Goal: Information Seeking & Learning: Find specific fact

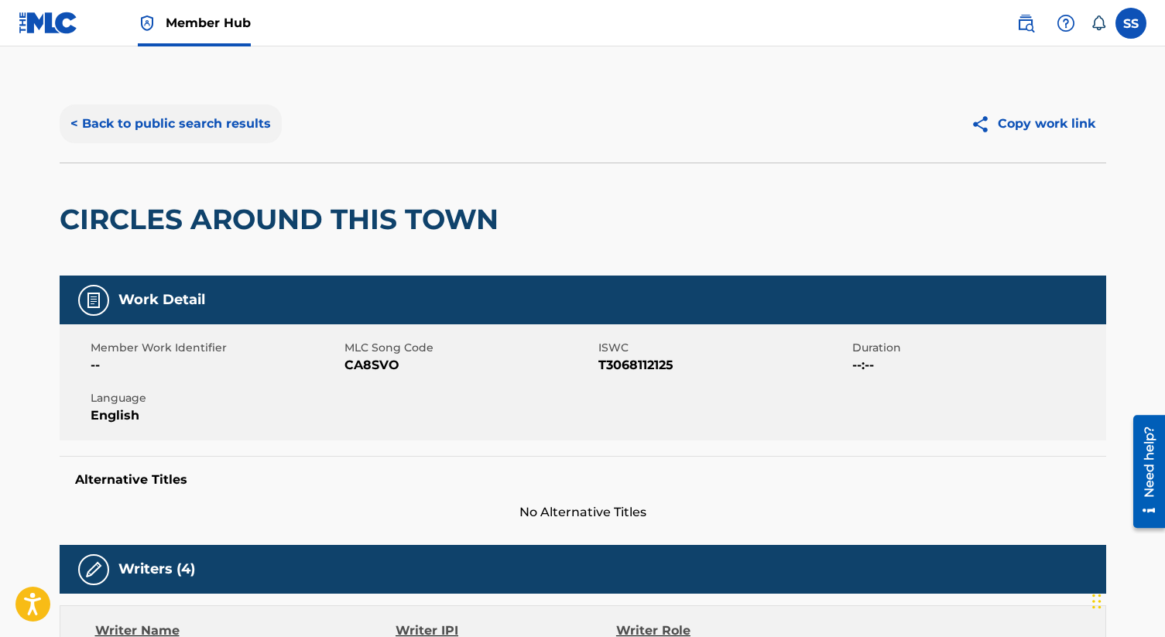
click at [216, 130] on button "< Back to public search results" at bounding box center [171, 123] width 222 height 39
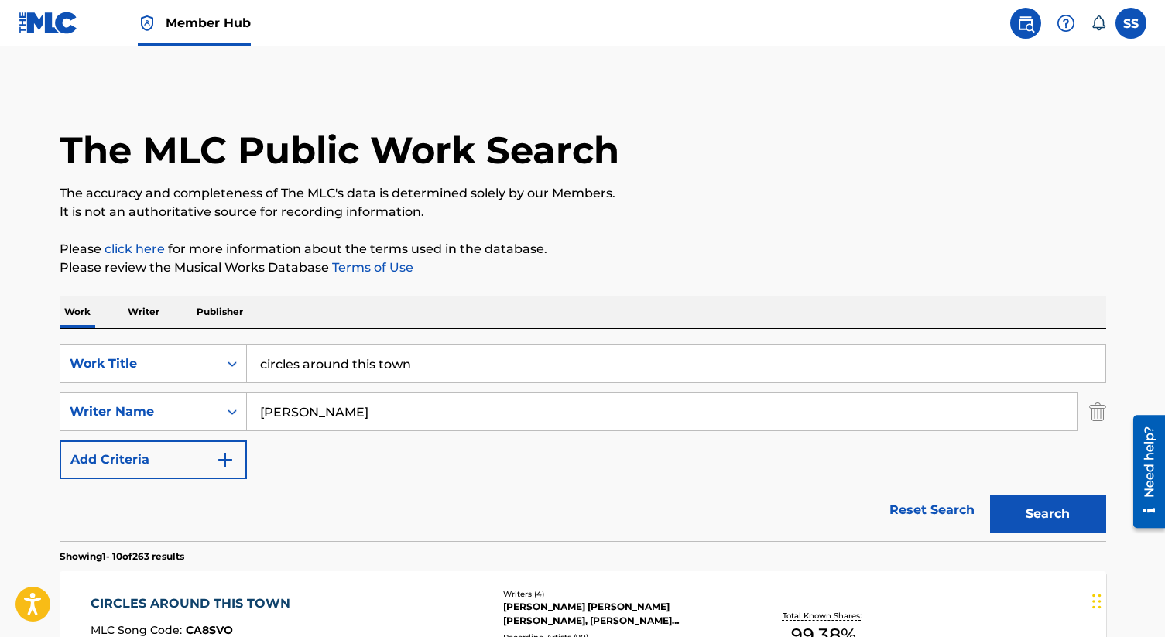
scroll to position [85, 0]
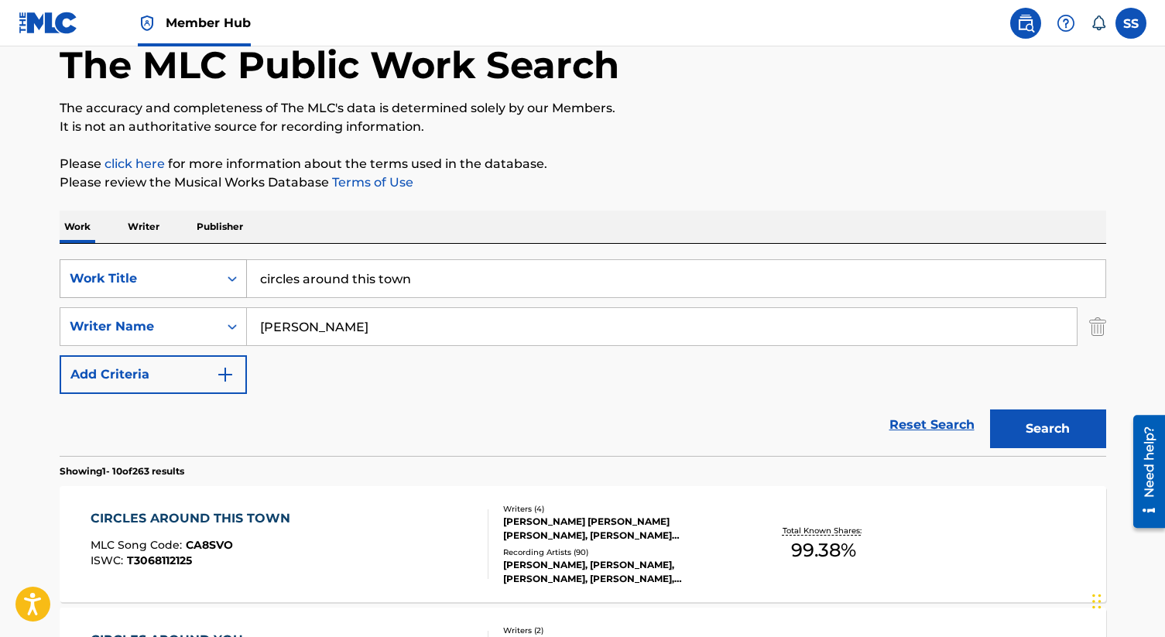
click at [233, 279] on icon "Search Form" at bounding box center [232, 278] width 9 height 5
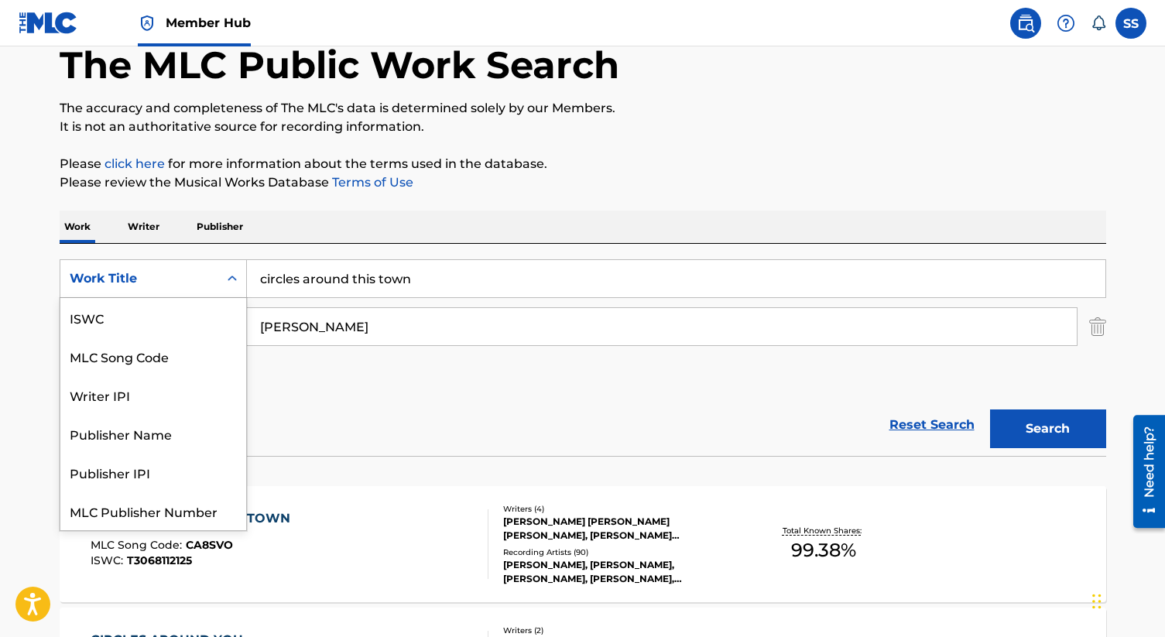
scroll to position [39, 0]
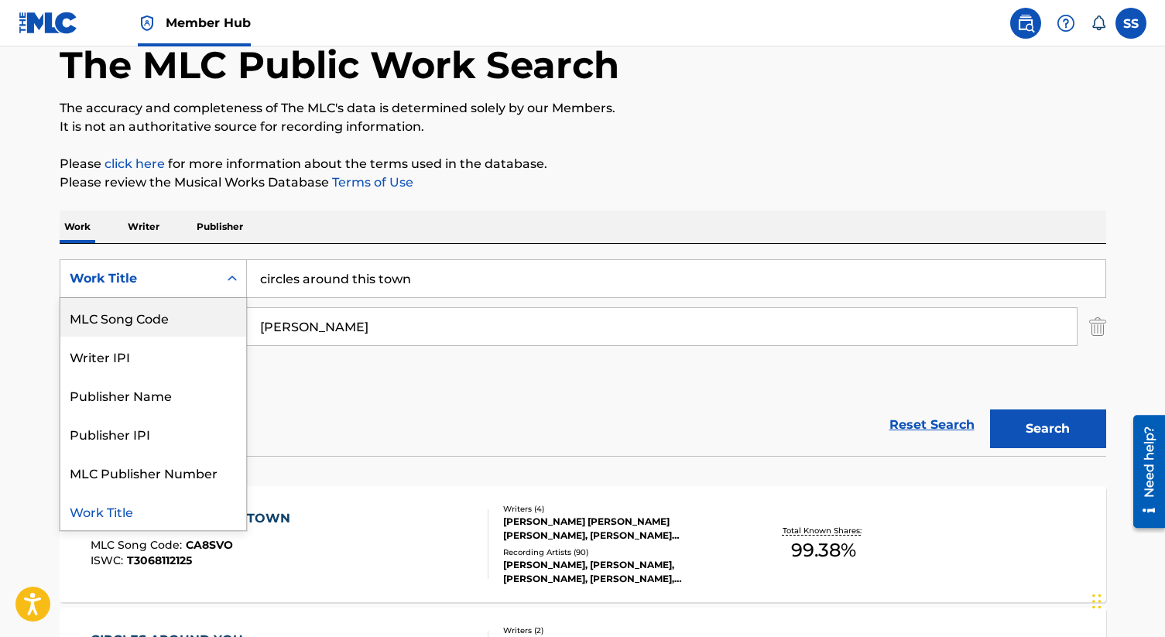
click at [189, 306] on div "MLC Song Code" at bounding box center [153, 317] width 186 height 39
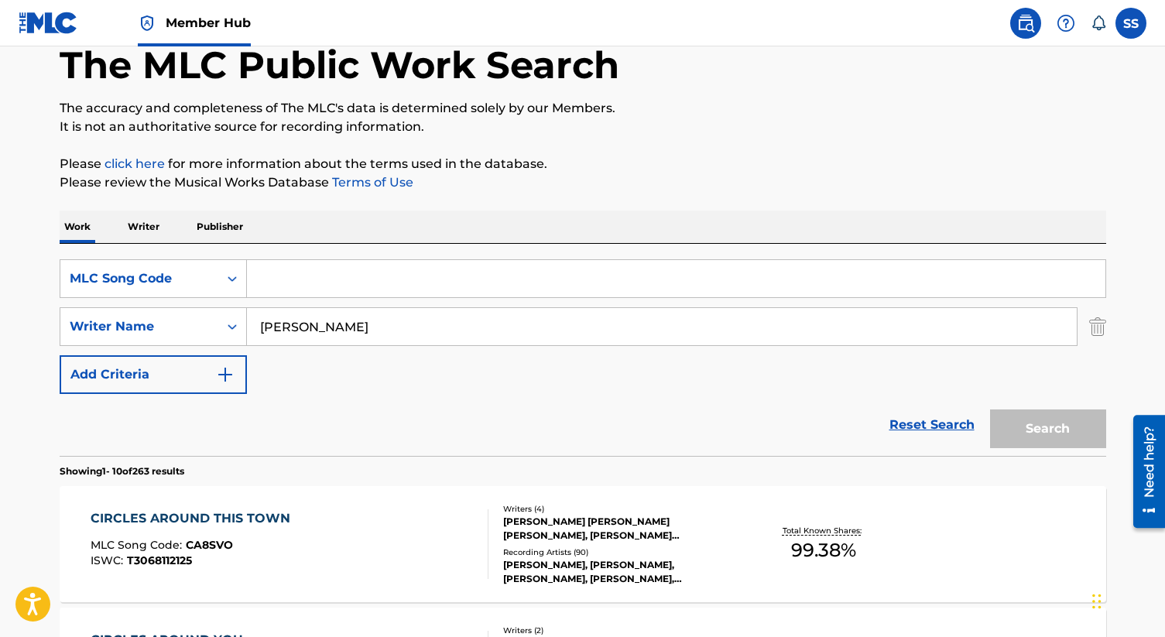
click at [260, 286] on input "Search Form" at bounding box center [676, 278] width 858 height 37
paste input "T50G59"
type input "T50G59"
click at [277, 320] on input "[PERSON_NAME]" at bounding box center [662, 326] width 830 height 37
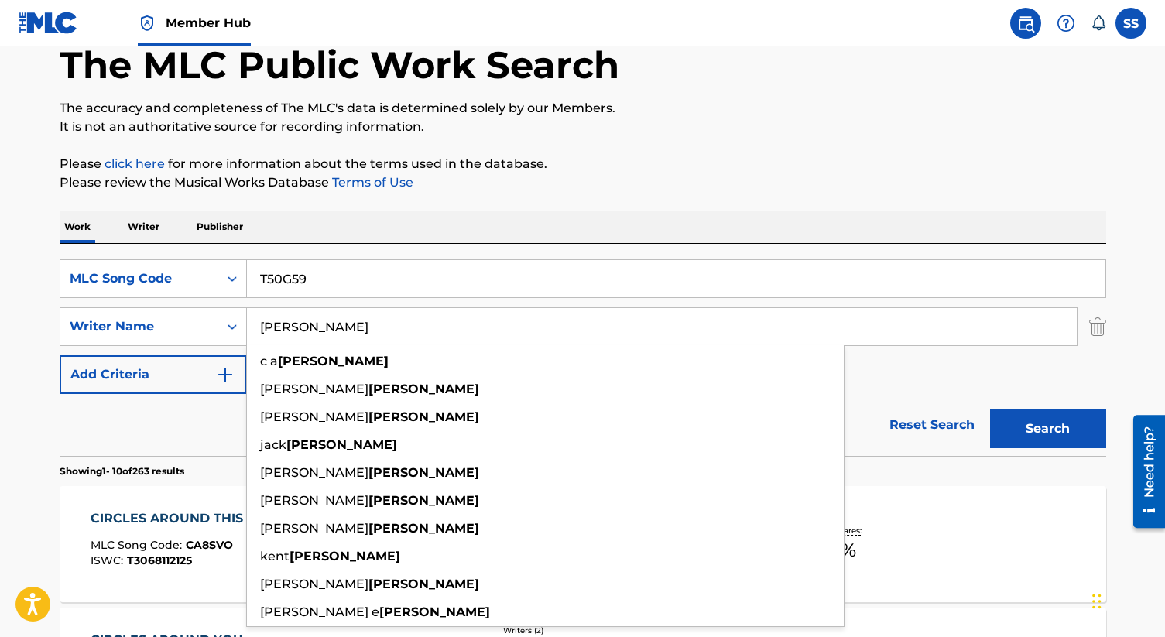
click at [277, 320] on input "[PERSON_NAME]" at bounding box center [662, 326] width 830 height 37
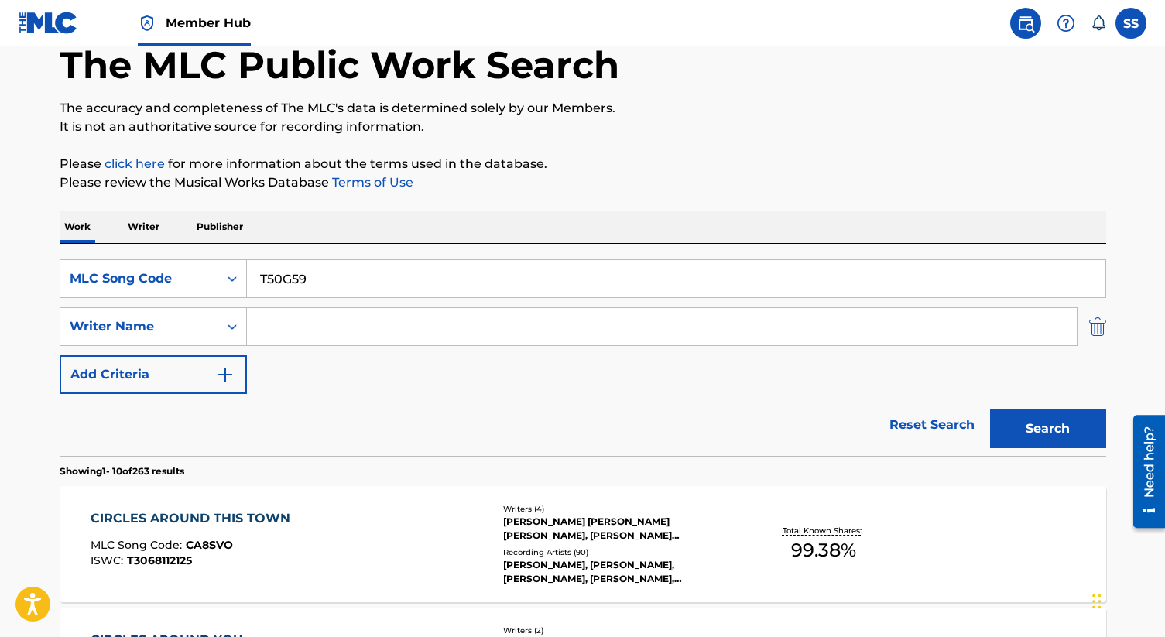
click at [1093, 339] on img "Search Form" at bounding box center [1097, 326] width 17 height 39
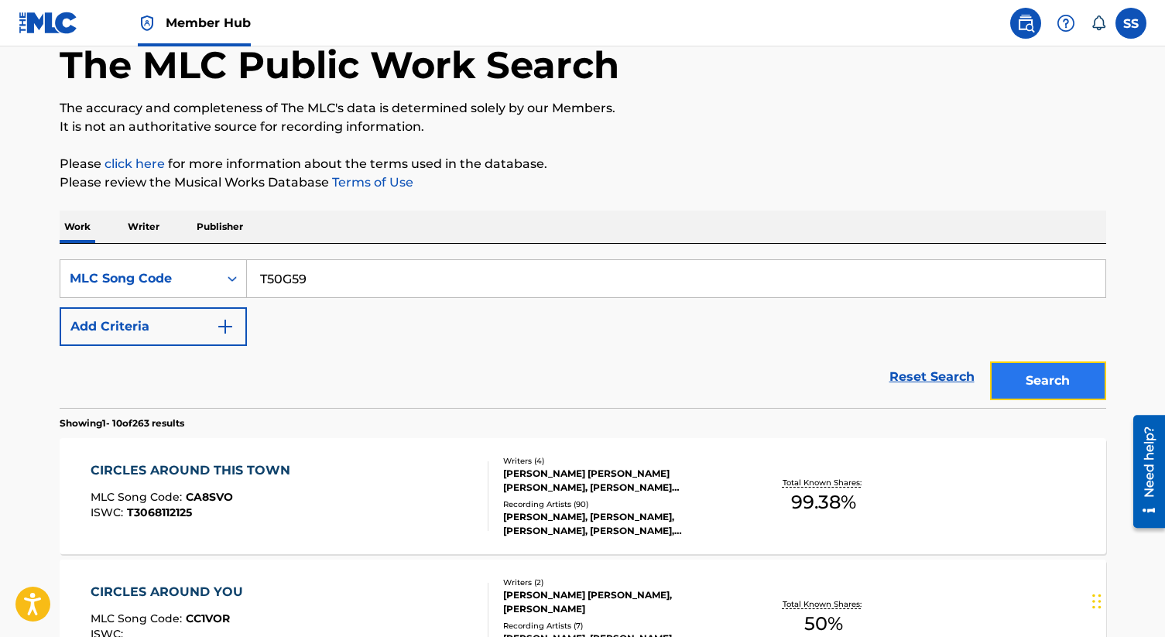
click at [1068, 375] on button "Search" at bounding box center [1048, 380] width 116 height 39
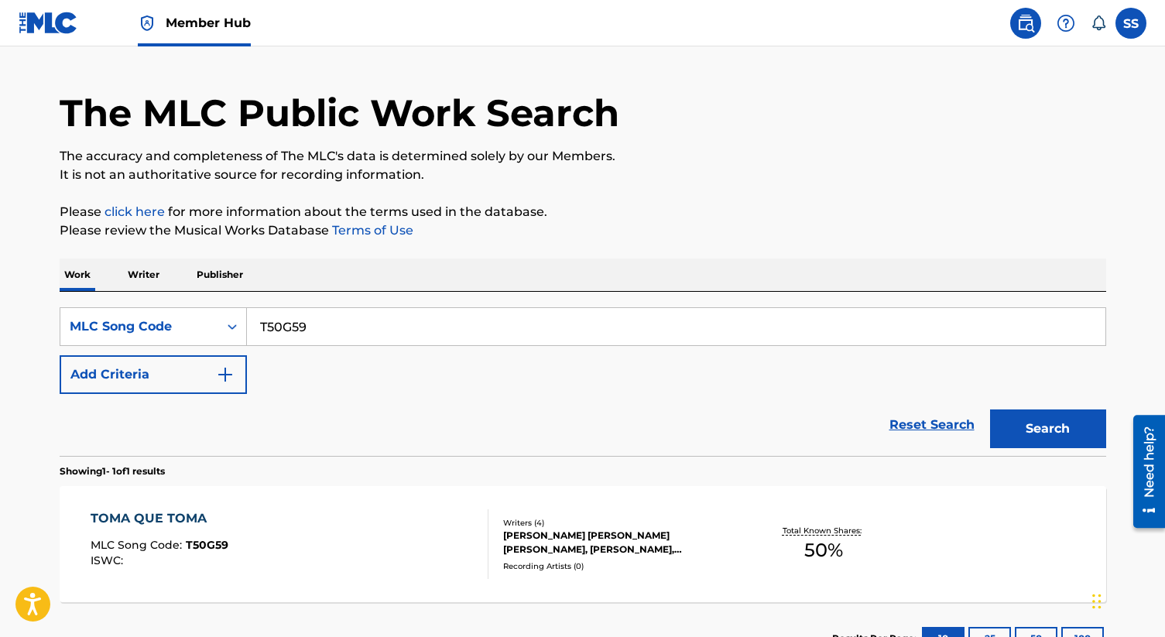
scroll to position [85, 0]
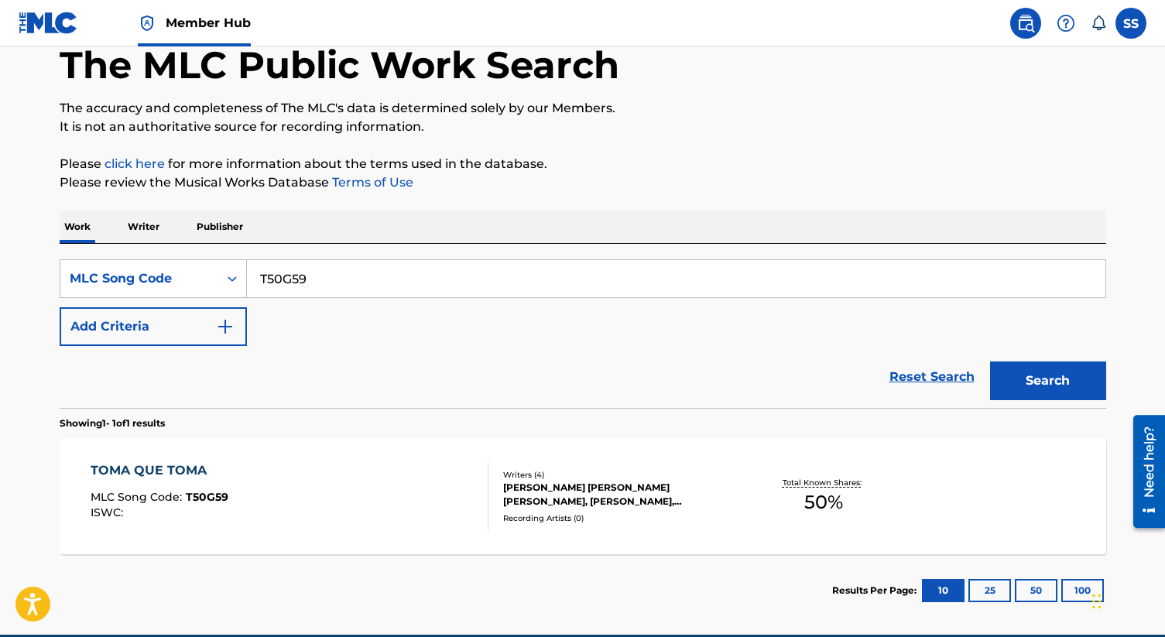
click at [563, 492] on div "[PERSON_NAME] [PERSON_NAME] [PERSON_NAME], [PERSON_NAME], [PERSON_NAME] [PERSON…" at bounding box center [620, 495] width 234 height 28
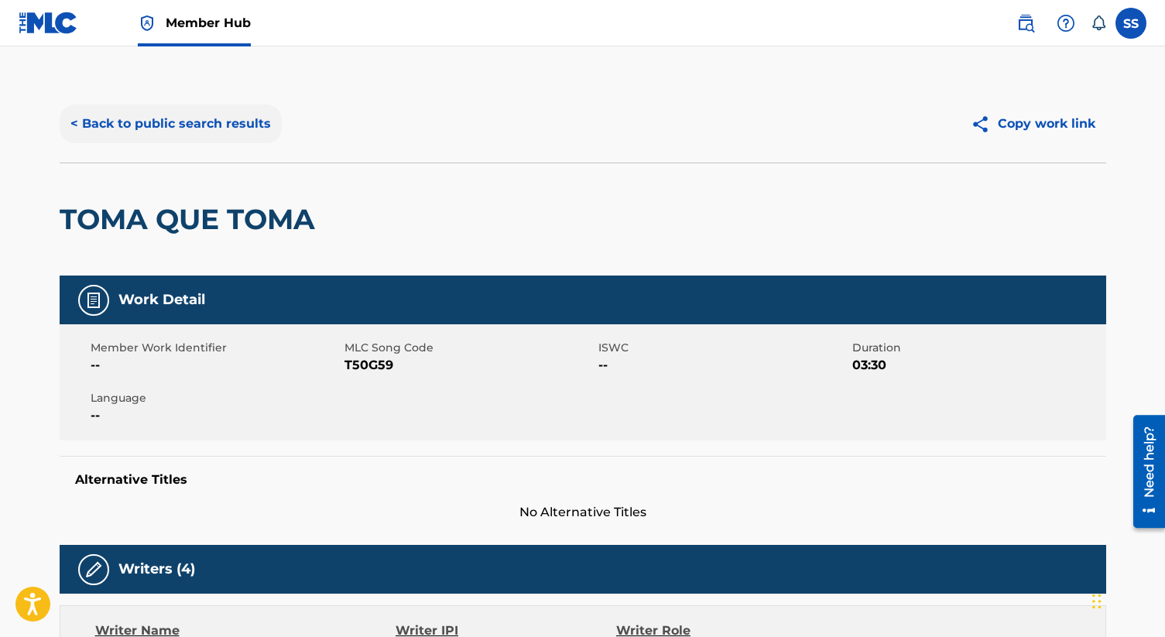
click at [234, 117] on button "< Back to public search results" at bounding box center [171, 123] width 222 height 39
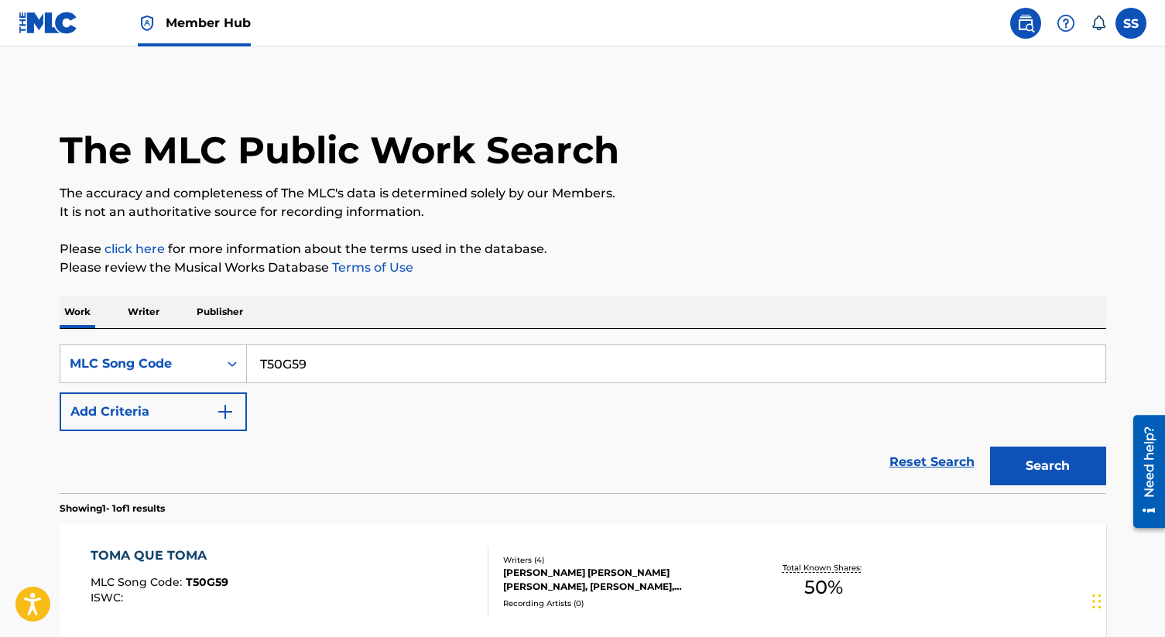
scroll to position [85, 0]
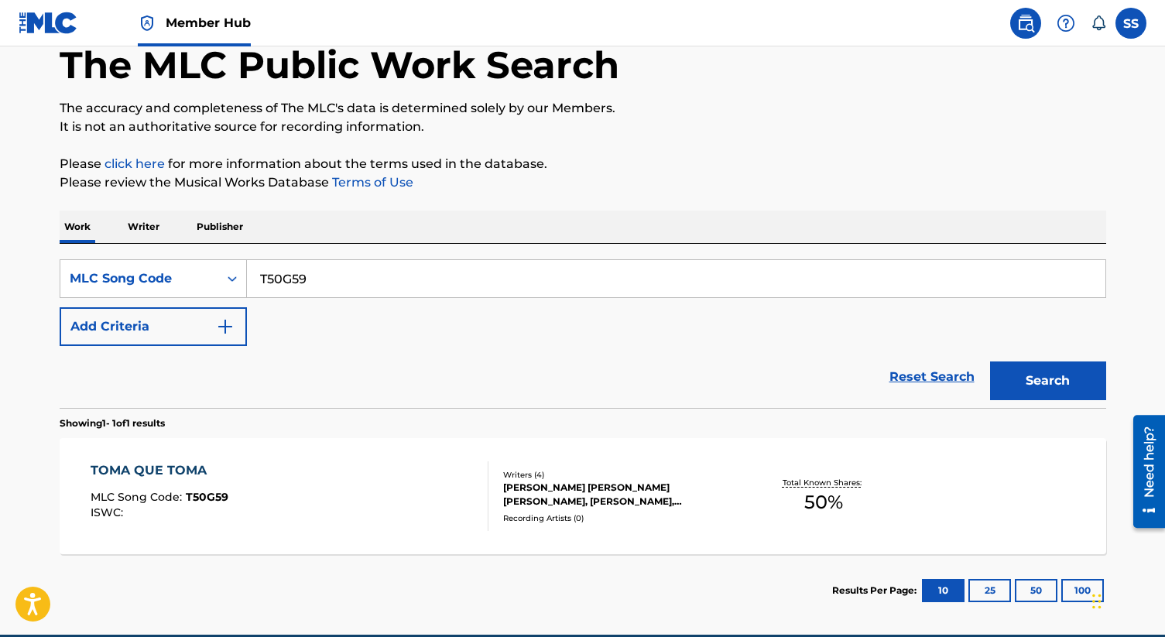
click at [402, 285] on input "T50G59" at bounding box center [676, 278] width 858 height 37
paste input "17"
type input "T50G17"
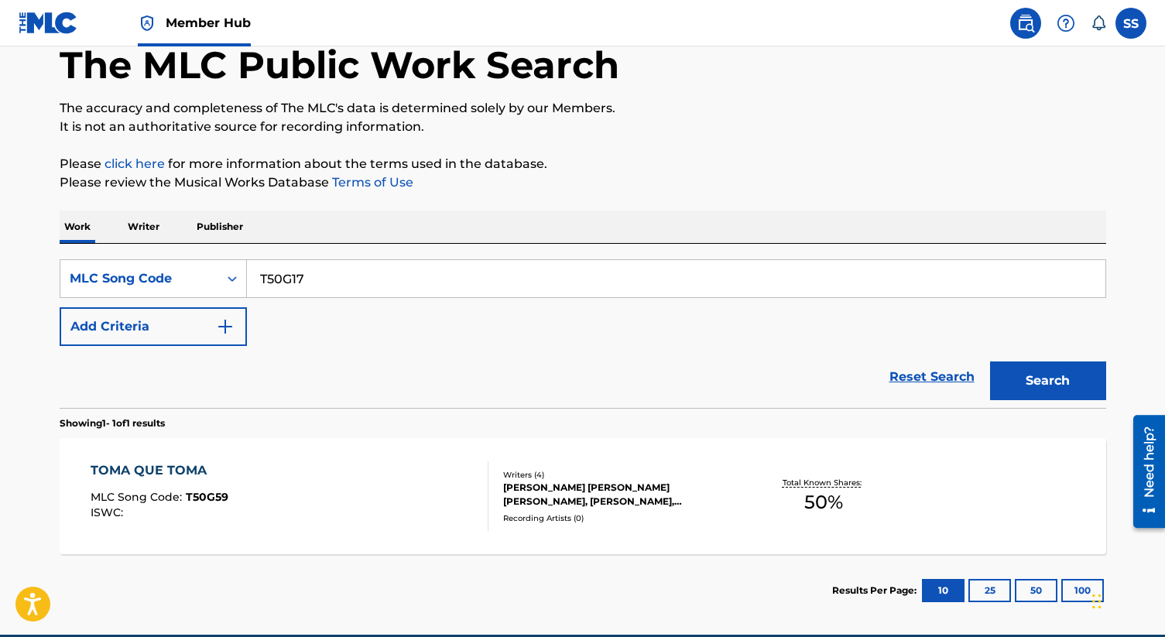
click at [990, 361] on button "Search" at bounding box center [1048, 380] width 116 height 39
click at [535, 502] on div "[PERSON_NAME], [PERSON_NAME], [PERSON_NAME], [PERSON_NAME] [PERSON_NAME]" at bounding box center [620, 495] width 234 height 28
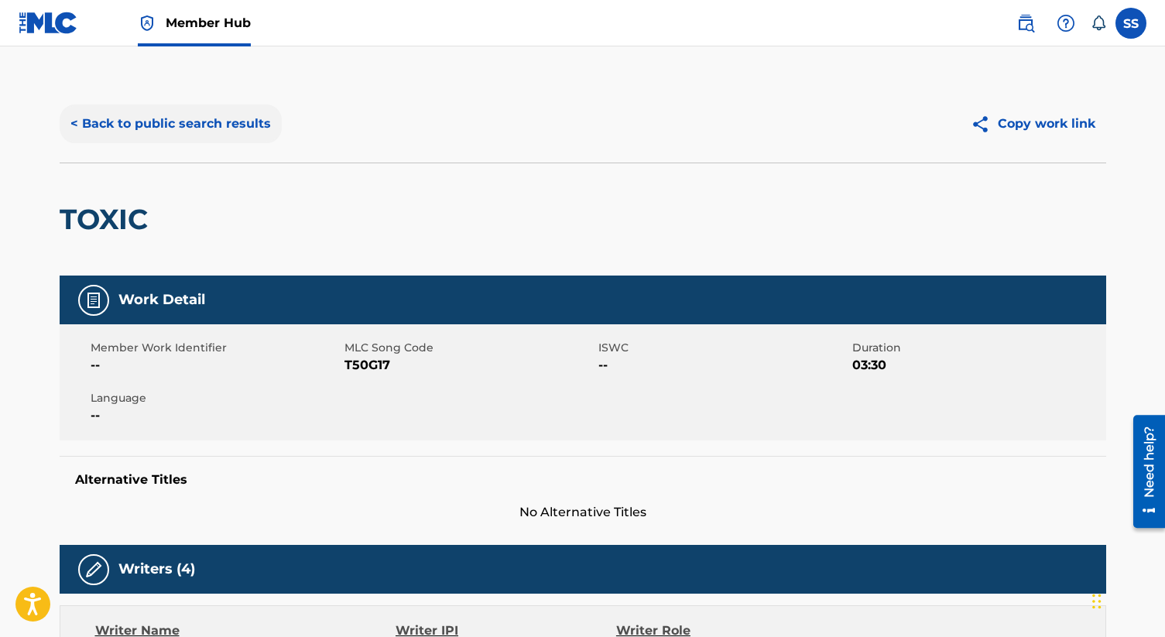
click at [150, 120] on button "< Back to public search results" at bounding box center [171, 123] width 222 height 39
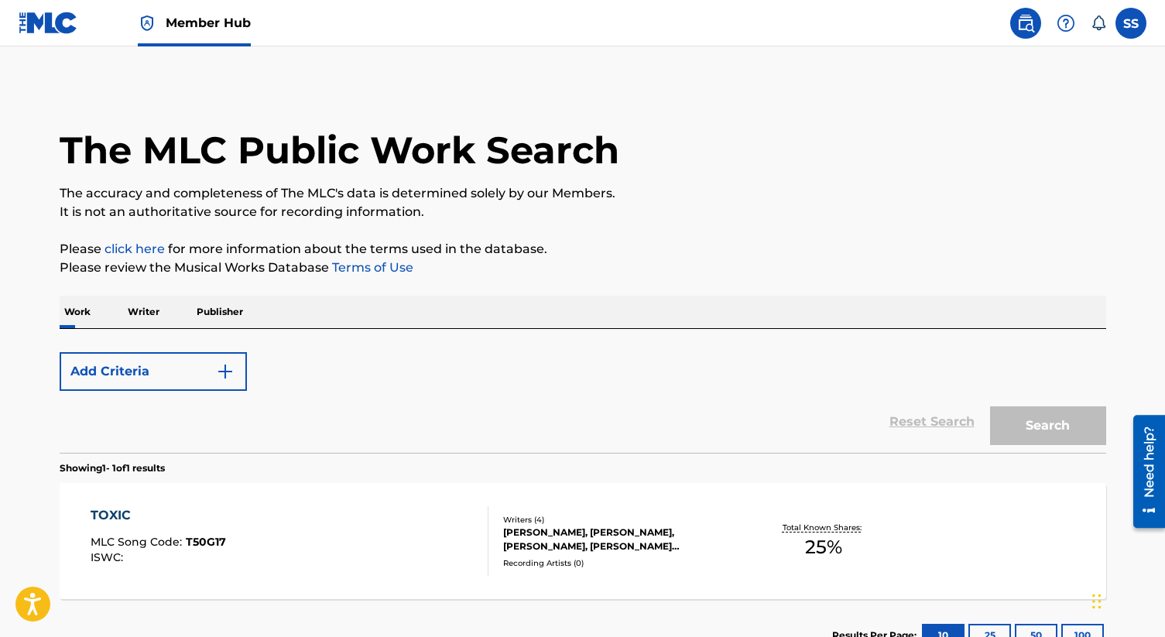
scroll to position [85, 0]
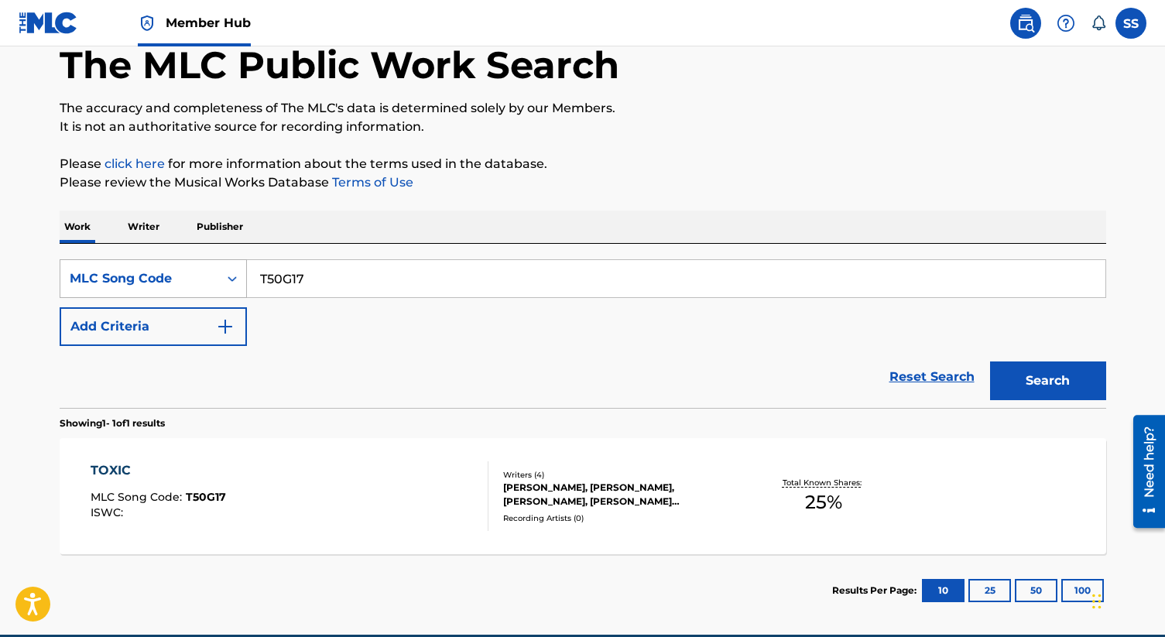
click at [194, 282] on div "MLC Song Code" at bounding box center [139, 278] width 139 height 19
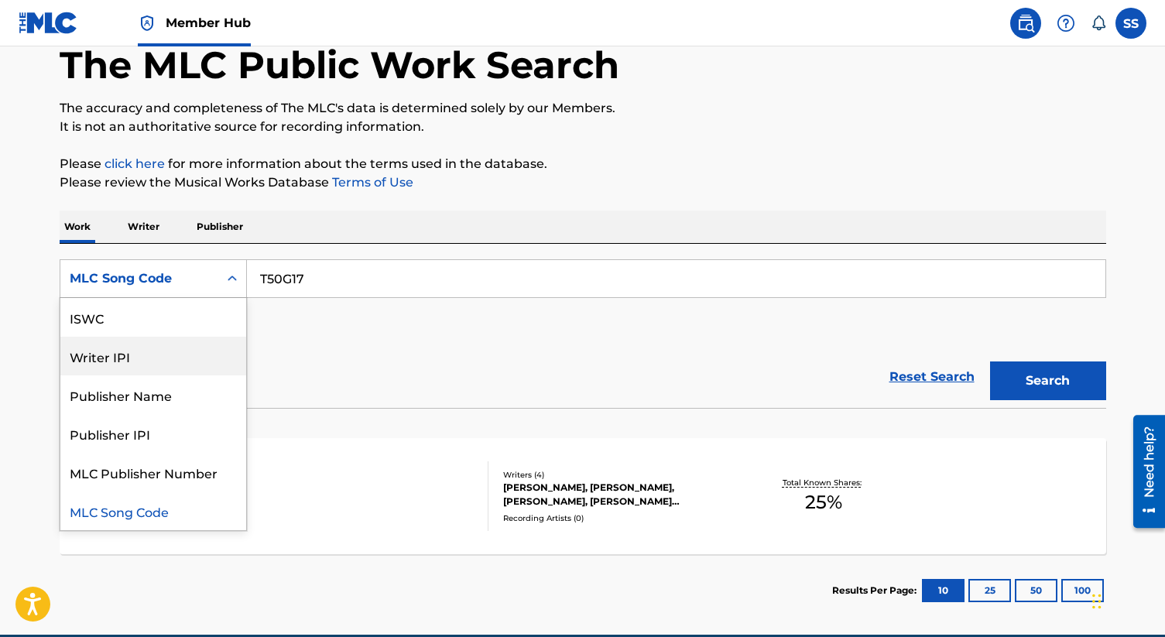
scroll to position [0, 0]
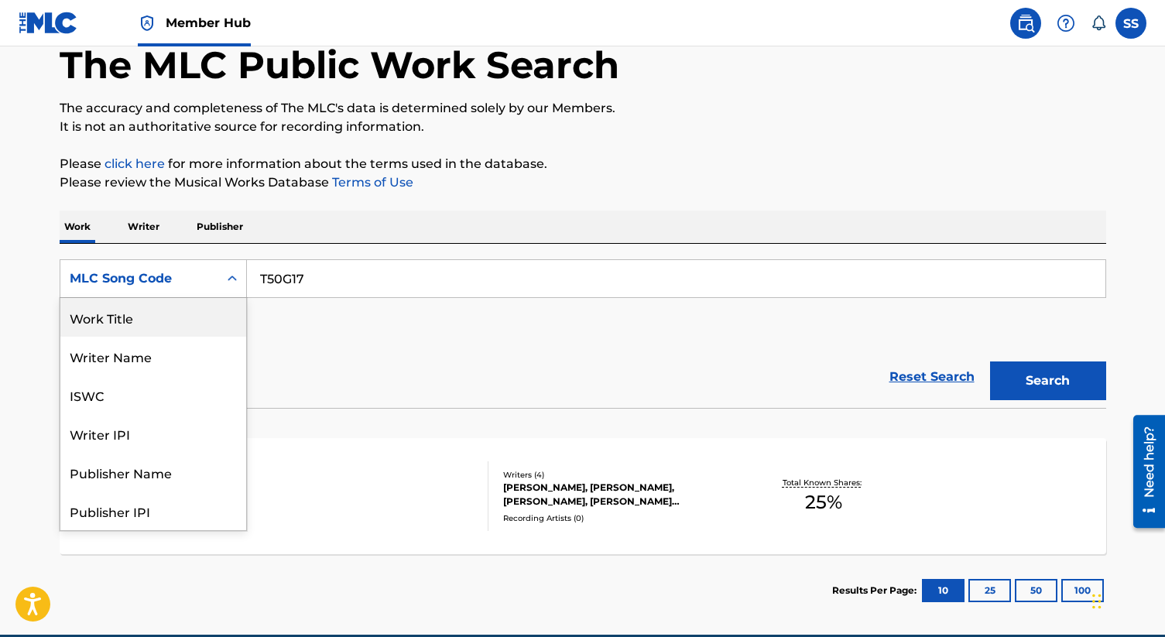
click at [187, 326] on div "Work Title" at bounding box center [153, 317] width 186 height 39
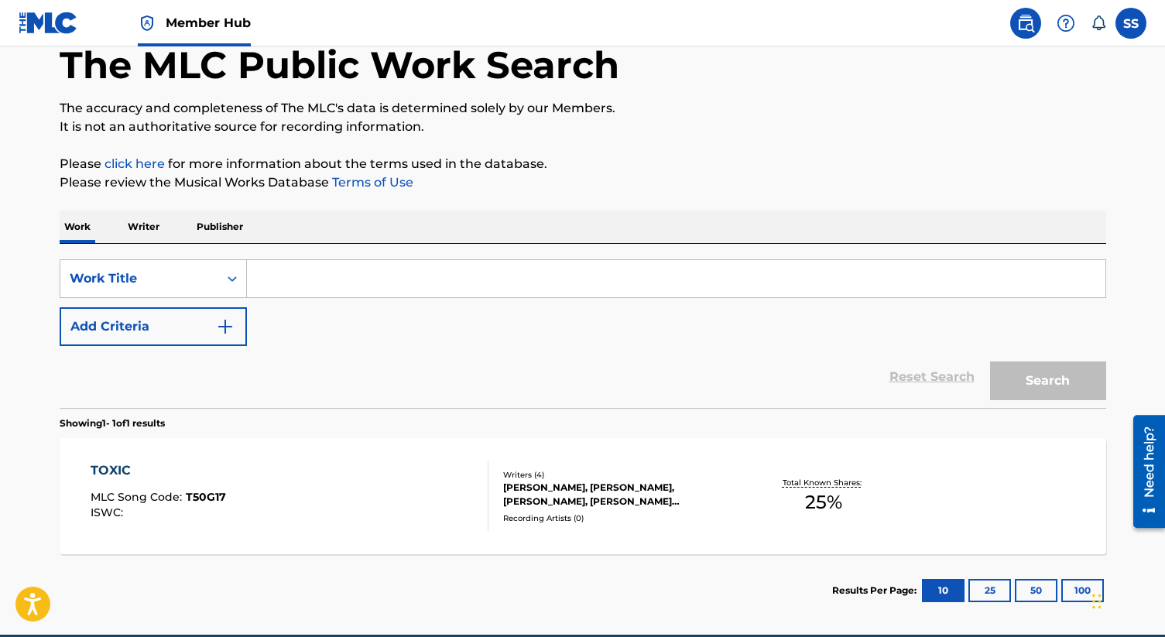
click at [279, 287] on input "Search Form" at bounding box center [676, 278] width 858 height 37
paste input "Welcome To The End"
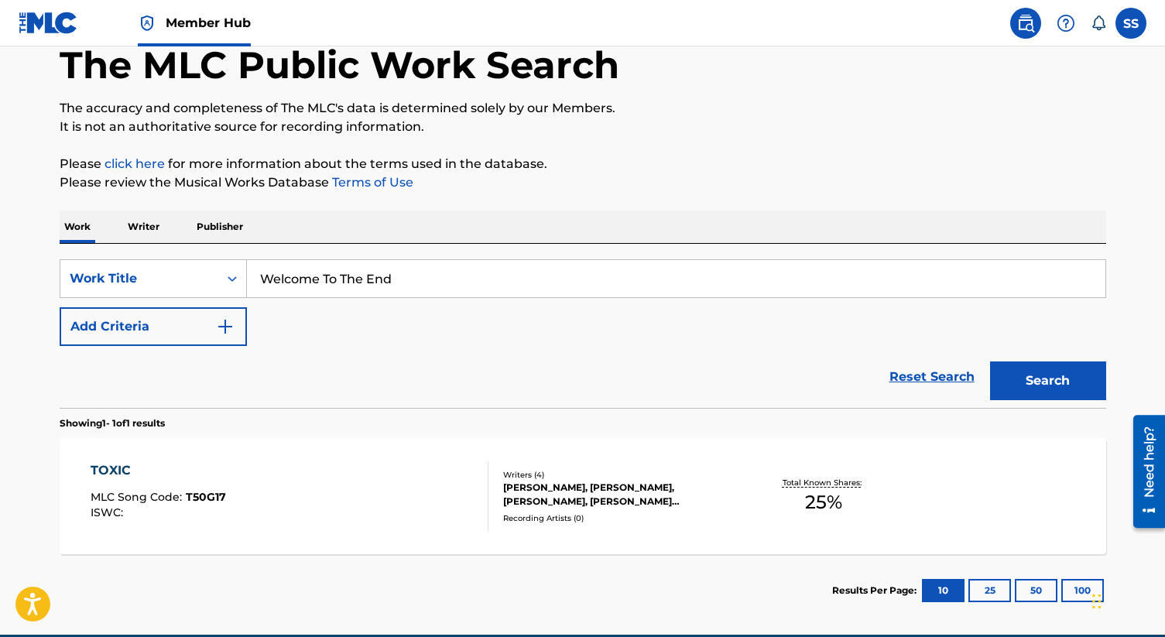
type input "Welcome To The End"
click at [990, 361] on button "Search" at bounding box center [1048, 380] width 116 height 39
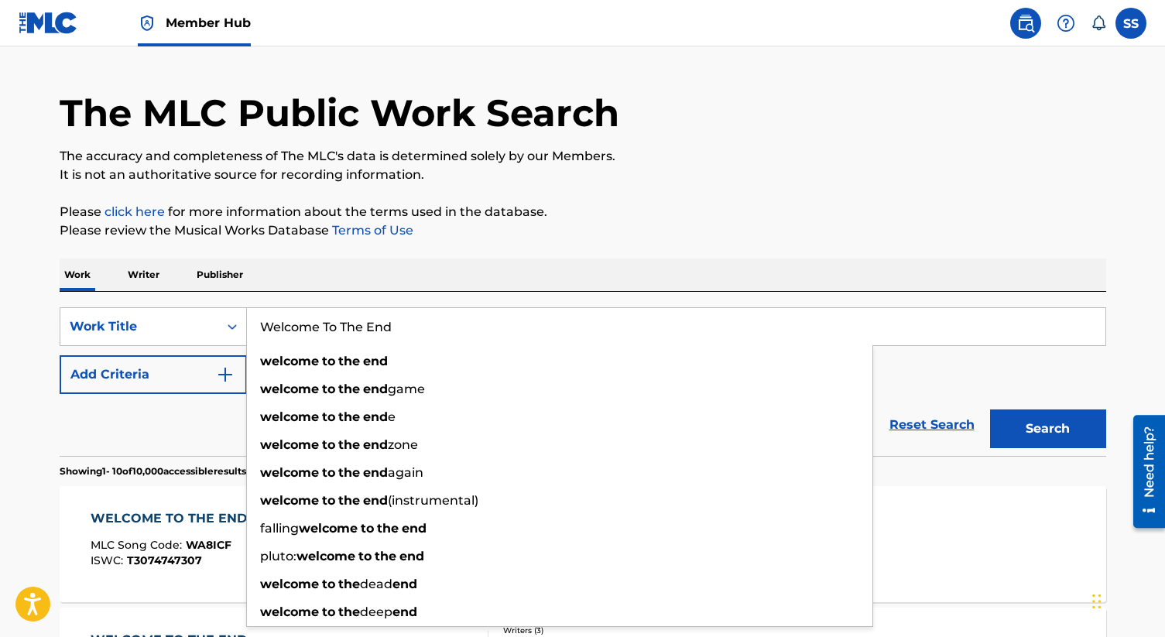
click at [204, 422] on div "Reset Search Search" at bounding box center [583, 425] width 1046 height 62
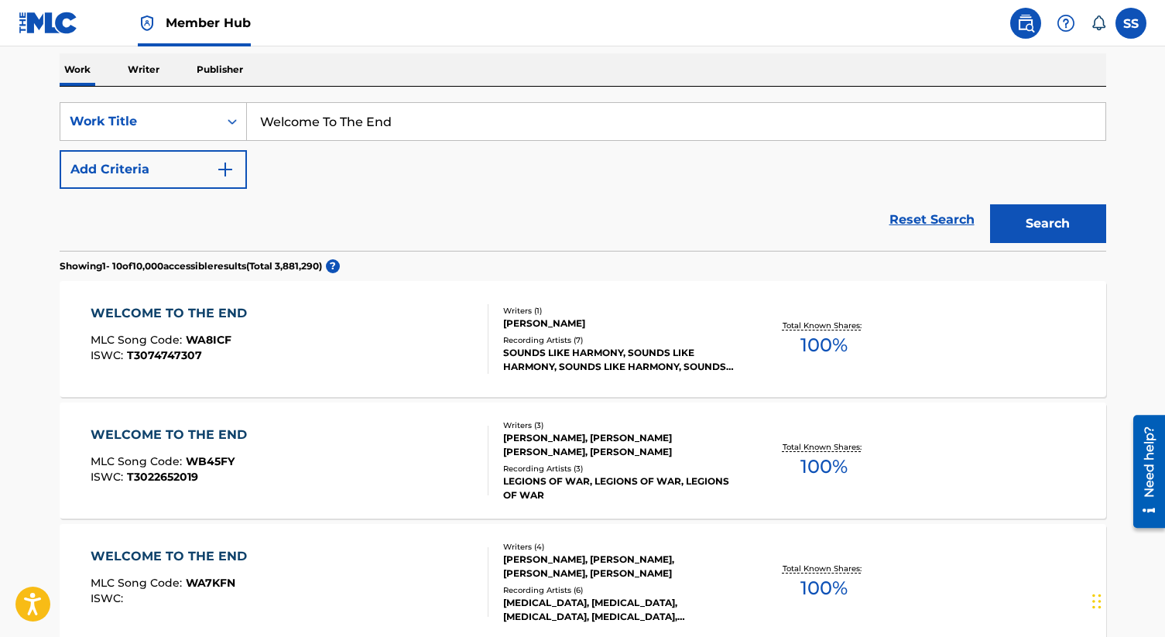
scroll to position [163, 0]
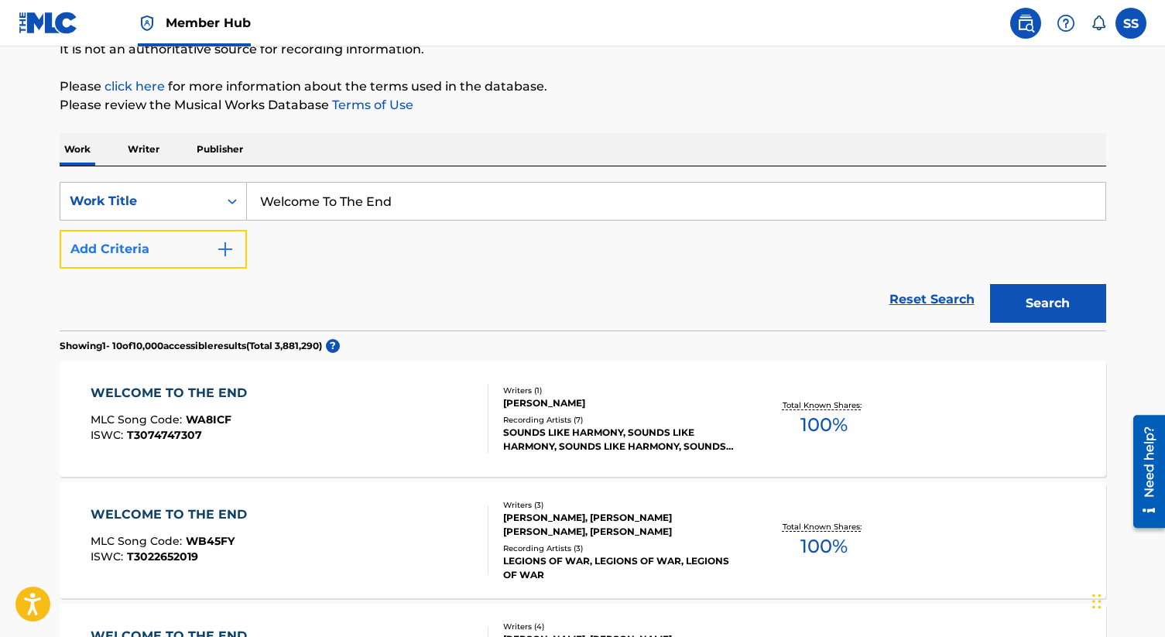
click at [207, 247] on button "Add Criteria" at bounding box center [153, 249] width 187 height 39
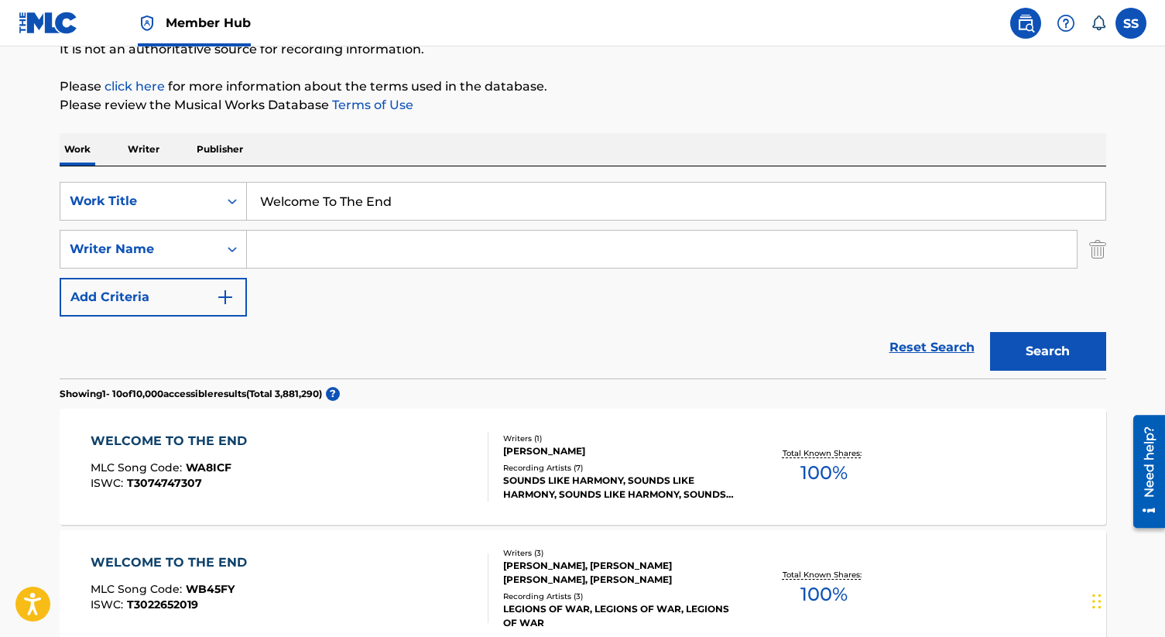
click at [287, 248] on input "Search Form" at bounding box center [662, 249] width 830 height 37
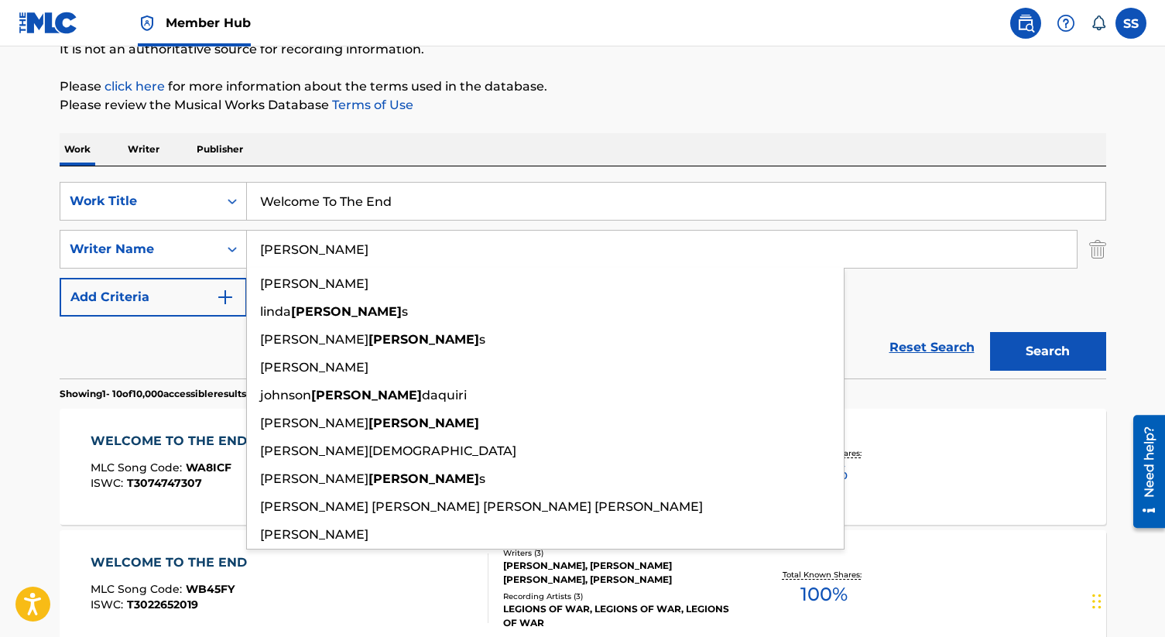
type input "[PERSON_NAME]"
click at [990, 332] on button "Search" at bounding box center [1048, 351] width 116 height 39
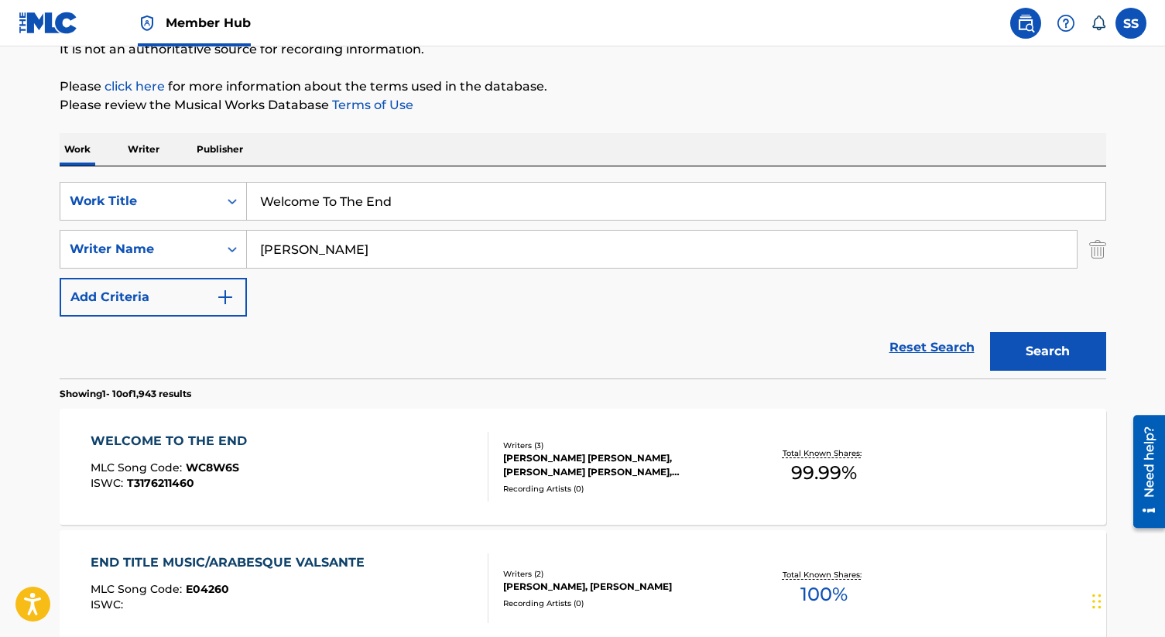
click at [537, 467] on div "[PERSON_NAME] [PERSON_NAME], [PERSON_NAME] [PERSON_NAME], [PERSON_NAME]" at bounding box center [620, 465] width 234 height 28
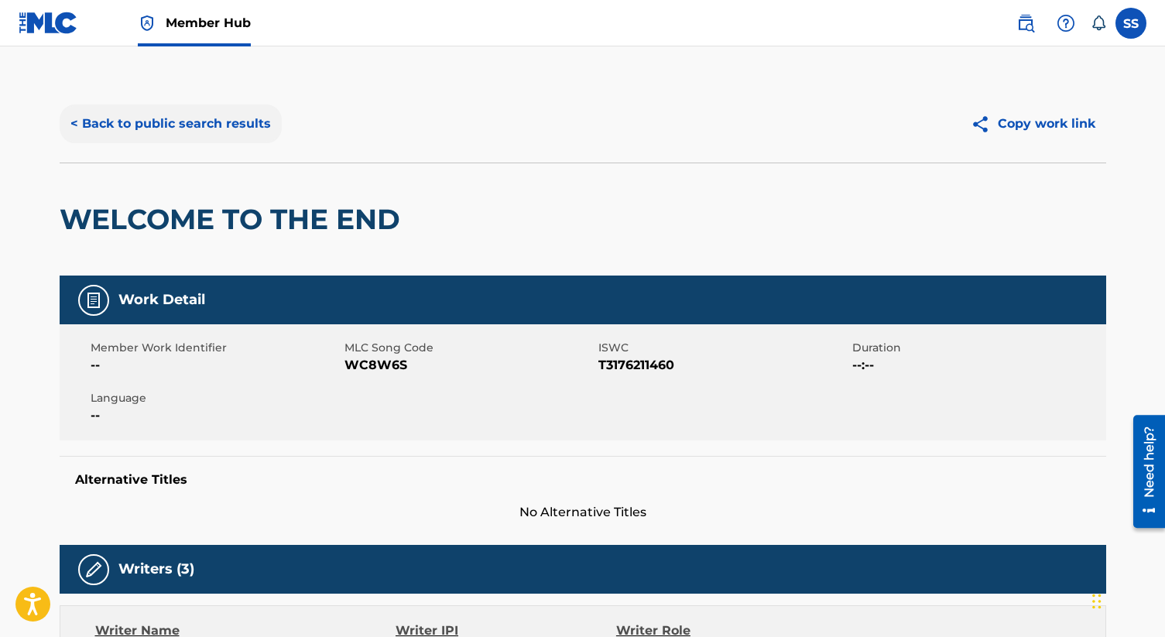
click at [210, 132] on button "< Back to public search results" at bounding box center [171, 123] width 222 height 39
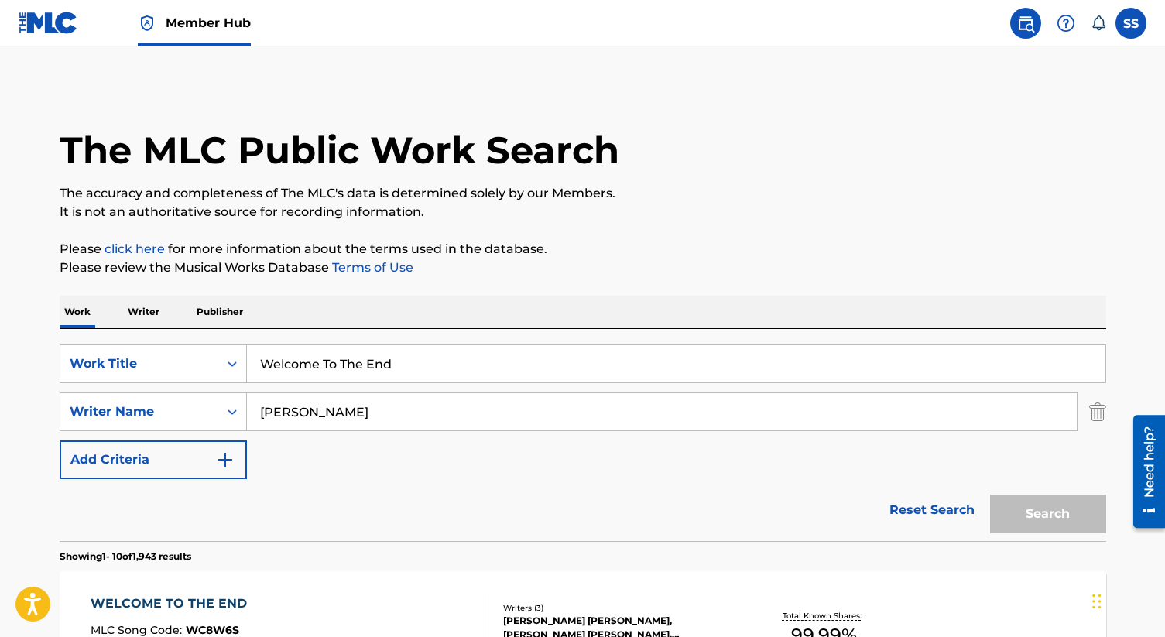
scroll to position [163, 0]
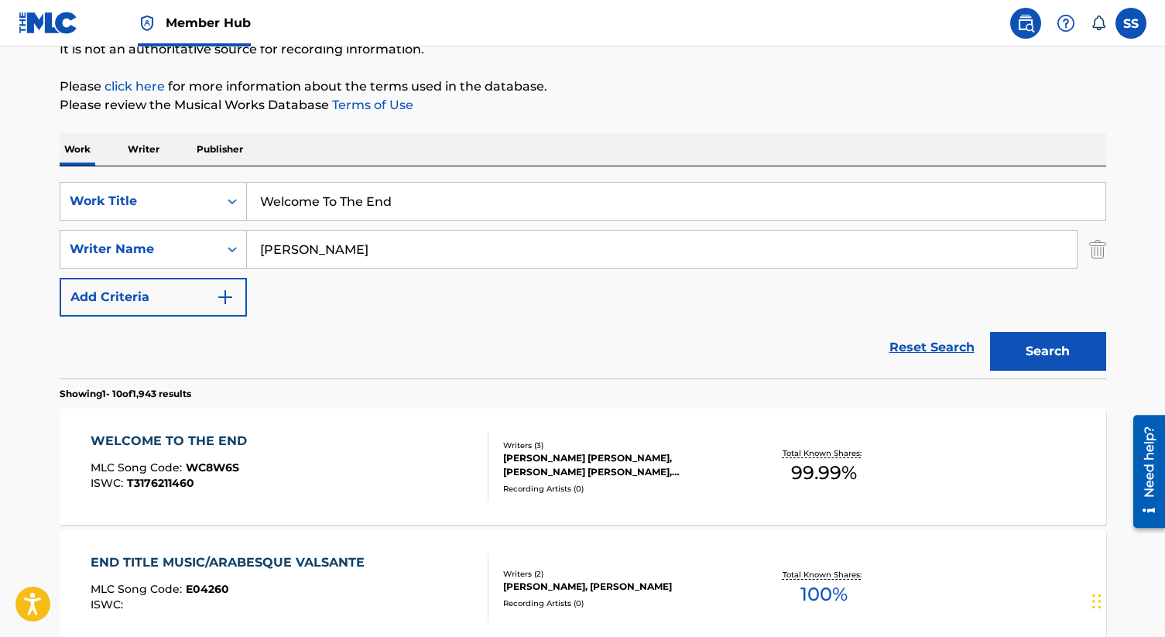
click at [321, 194] on input "Welcome To The End" at bounding box center [676, 201] width 858 height 37
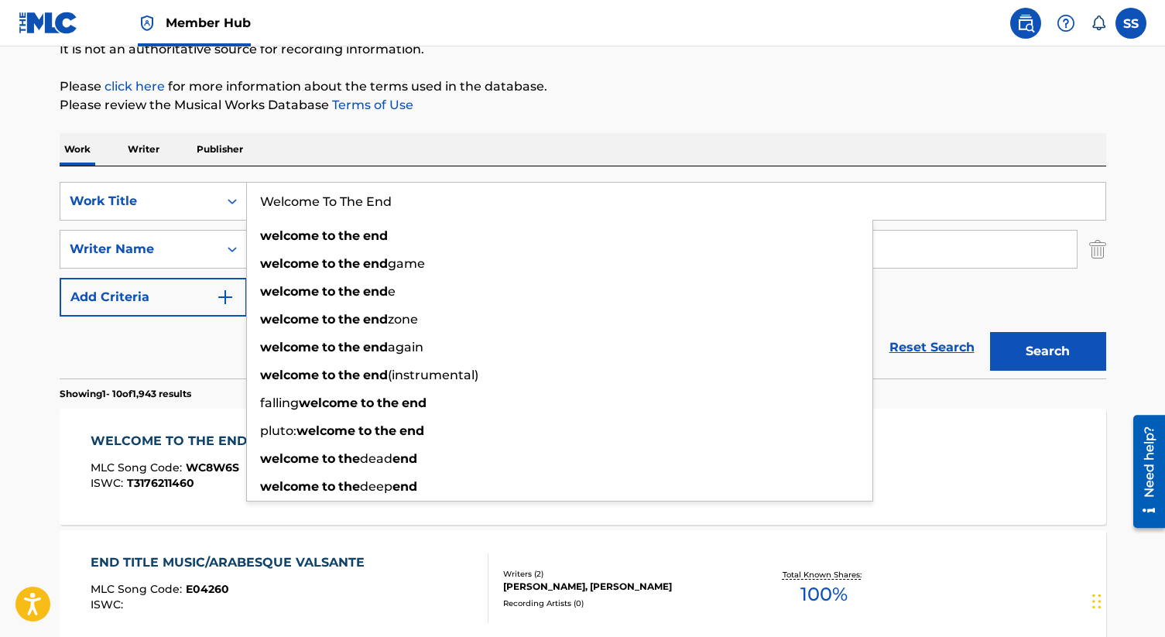
click at [321, 194] on input "Welcome To The End" at bounding box center [676, 201] width 858 height 37
paste input "Looking U"
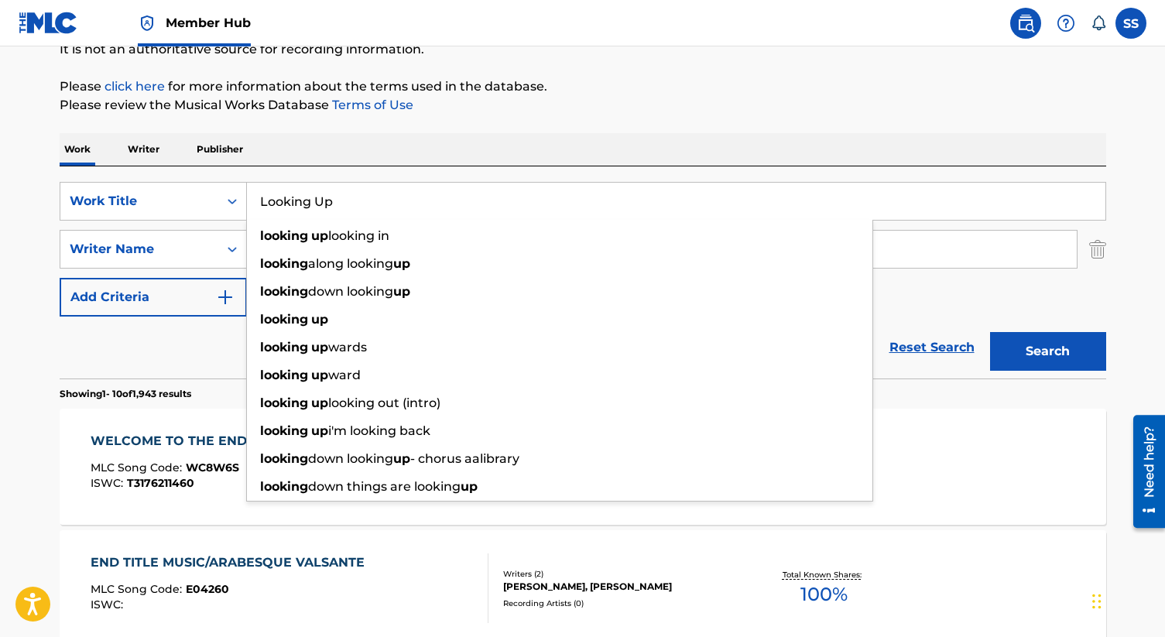
type input "Looking Up"
click at [990, 332] on button "Search" at bounding box center [1048, 351] width 116 height 39
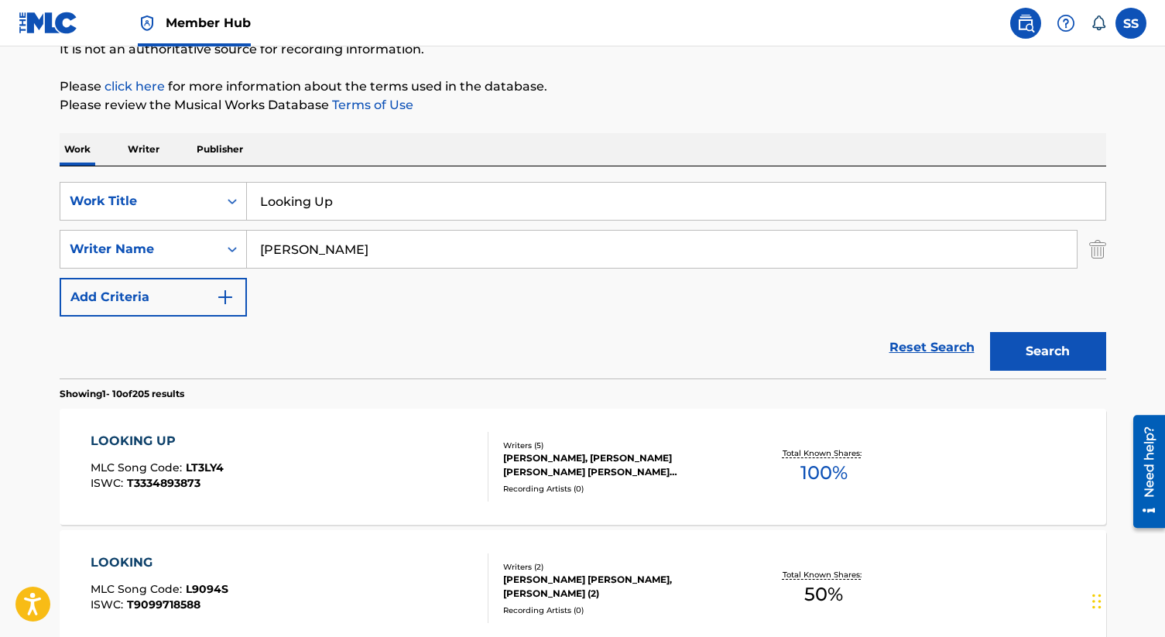
click at [592, 465] on div "[PERSON_NAME], [PERSON_NAME] [PERSON_NAME] [PERSON_NAME] [PERSON_NAME], [PERSON…" at bounding box center [620, 465] width 234 height 28
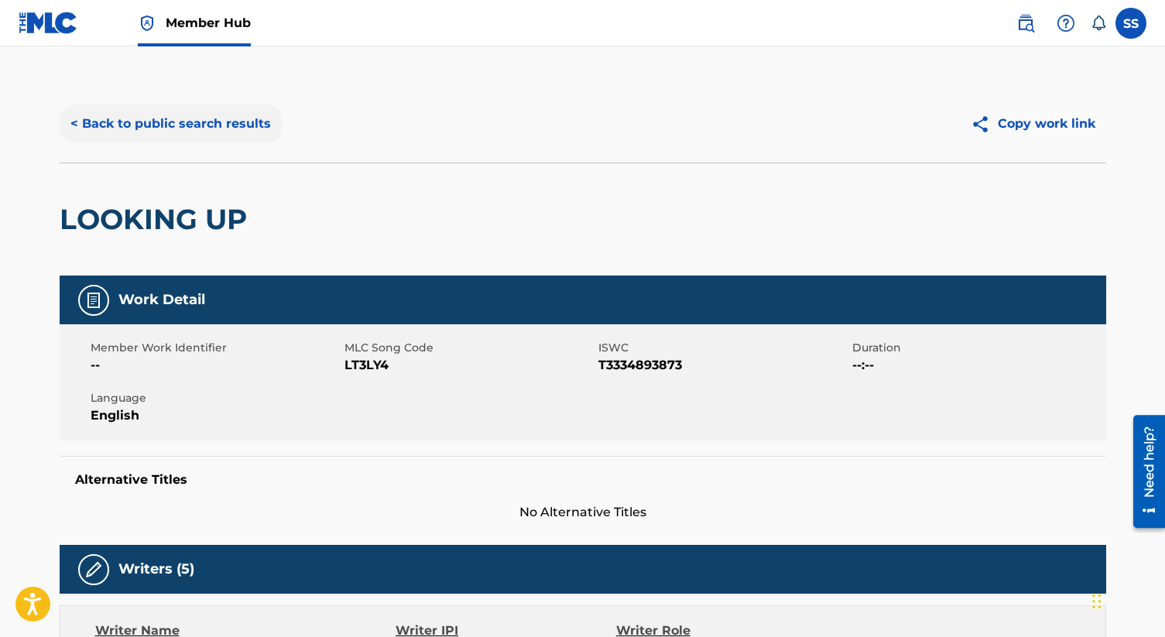
click at [234, 119] on button "< Back to public search results" at bounding box center [171, 123] width 222 height 39
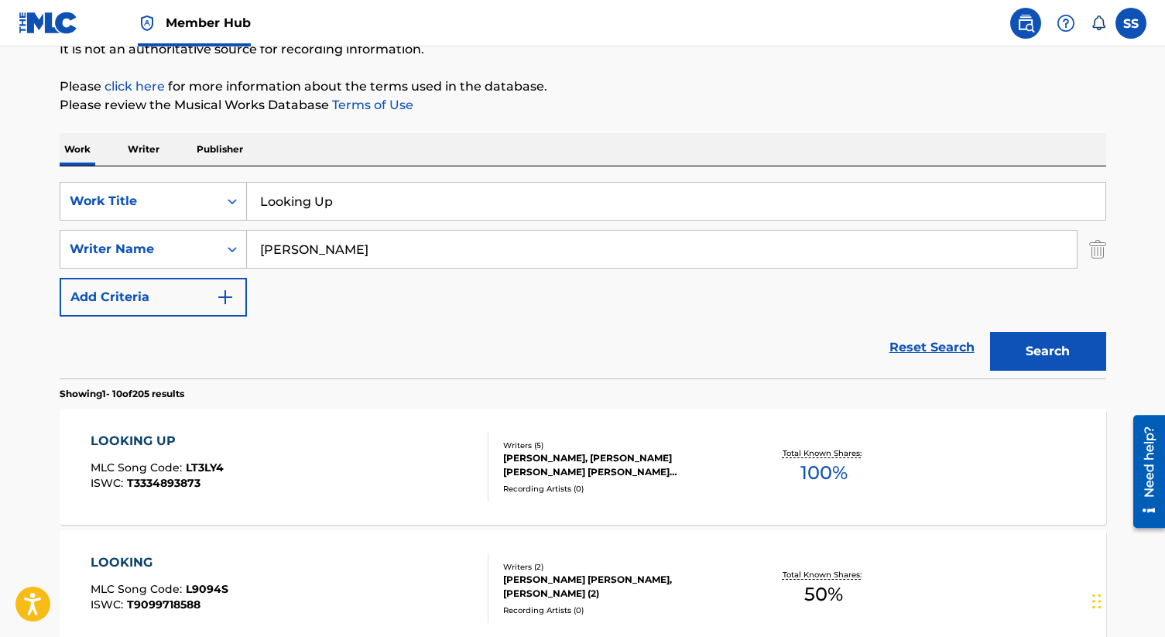
click at [358, 203] on input "Looking Up" at bounding box center [676, 201] width 858 height 37
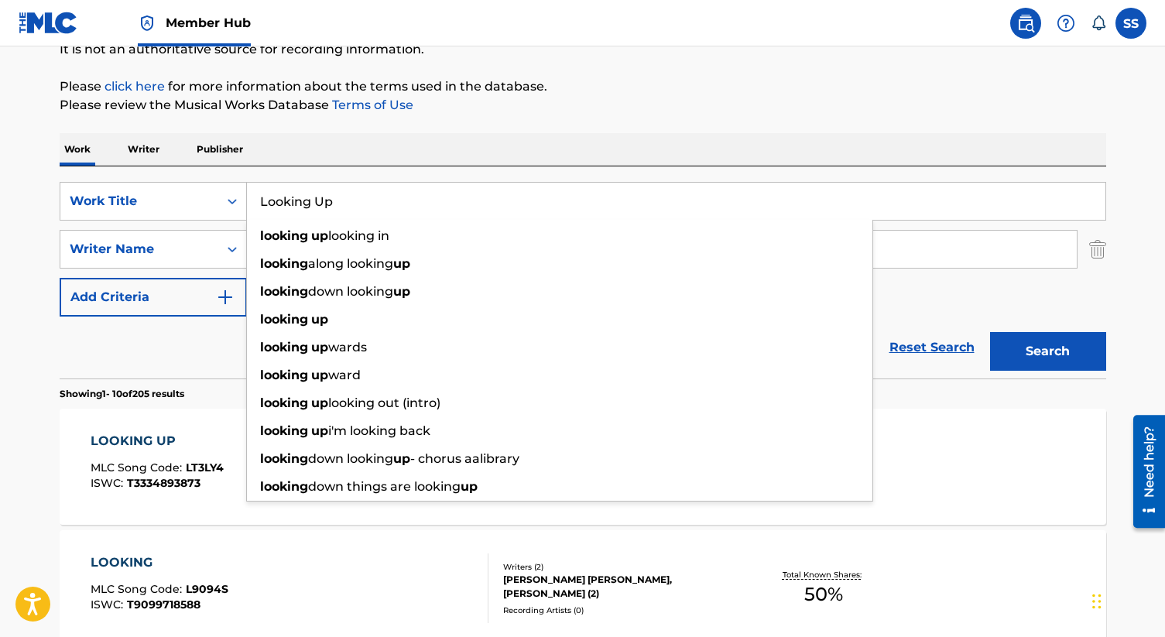
click at [358, 203] on input "Looking Up" at bounding box center [676, 201] width 858 height 37
paste input "Christmas Party"
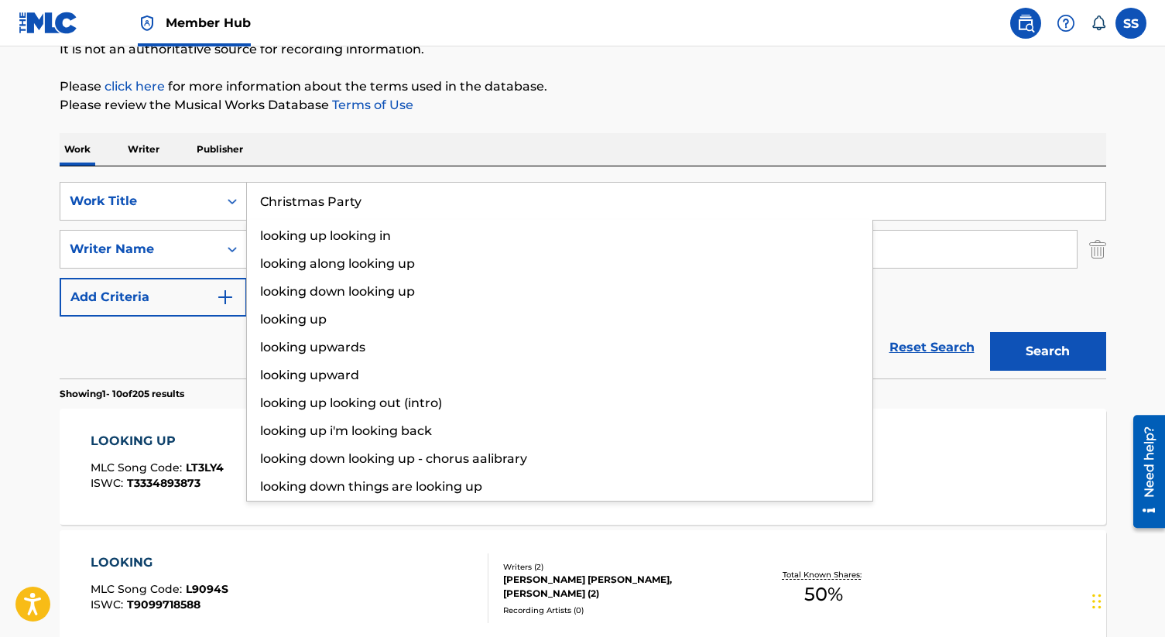
type input "Christmas Party"
click at [990, 332] on button "Search" at bounding box center [1048, 351] width 116 height 39
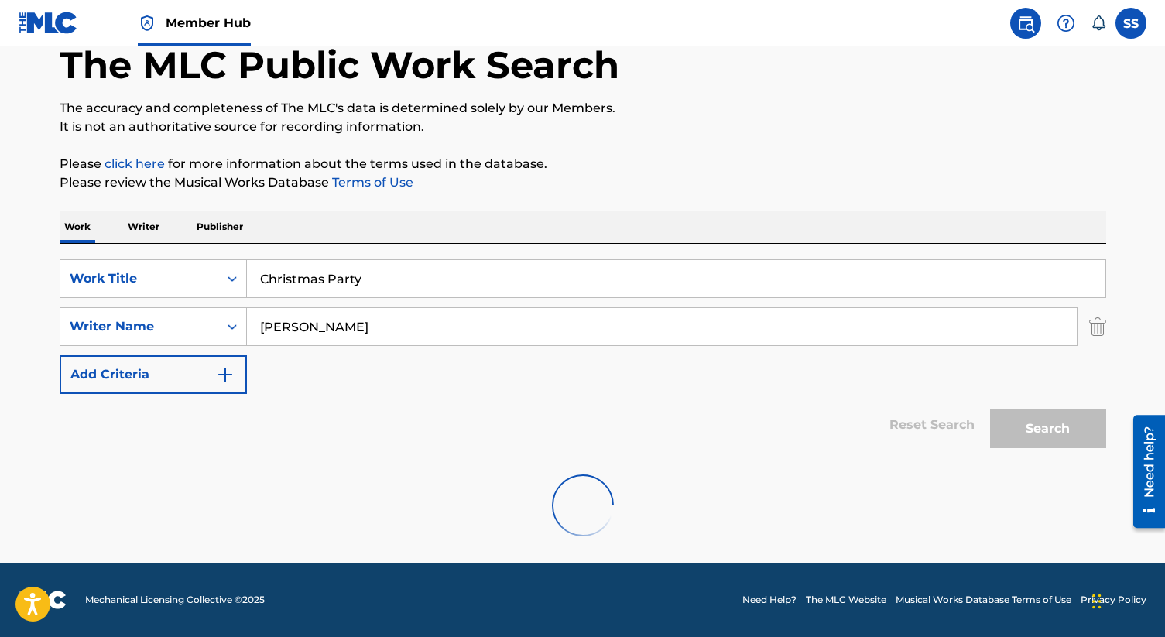
scroll to position [85, 0]
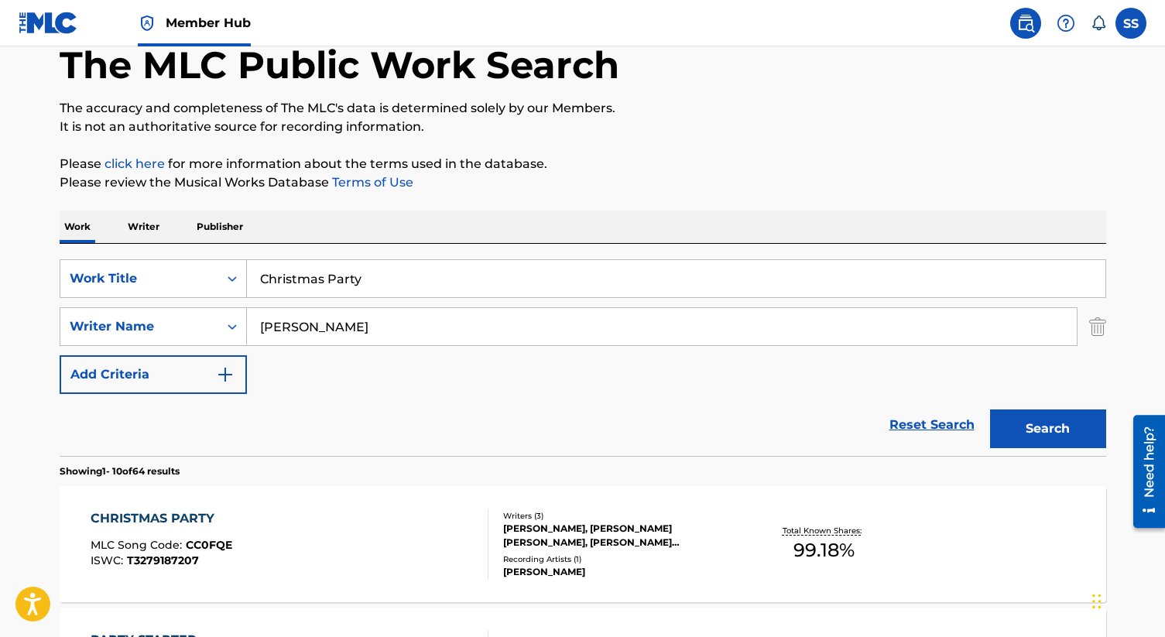
click at [1008, 357] on div "SearchWithCriteriac7bbbe6b-7e2b-46db-be81-dcc41f07df24 Work Title Christmas Par…" at bounding box center [583, 326] width 1046 height 135
click at [583, 531] on div "[PERSON_NAME], [PERSON_NAME] [PERSON_NAME], [PERSON_NAME] [PERSON_NAME]" at bounding box center [620, 536] width 234 height 28
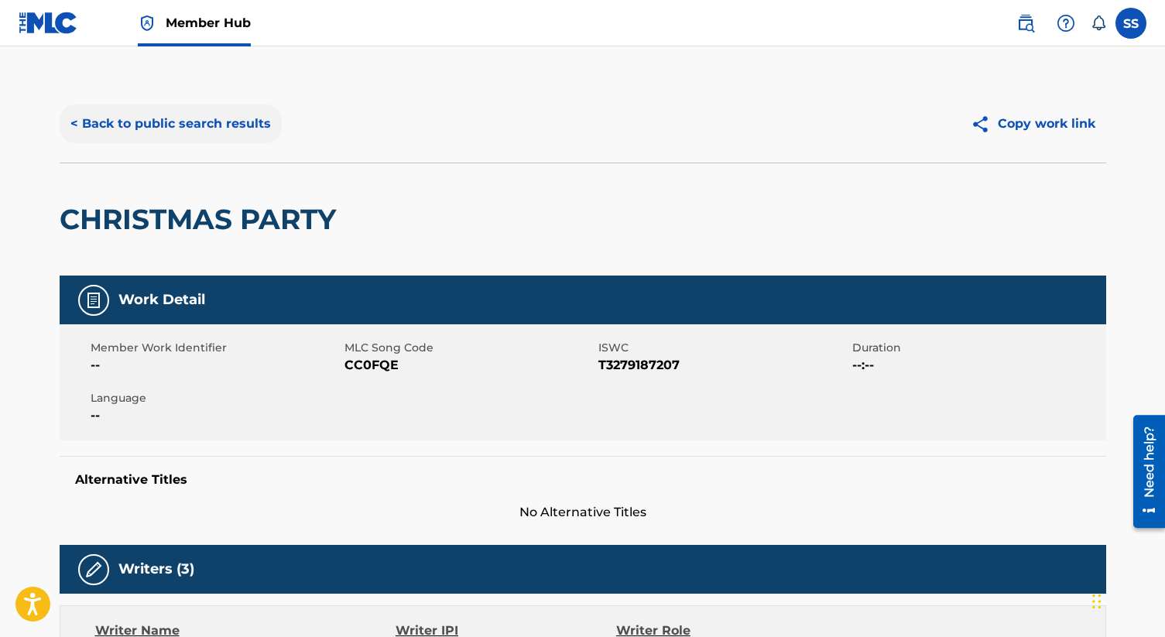
click at [241, 133] on button "< Back to public search results" at bounding box center [171, 123] width 222 height 39
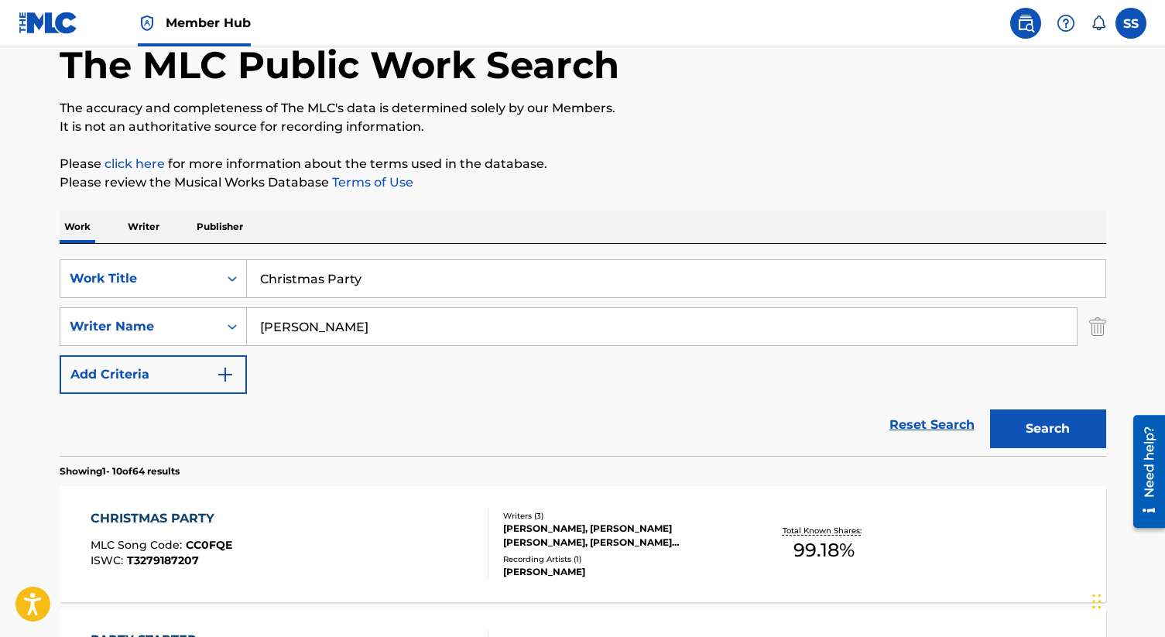
click at [383, 289] on input "Christmas Party" at bounding box center [676, 278] width 858 height 37
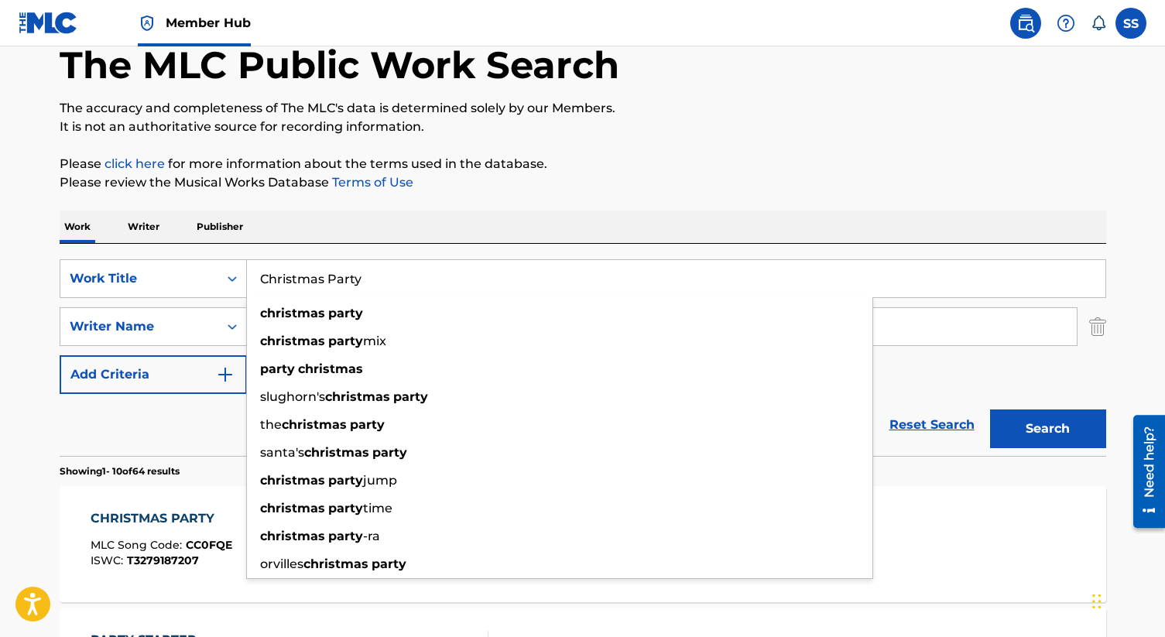
click at [383, 289] on input "Christmas Party" at bounding box center [676, 278] width 858 height 37
paste input "LOS CUATRO PADRINOS"
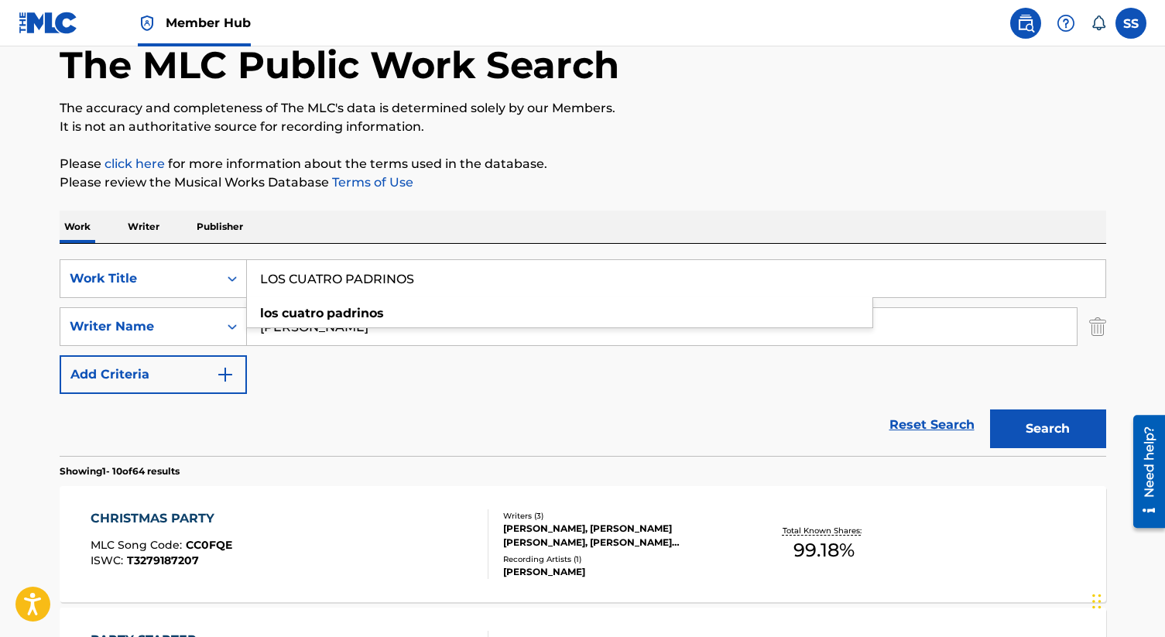
type input "LOS CUATRO PADRINOS"
click at [990, 409] on button "Search" at bounding box center [1048, 428] width 116 height 39
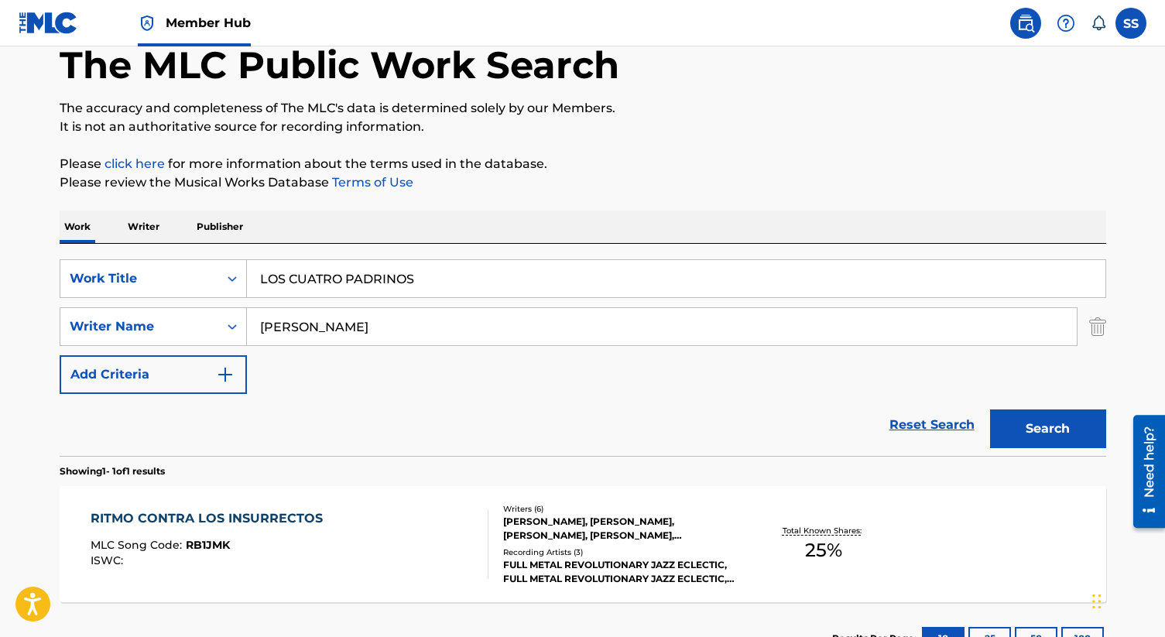
click at [382, 310] on input "[PERSON_NAME]" at bounding box center [662, 326] width 830 height 37
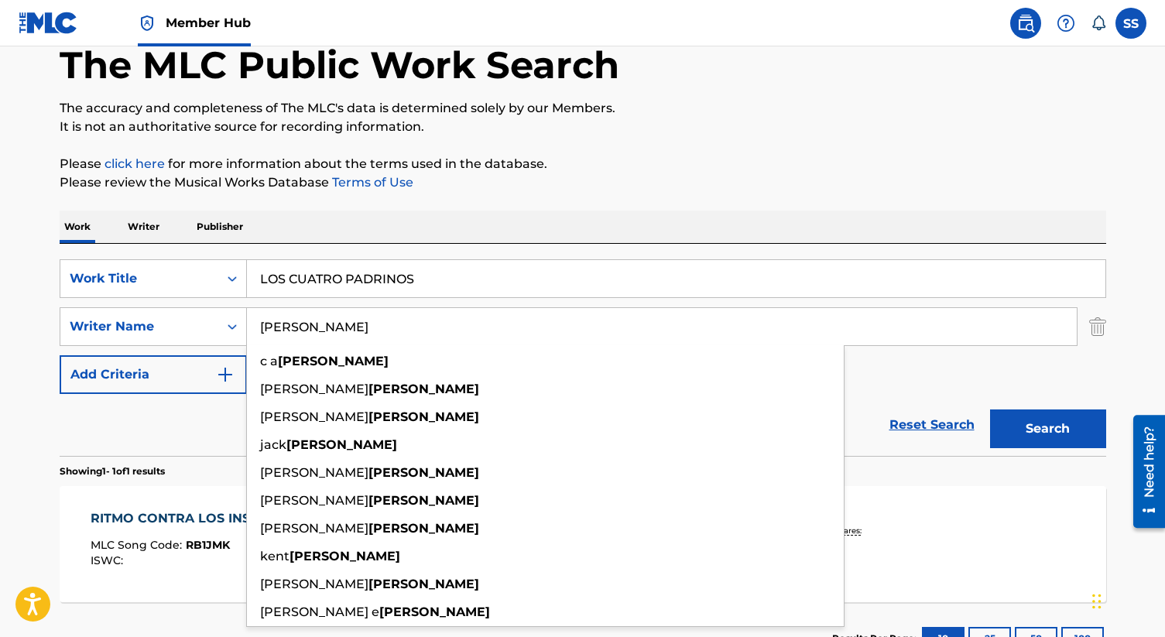
click at [382, 310] on input "[PERSON_NAME]" at bounding box center [662, 326] width 830 height 37
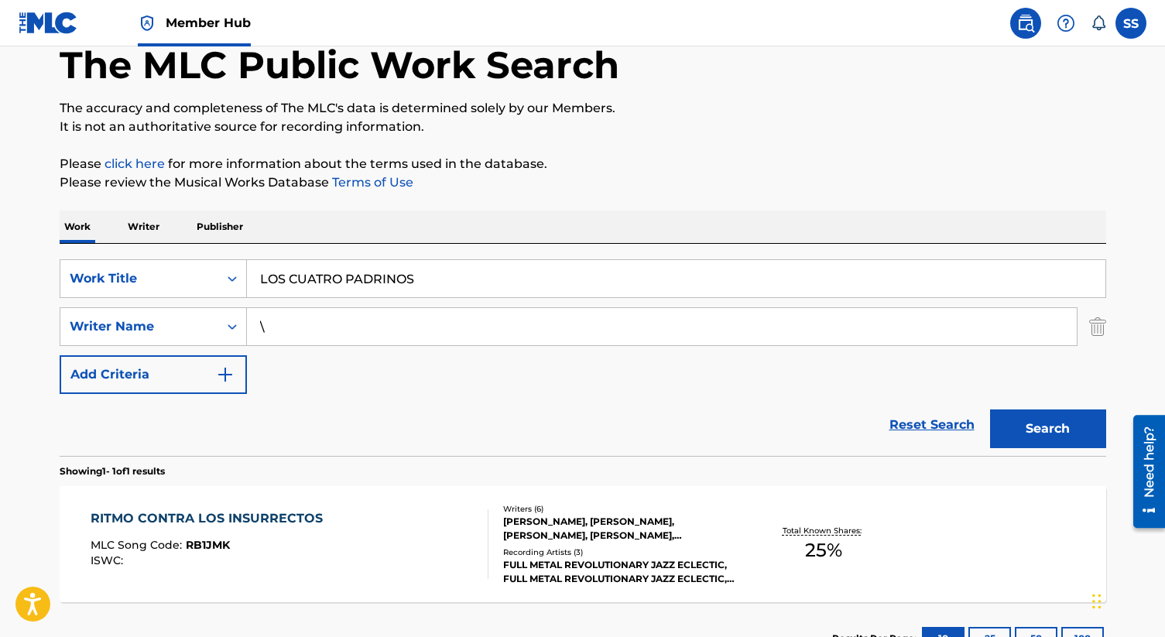
type input "\"
click at [990, 409] on button "Search" at bounding box center [1048, 428] width 116 height 39
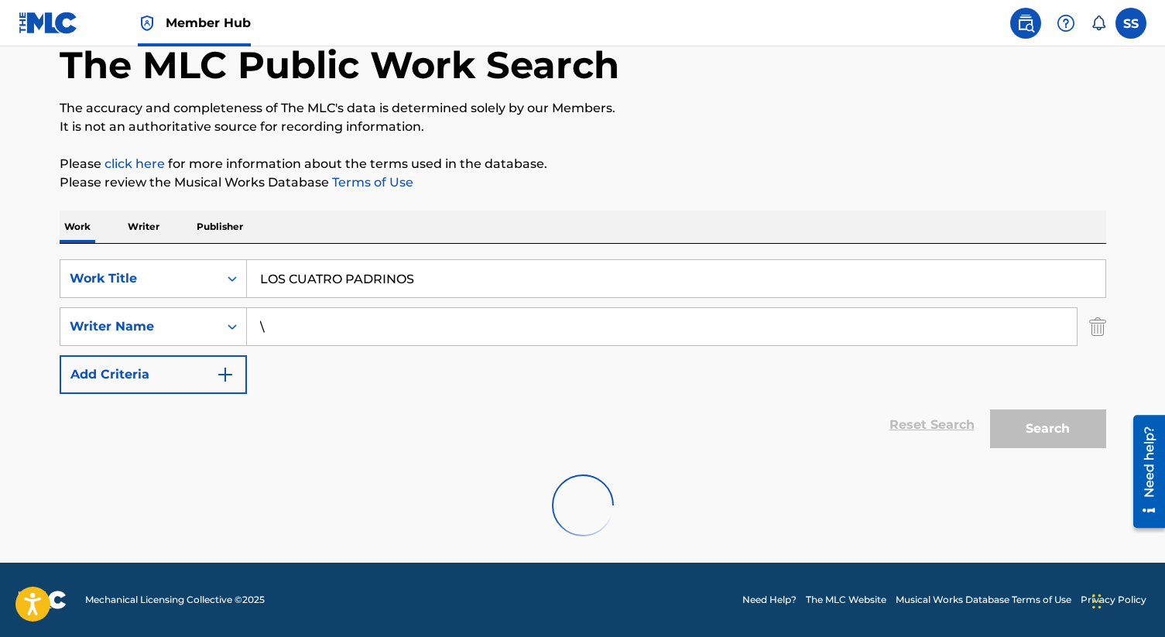
scroll to position [35, 0]
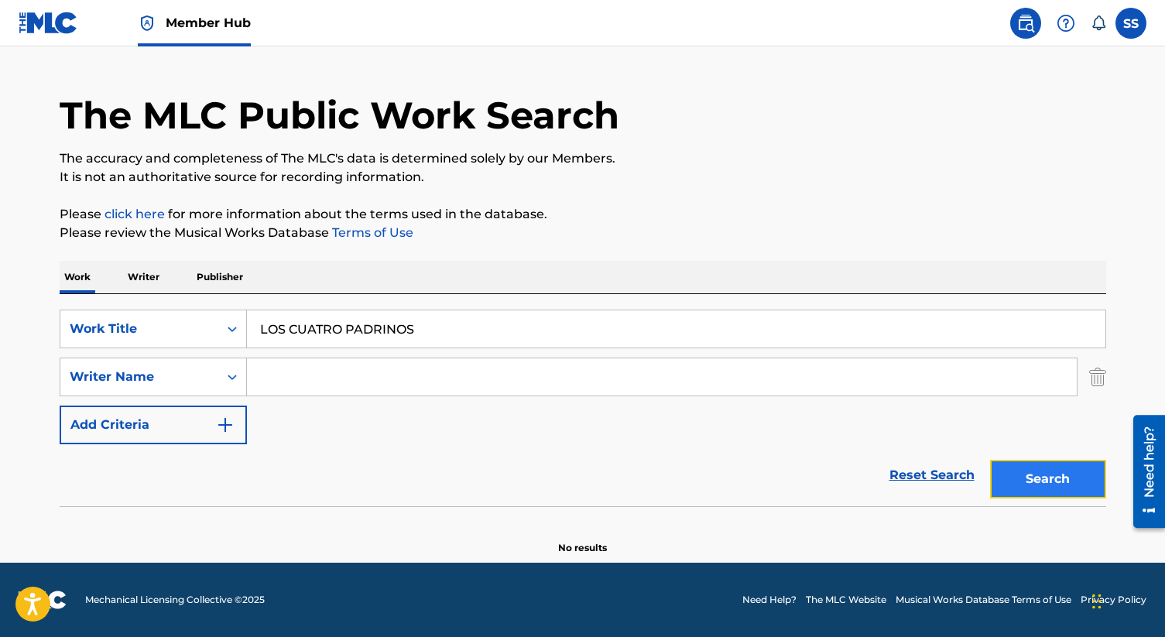
click at [1038, 487] on button "Search" at bounding box center [1048, 479] width 116 height 39
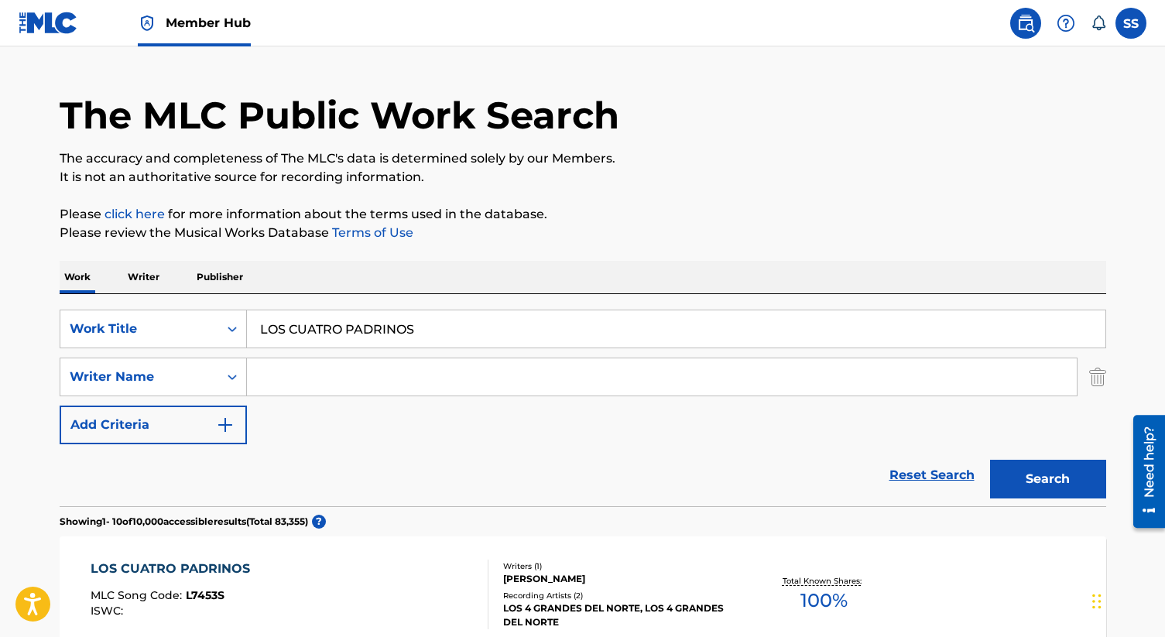
click at [580, 568] on div "Writers ( 1 )" at bounding box center [620, 566] width 234 height 12
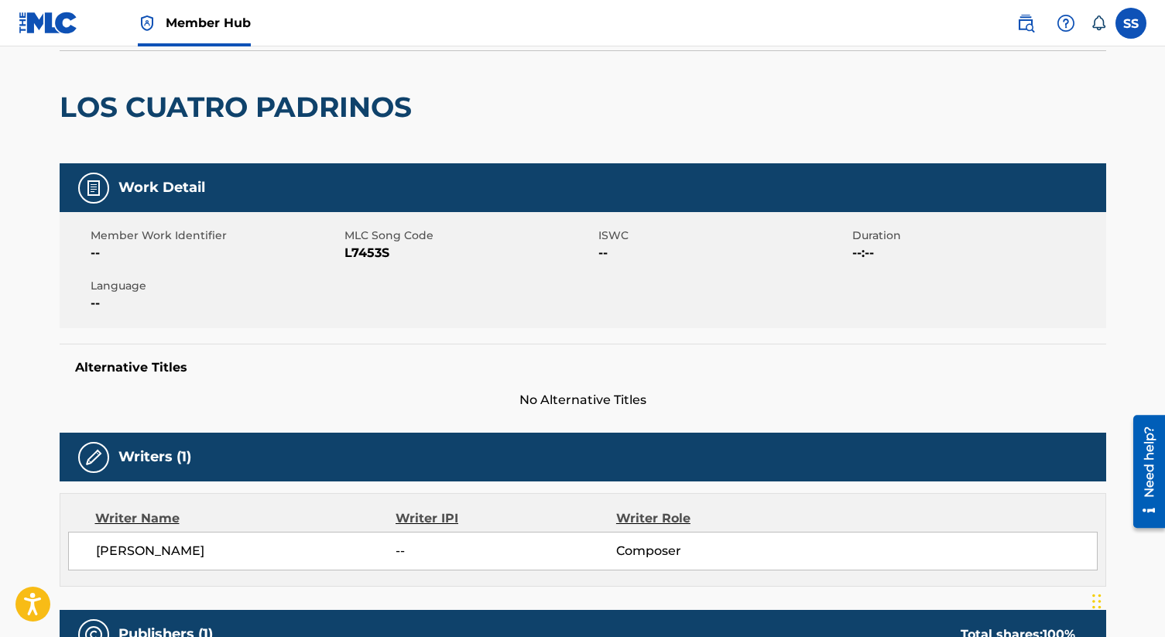
scroll to position [111, 0]
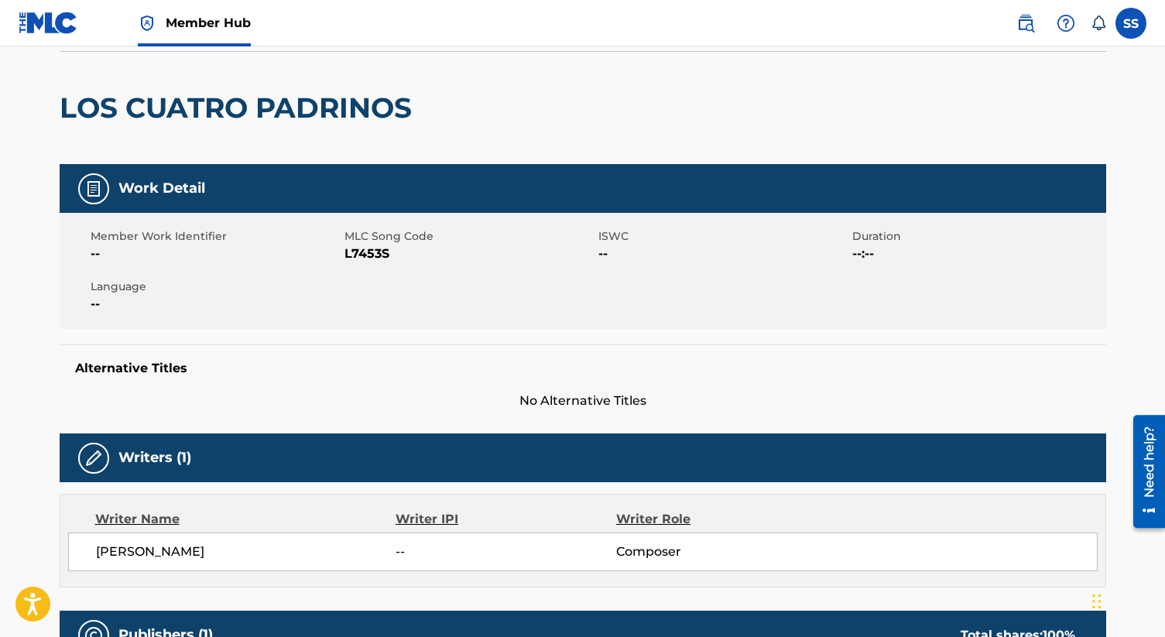
click at [358, 368] on h5 "Alternative Titles" at bounding box center [582, 368] width 1015 height 15
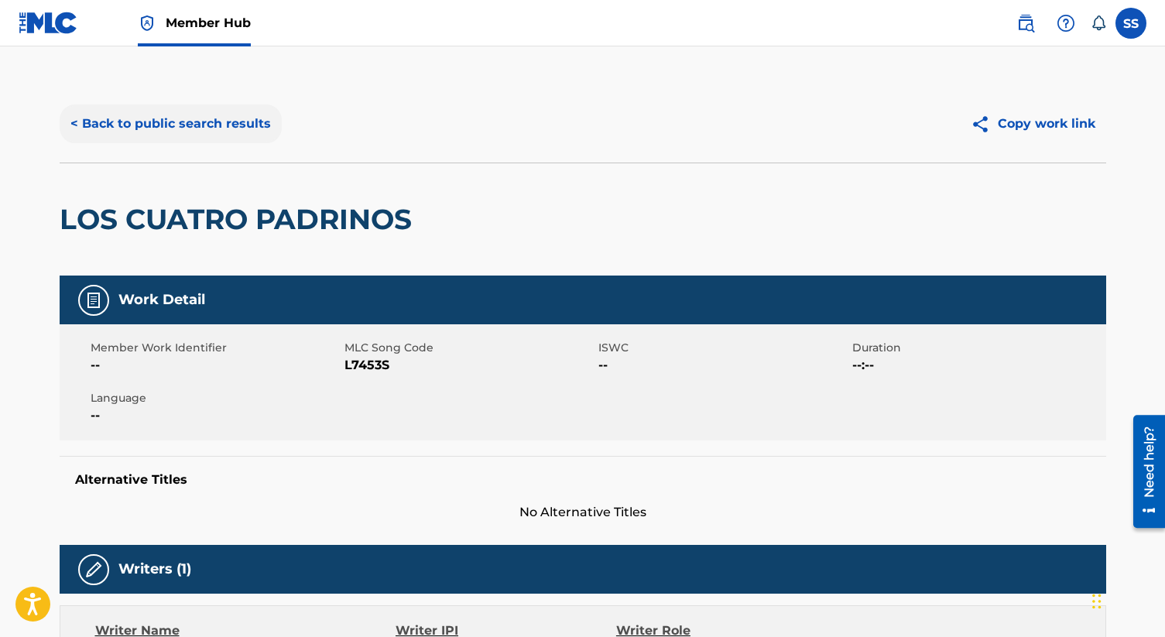
click at [240, 126] on button "< Back to public search results" at bounding box center [171, 123] width 222 height 39
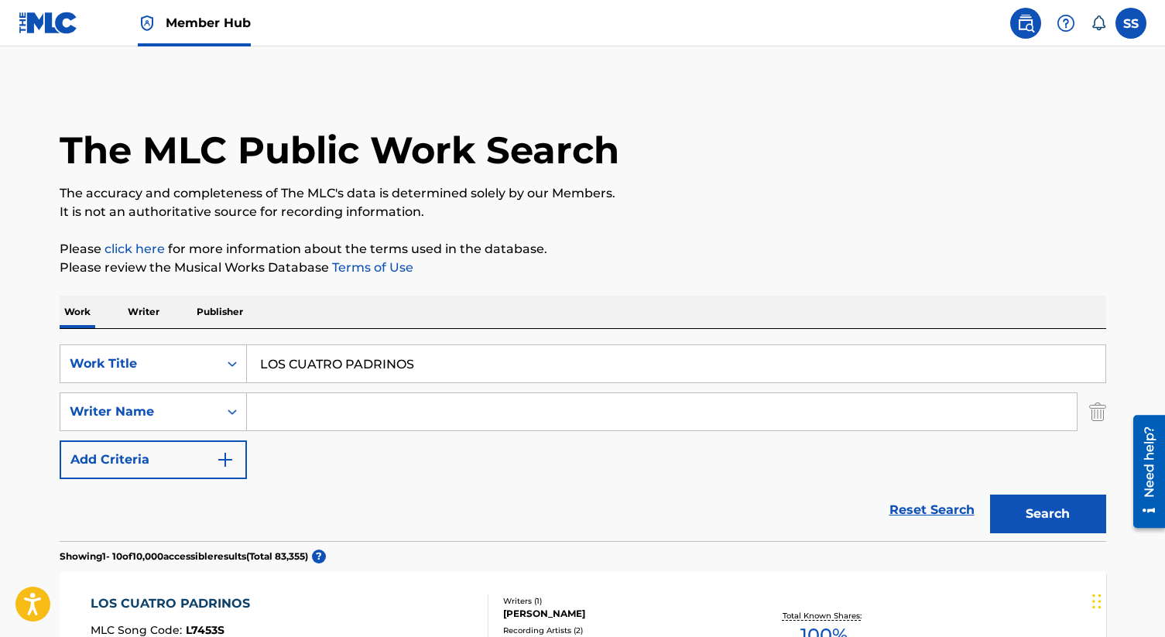
scroll to position [35, 0]
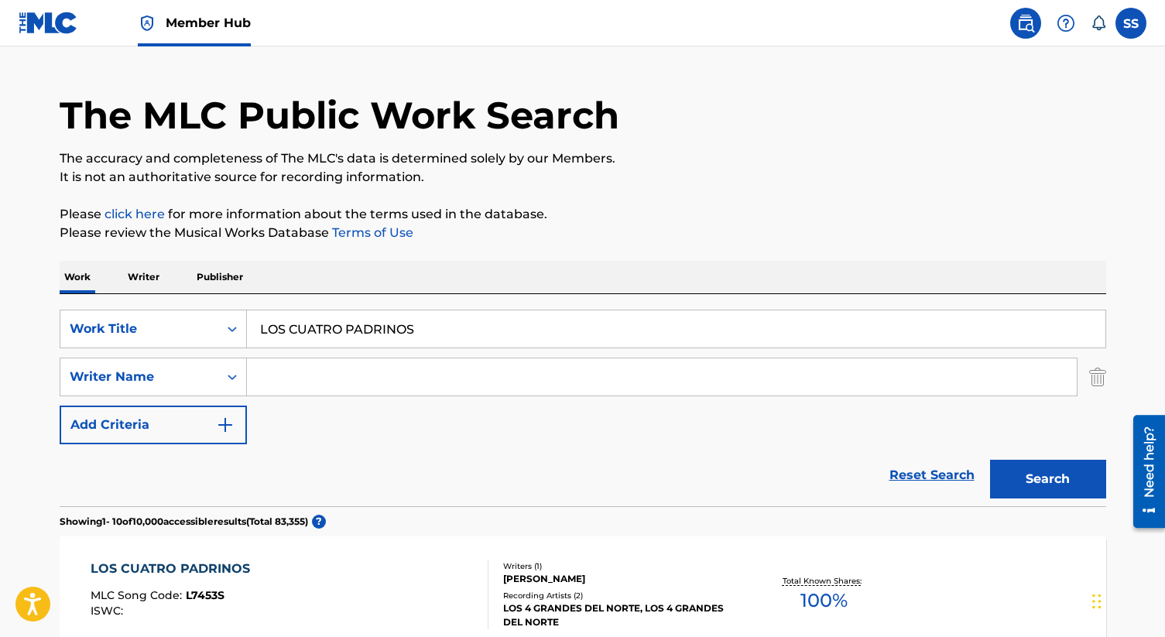
click at [424, 323] on input "LOS CUATRO PADRINOS" at bounding box center [676, 328] width 858 height 37
click at [423, 332] on input "LOS CUATRO PADRINOS" at bounding box center [676, 328] width 858 height 37
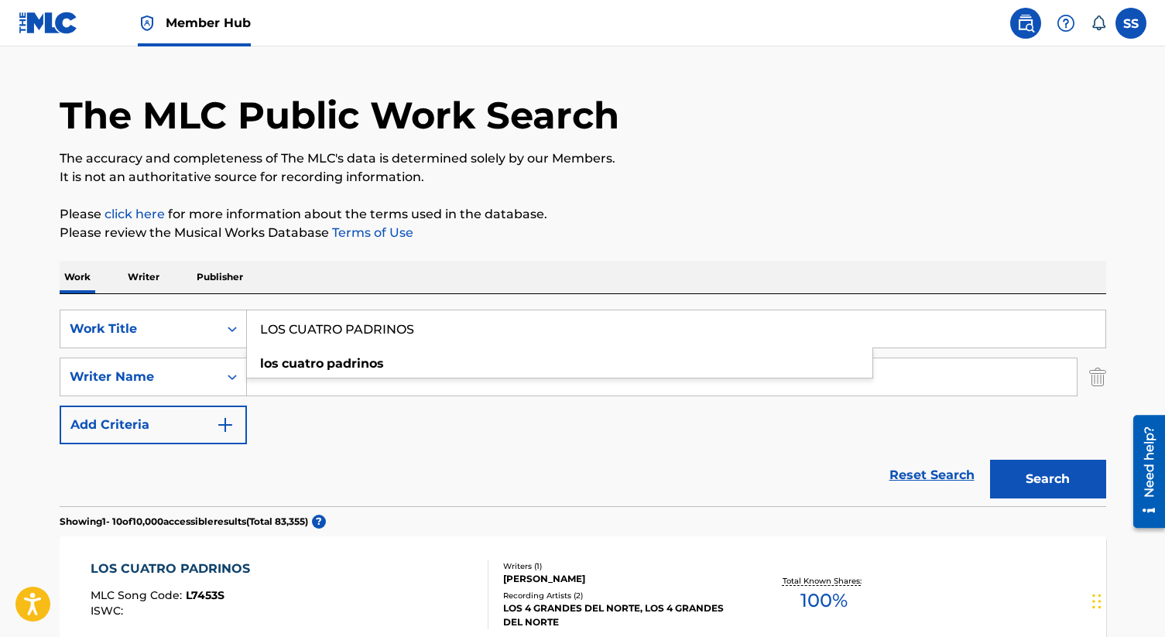
click at [423, 332] on input "LOS CUATRO PADRINOS" at bounding box center [676, 328] width 858 height 37
paste input "CORAZON CORAZONCITO"
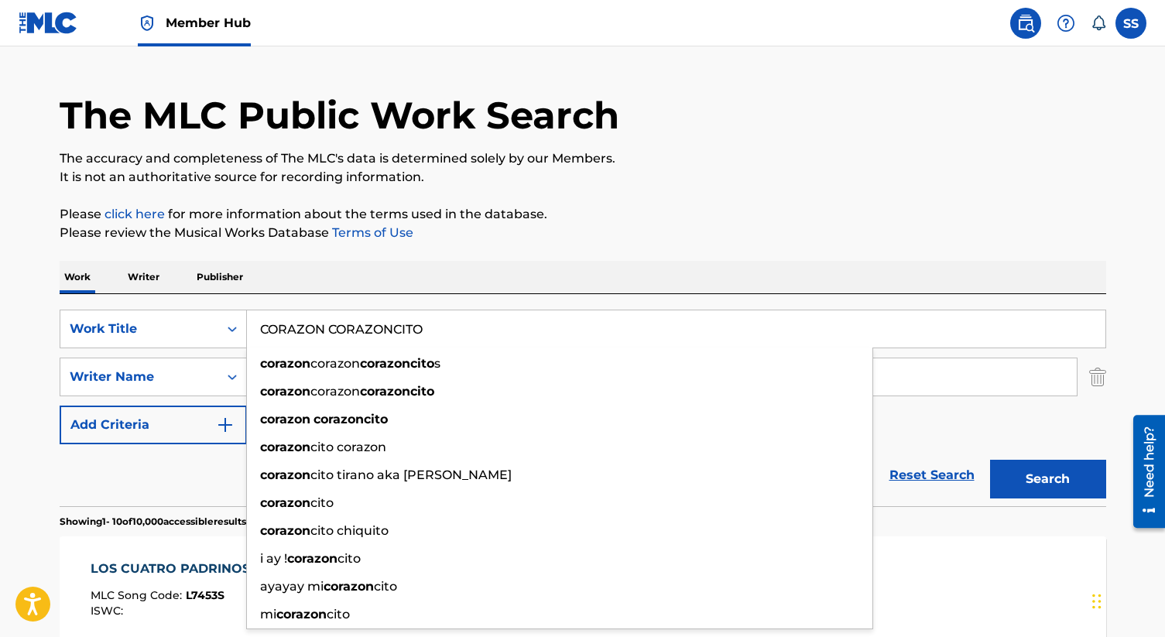
type input "CORAZON CORAZONCITO"
click at [990, 460] on button "Search" at bounding box center [1048, 479] width 116 height 39
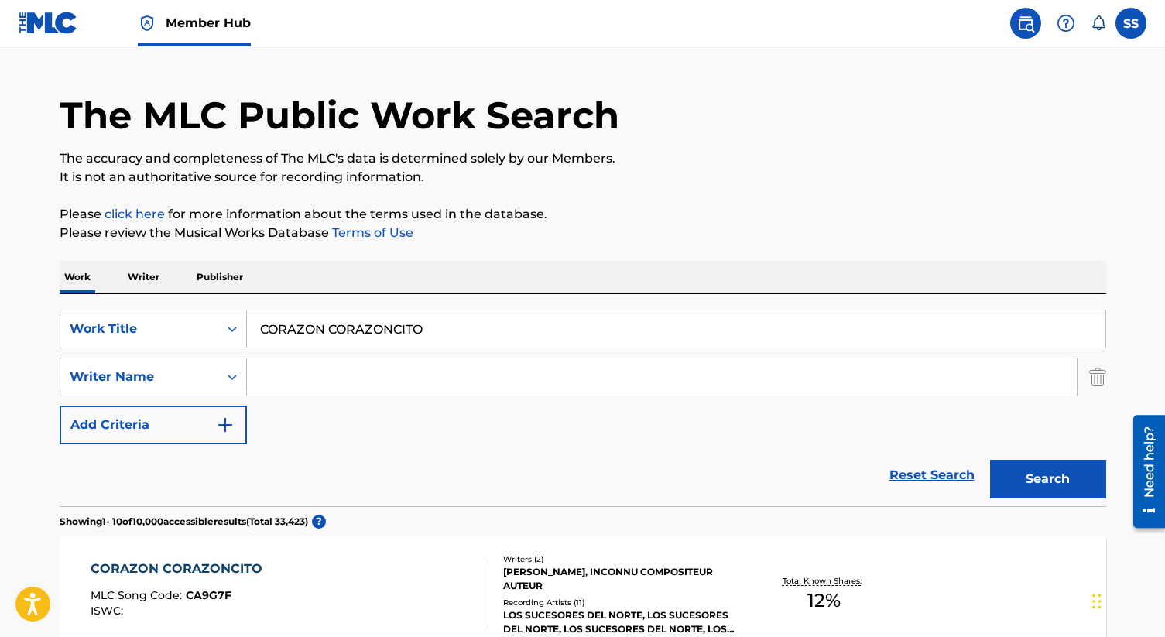
click at [356, 376] on input "Search Form" at bounding box center [662, 376] width 830 height 37
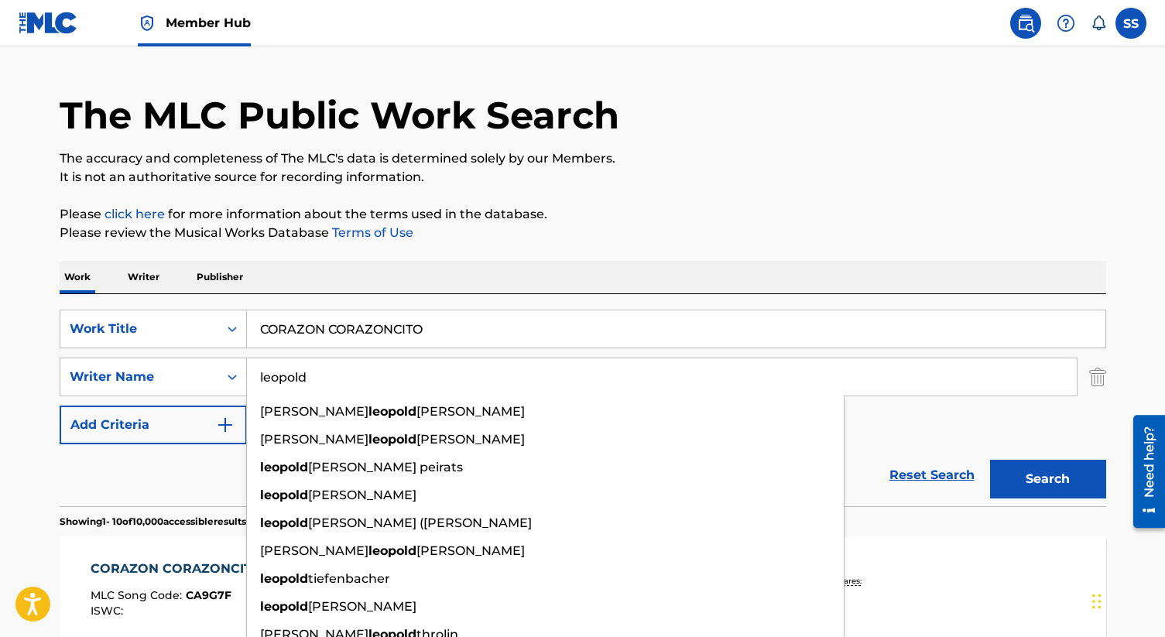
type input "leopold"
click at [990, 460] on button "Search" at bounding box center [1048, 479] width 116 height 39
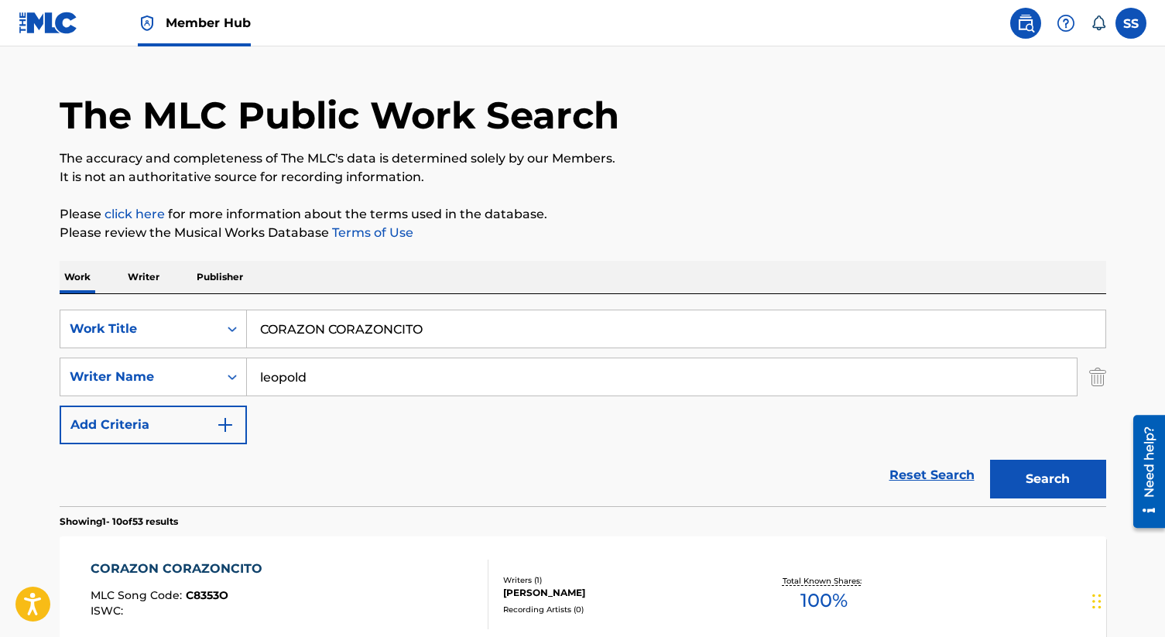
click at [536, 582] on div "Writers ( 1 )" at bounding box center [620, 580] width 234 height 12
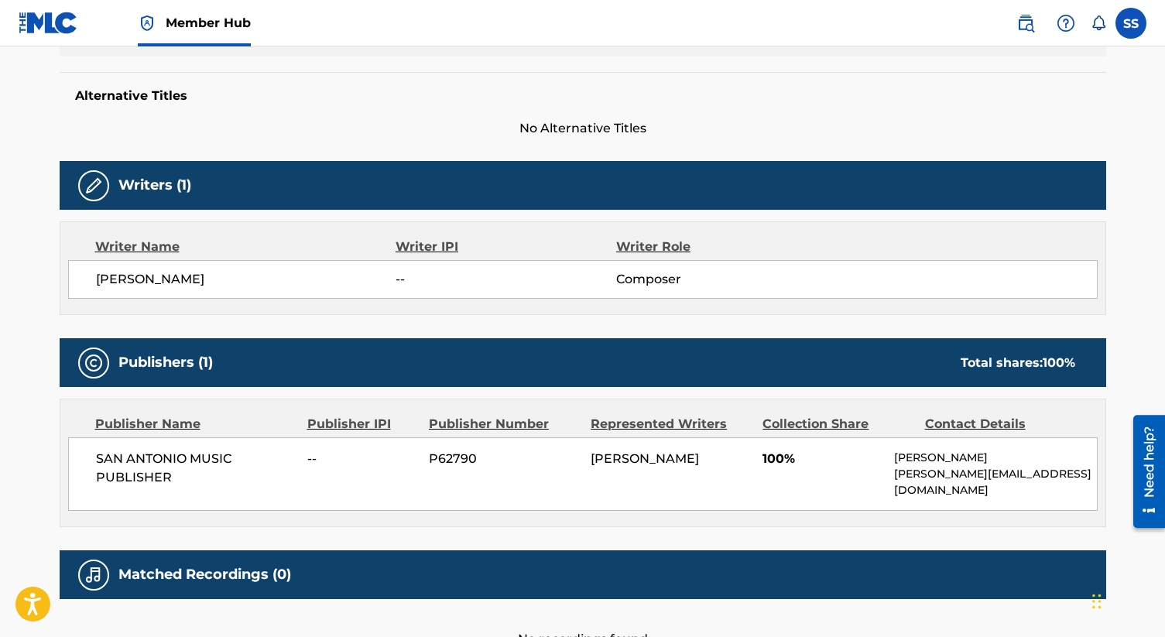
scroll to position [415, 0]
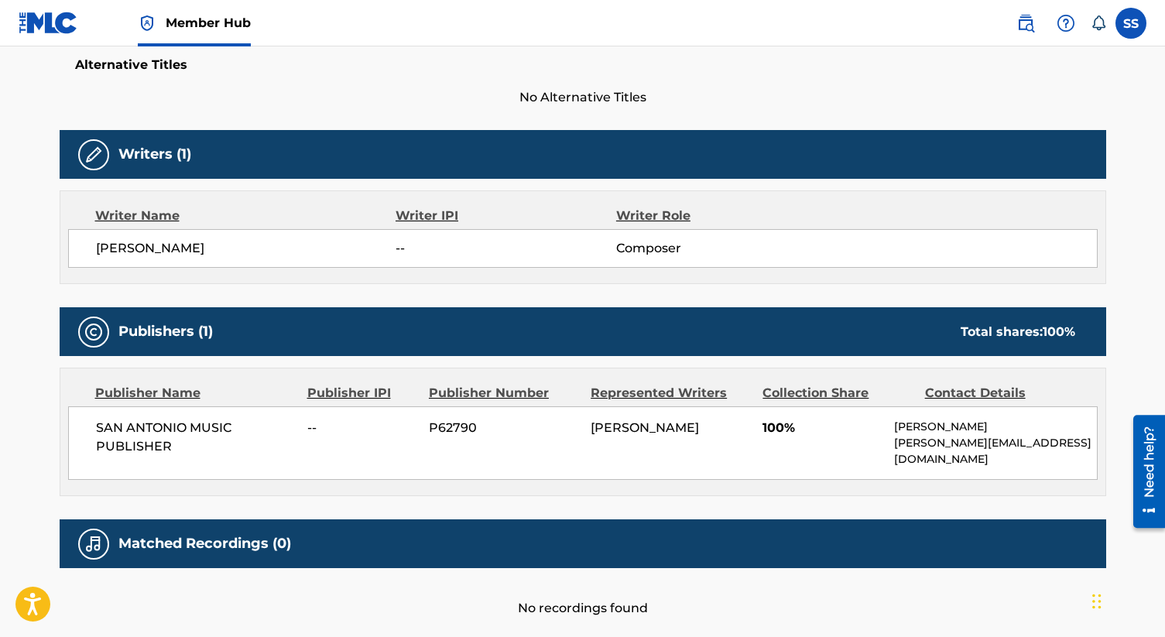
click at [830, 234] on div "[PERSON_NAME] -- Composer" at bounding box center [582, 248] width 1029 height 39
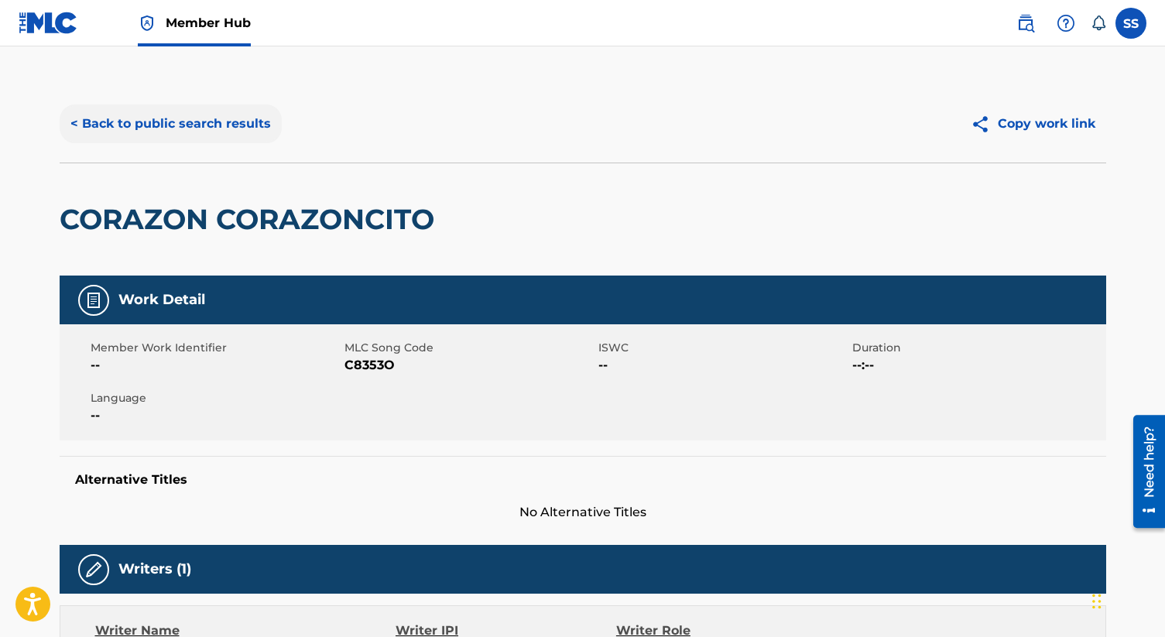
click at [236, 128] on button "< Back to public search results" at bounding box center [171, 123] width 222 height 39
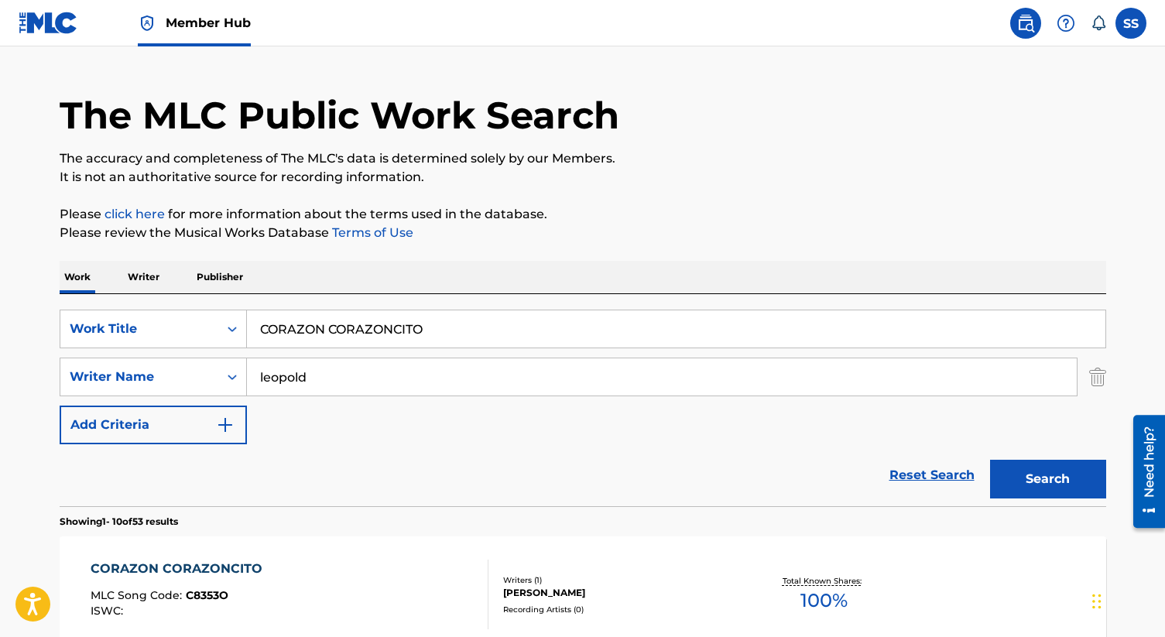
click at [381, 330] on input "CORAZON CORAZONCITO" at bounding box center [676, 328] width 858 height 37
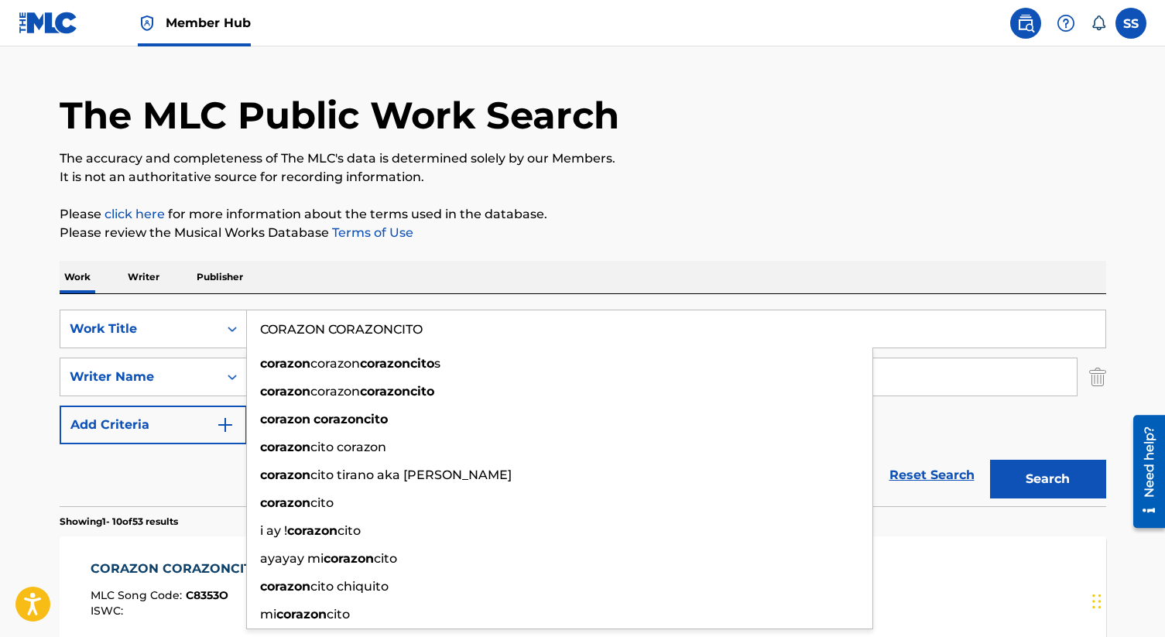
click at [381, 330] on input "CORAZON CORAZONCITO" at bounding box center [676, 328] width 858 height 37
paste input "ESCUCHA MORENA"
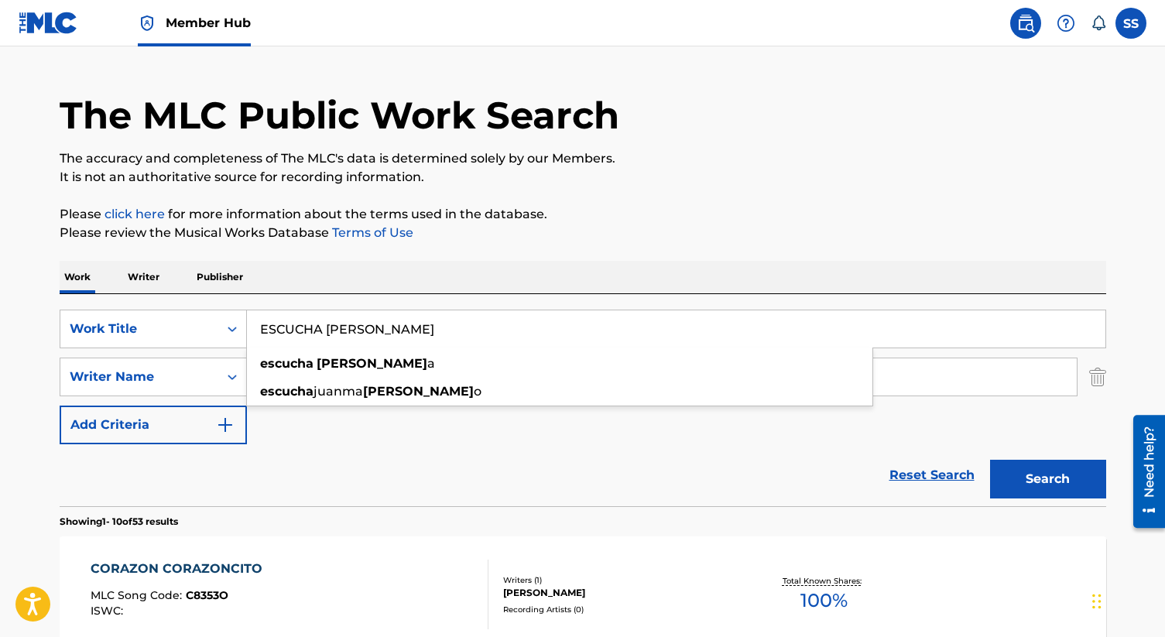
click at [381, 327] on input "ESCUCHA [PERSON_NAME]" at bounding box center [676, 328] width 858 height 37
paste input "A"
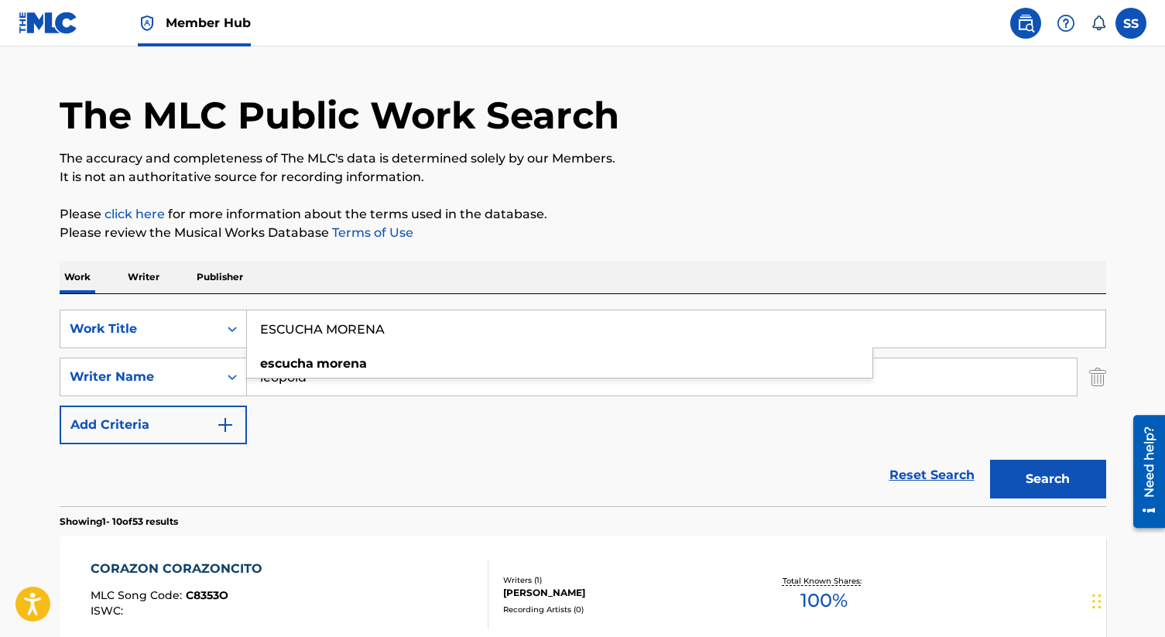
type input "ESCUCHA MORENA"
click at [990, 460] on button "Search" at bounding box center [1048, 479] width 116 height 39
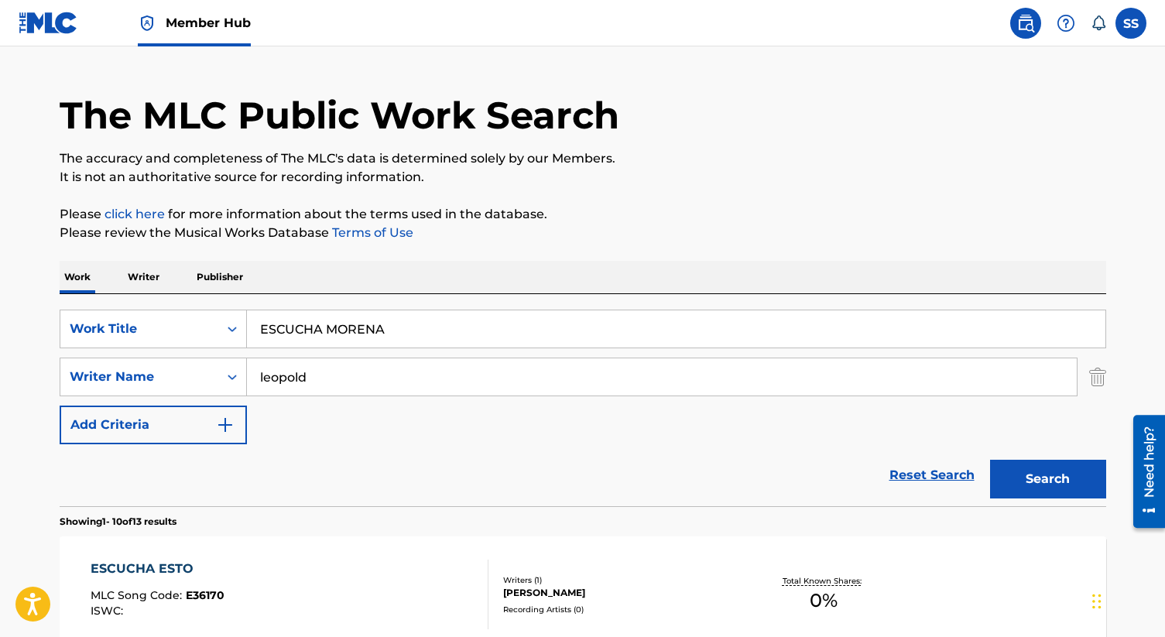
click at [354, 371] on input "leopold" at bounding box center [662, 376] width 830 height 37
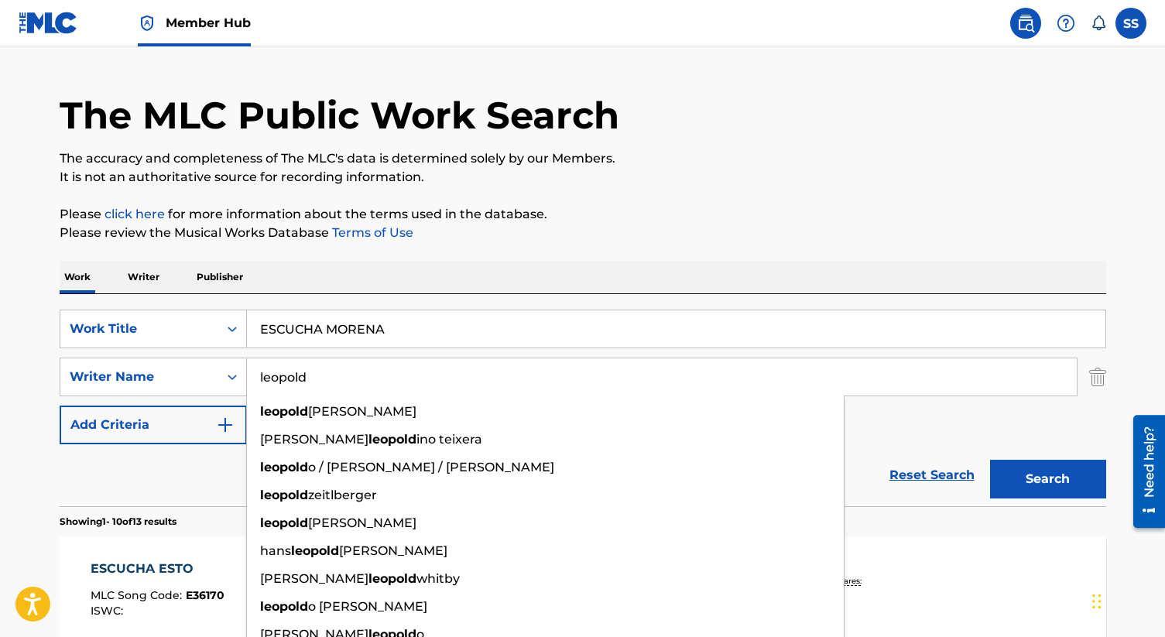
click at [354, 371] on input "leopold" at bounding box center [662, 376] width 830 height 37
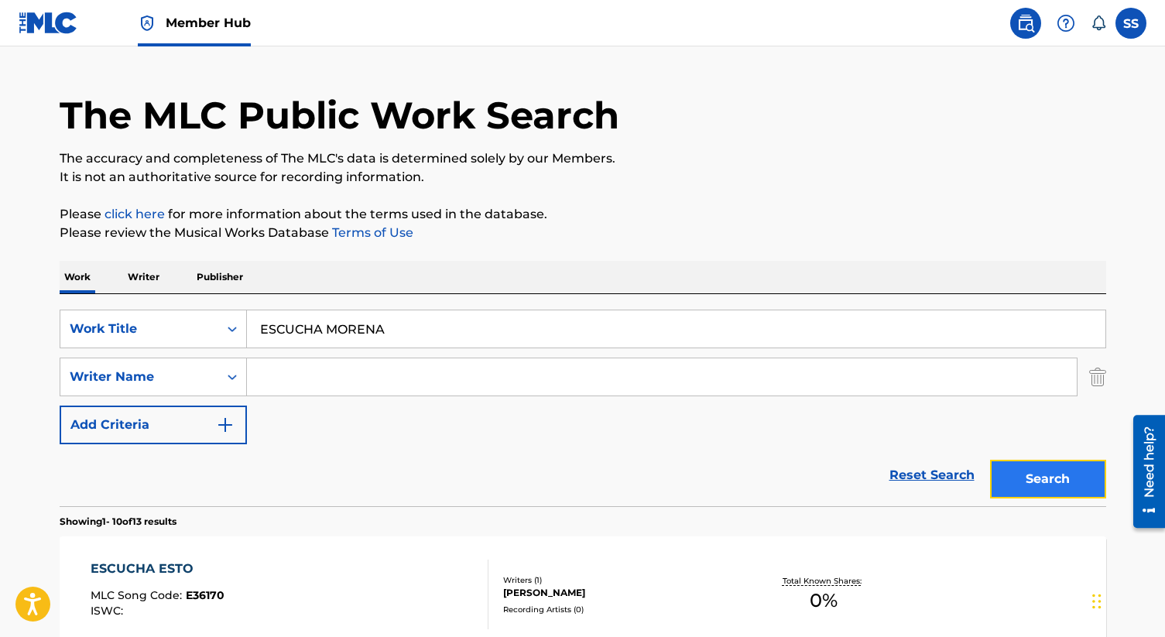
click at [1055, 474] on button "Search" at bounding box center [1048, 479] width 116 height 39
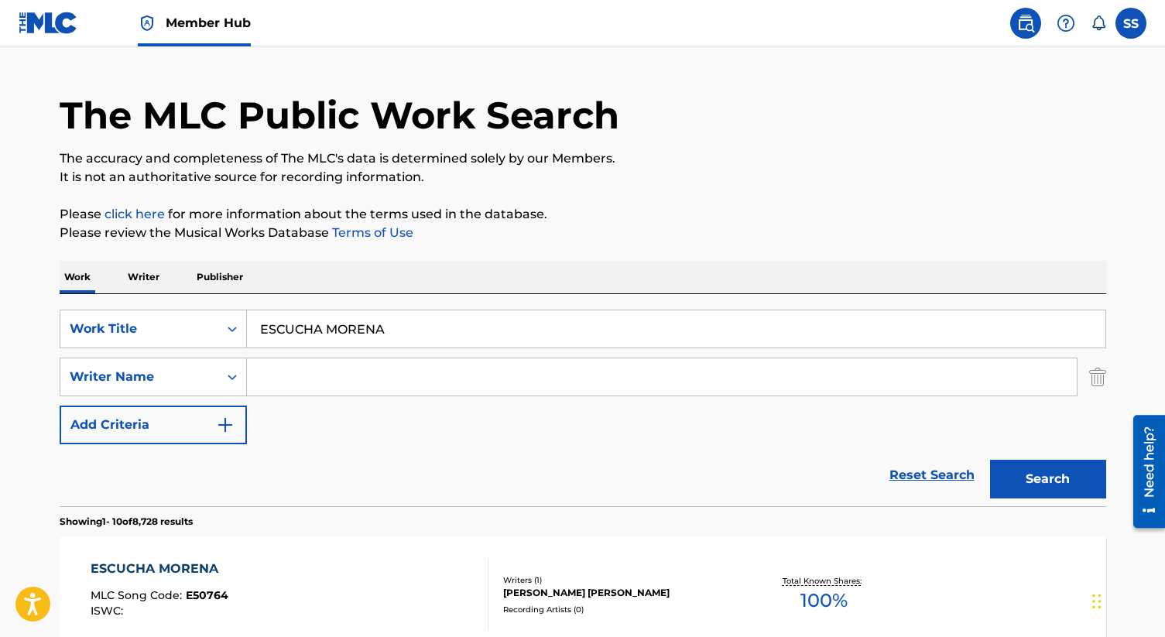
click at [564, 591] on div "[PERSON_NAME] [PERSON_NAME]" at bounding box center [620, 593] width 234 height 14
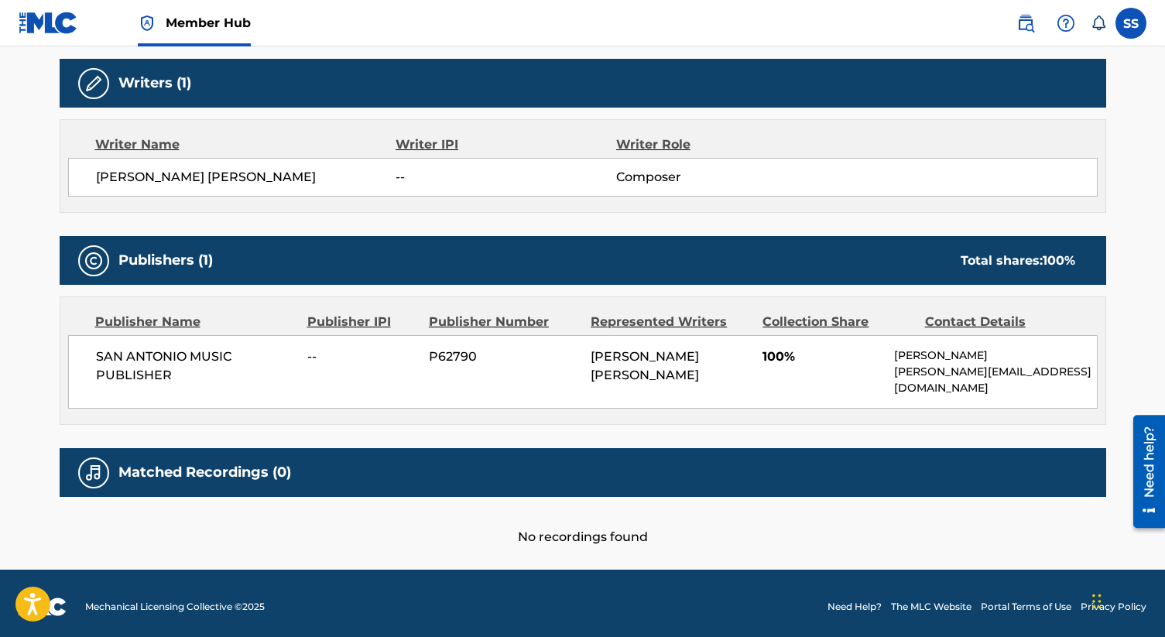
scroll to position [492, 0]
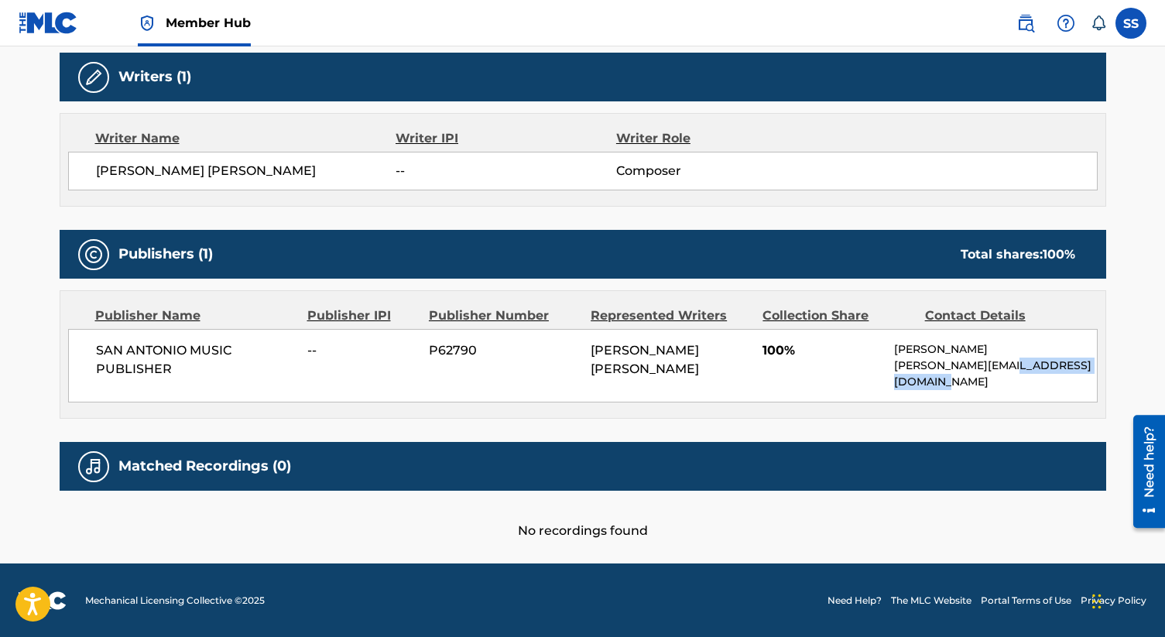
drag, startPoint x: 996, startPoint y: 365, endPoint x: 1003, endPoint y: 380, distance: 16.3
click at [1003, 380] on p "[PERSON_NAME][EMAIL_ADDRESS][DOMAIN_NAME]" at bounding box center [995, 374] width 202 height 33
copy p "[DOMAIN_NAME]"
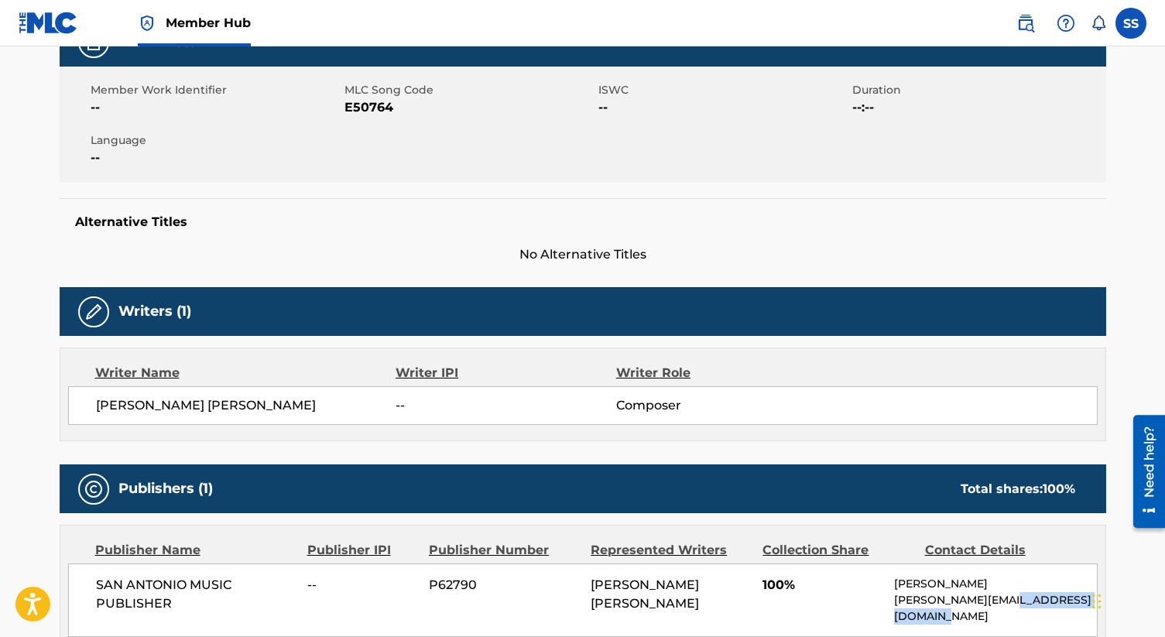
scroll to position [0, 0]
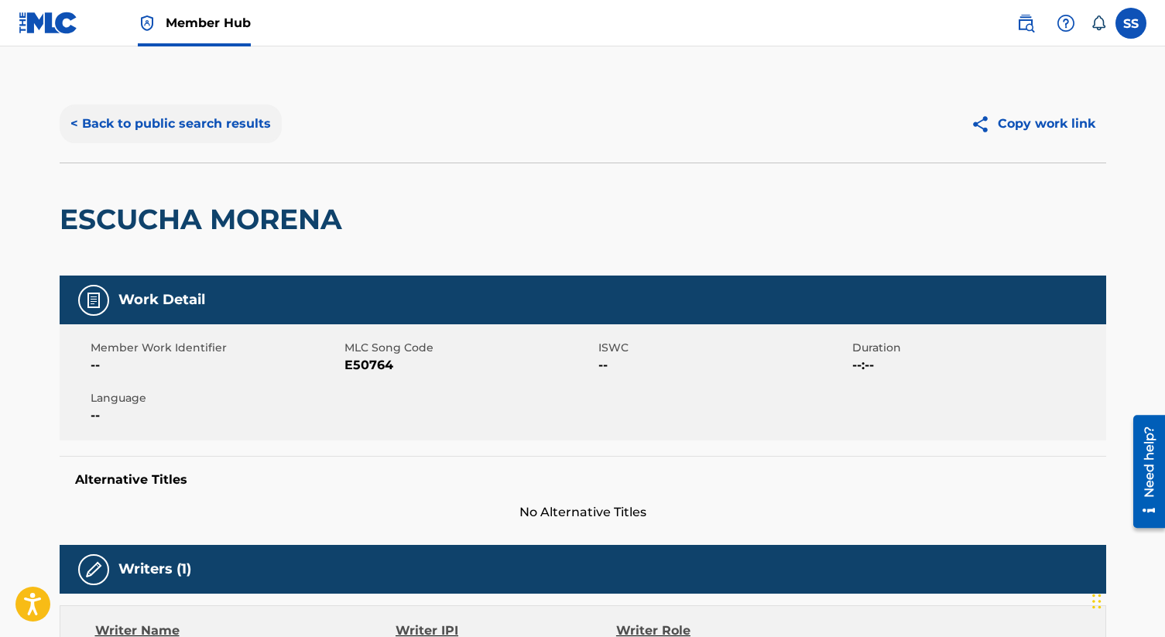
click at [235, 126] on button "< Back to public search results" at bounding box center [171, 123] width 222 height 39
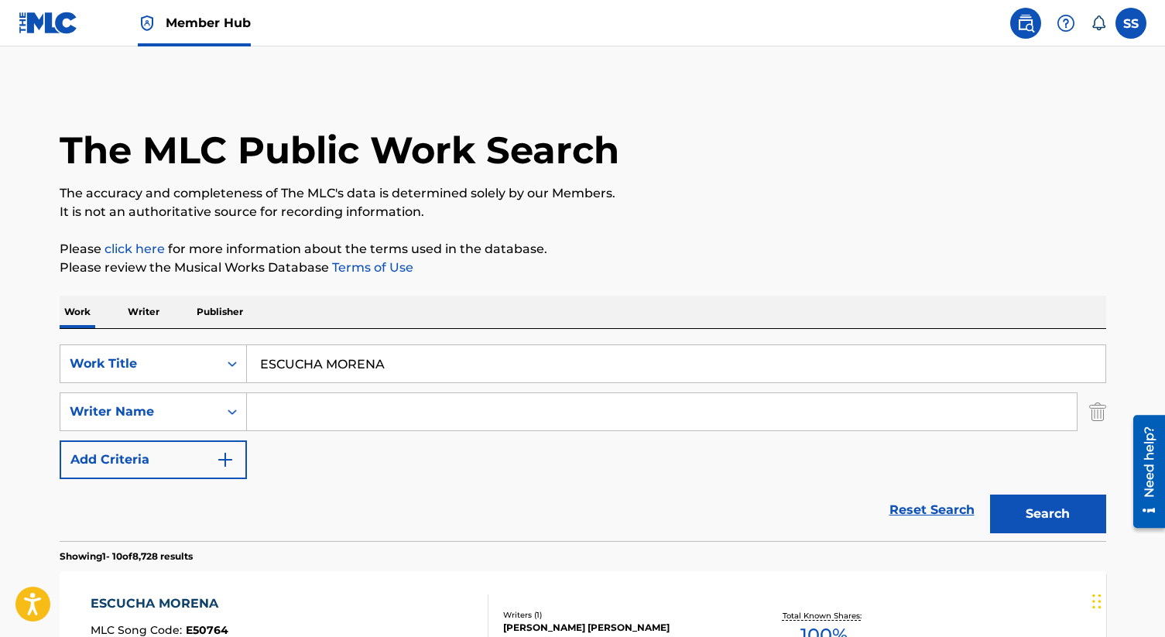
scroll to position [35, 0]
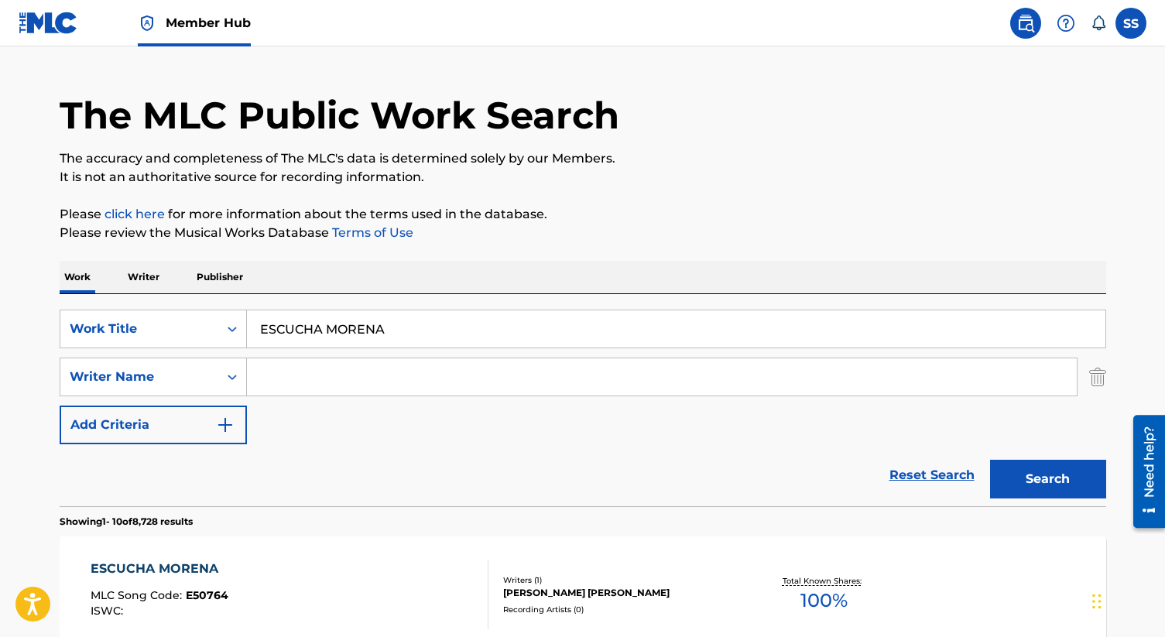
click at [306, 328] on input "ESCUCHA MORENA" at bounding box center [676, 328] width 858 height 37
paste input "NCONTRE [PERSON_NAME]"
type input "ENCONTRE [PERSON_NAME]"
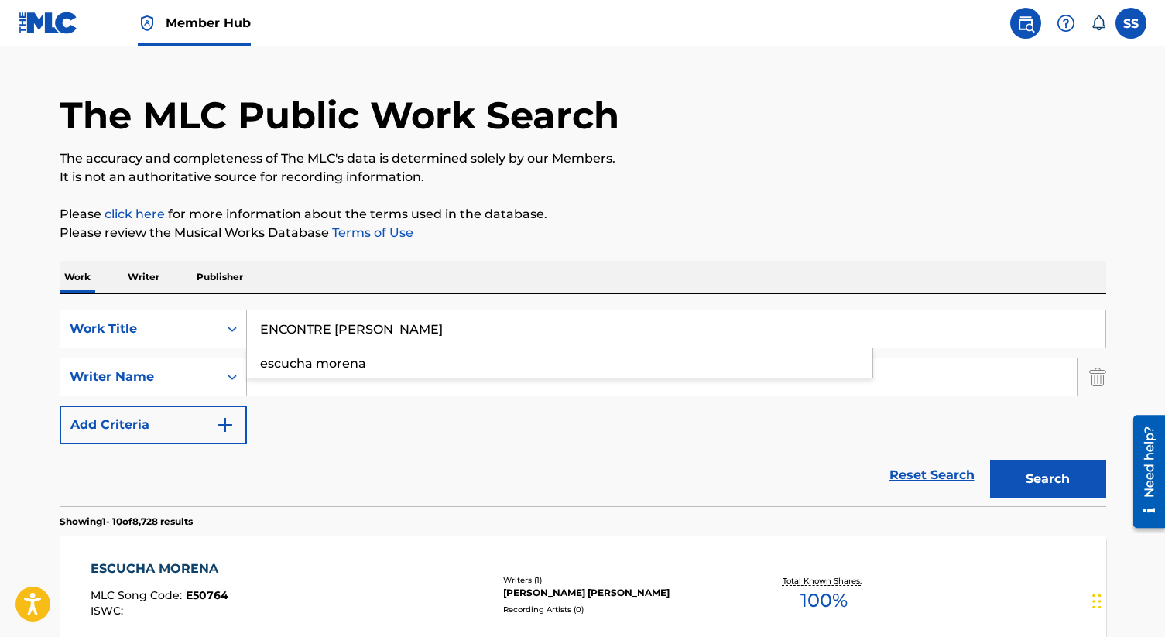
click at [990, 460] on button "Search" at bounding box center [1048, 479] width 116 height 39
click at [321, 467] on div "Reset Search Search" at bounding box center [583, 475] width 1046 height 62
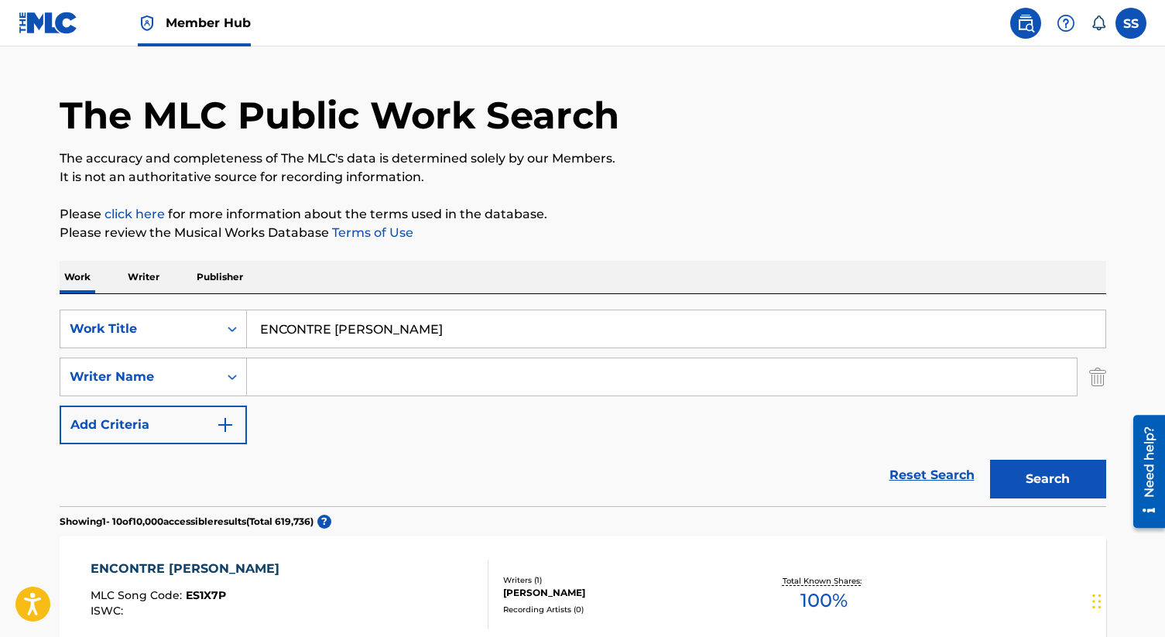
click at [539, 591] on div "[PERSON_NAME]" at bounding box center [620, 593] width 234 height 14
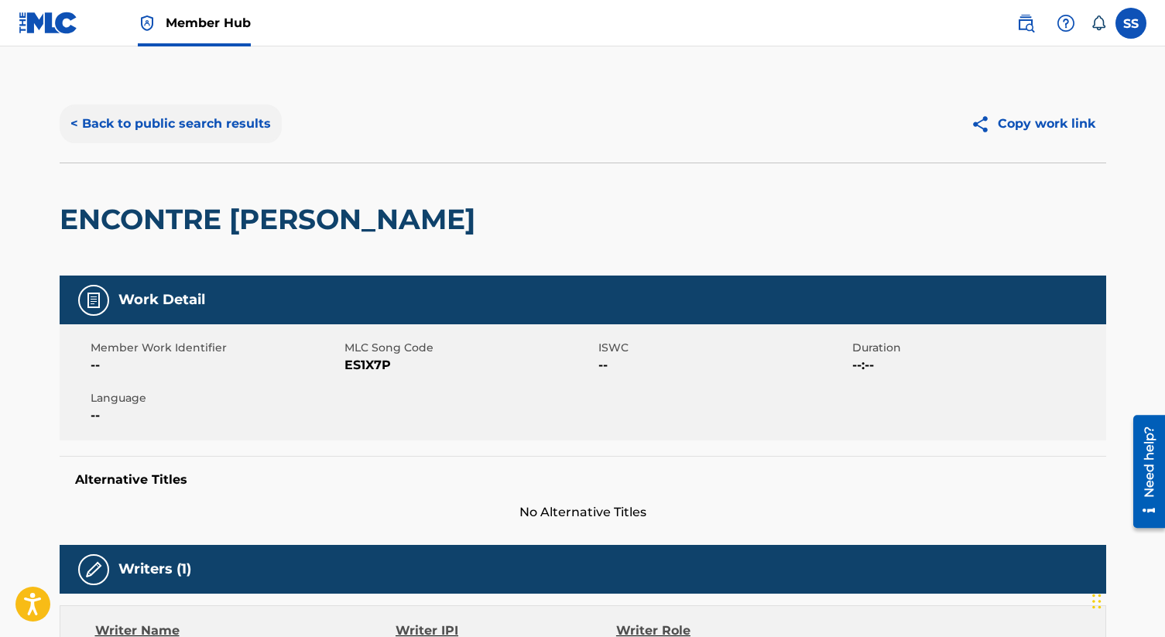
click at [234, 123] on button "< Back to public search results" at bounding box center [171, 123] width 222 height 39
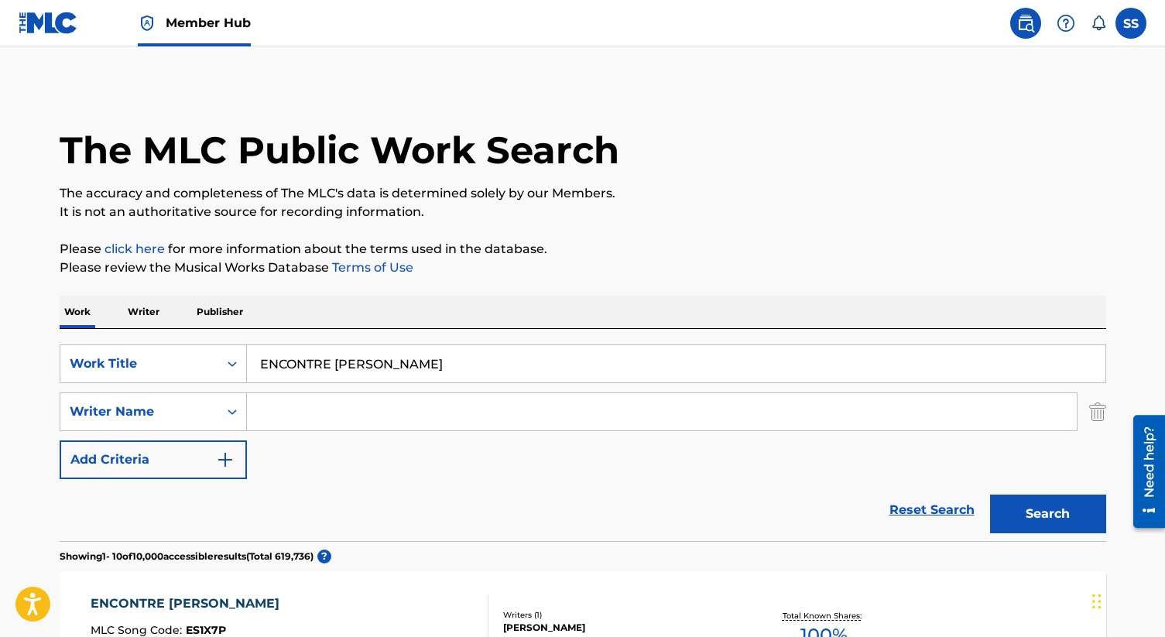
scroll to position [35, 0]
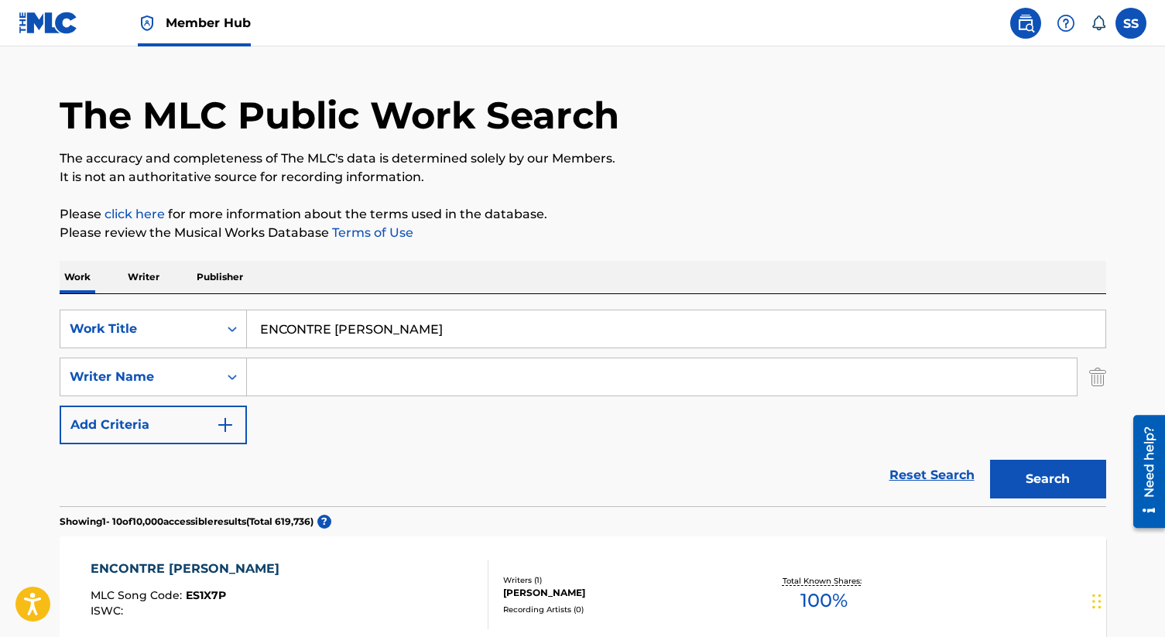
click at [391, 328] on input "ENCONTRE [PERSON_NAME]" at bounding box center [676, 328] width 858 height 37
paste input "SI TU NO ESTAS"
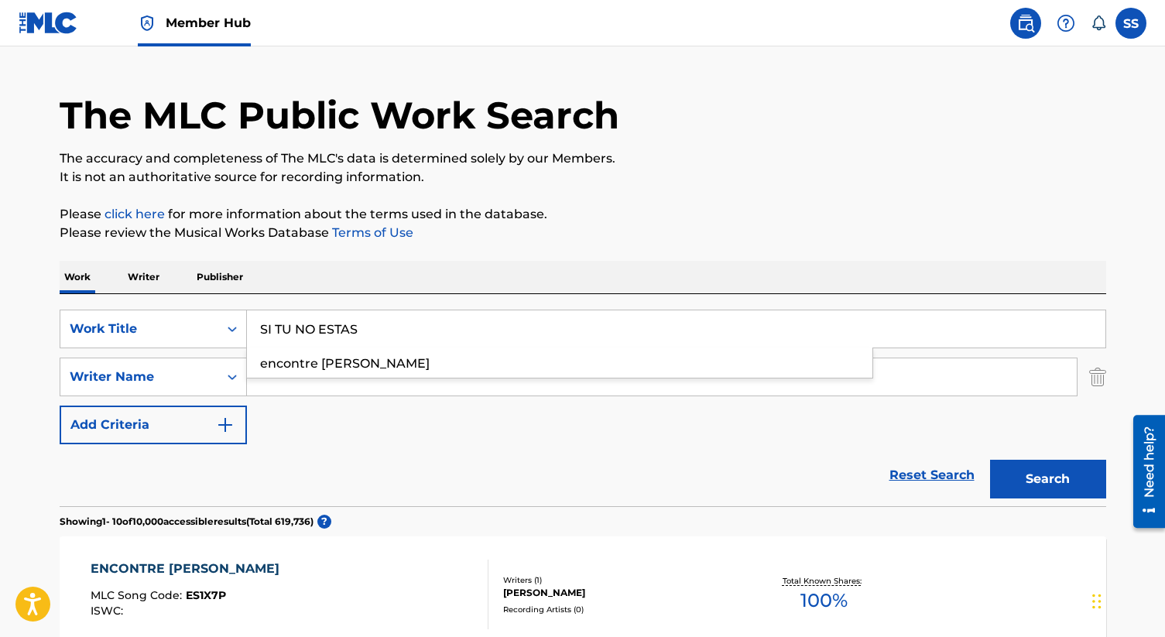
type input "SI TU NO ESTAS"
click at [990, 460] on button "Search" at bounding box center [1048, 479] width 116 height 39
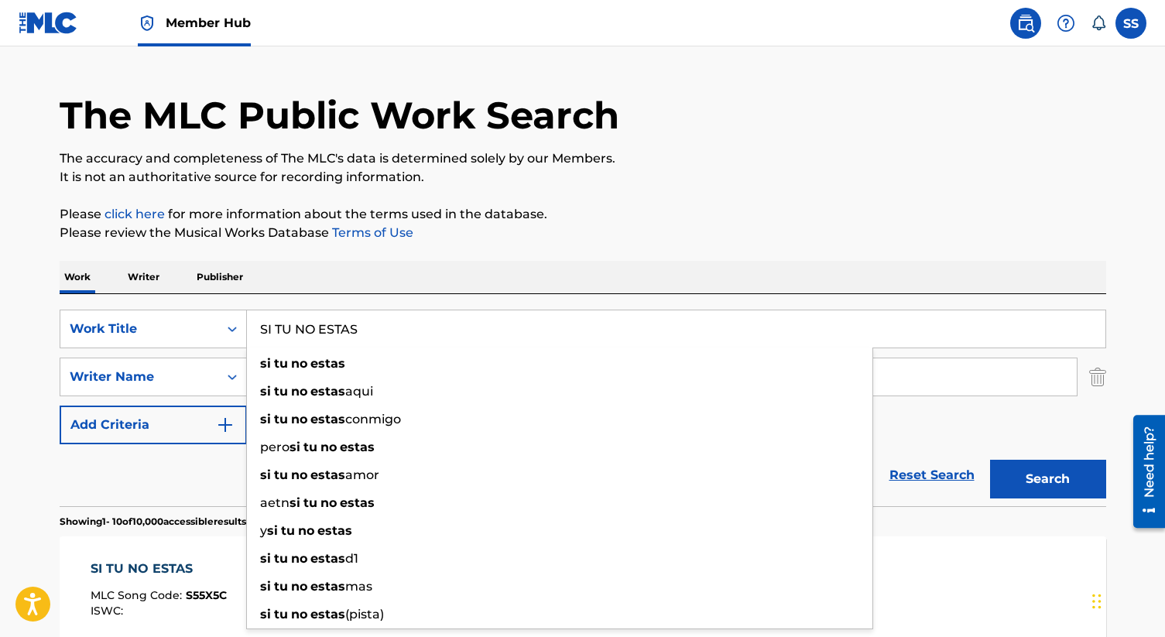
click at [949, 370] on input "Search Form" at bounding box center [662, 376] width 830 height 37
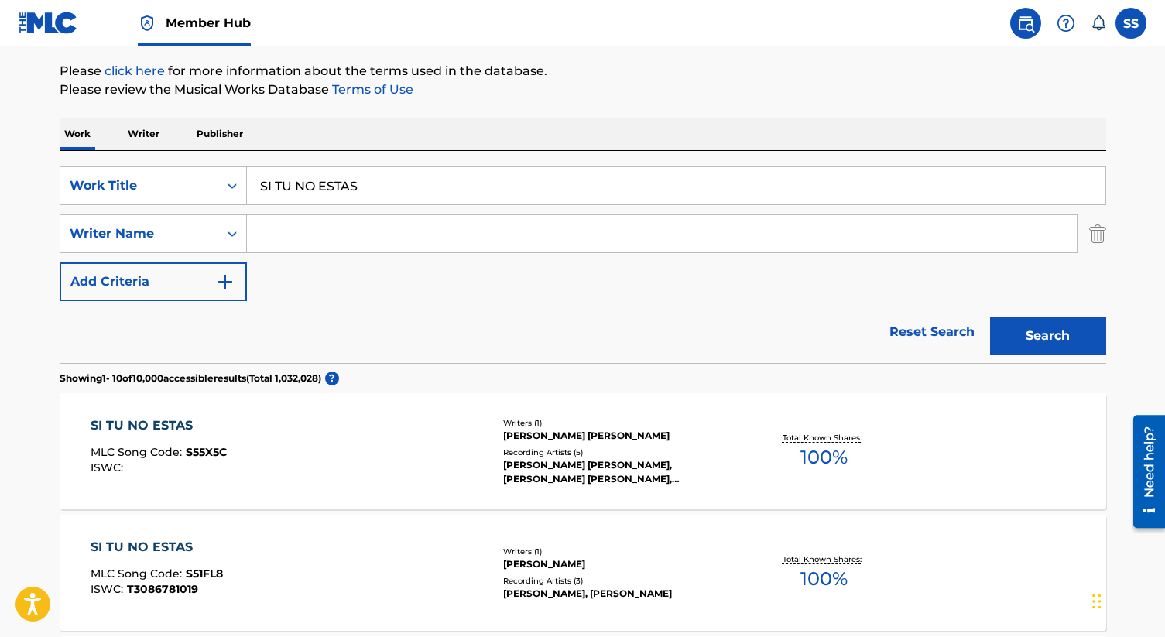
scroll to position [22, 0]
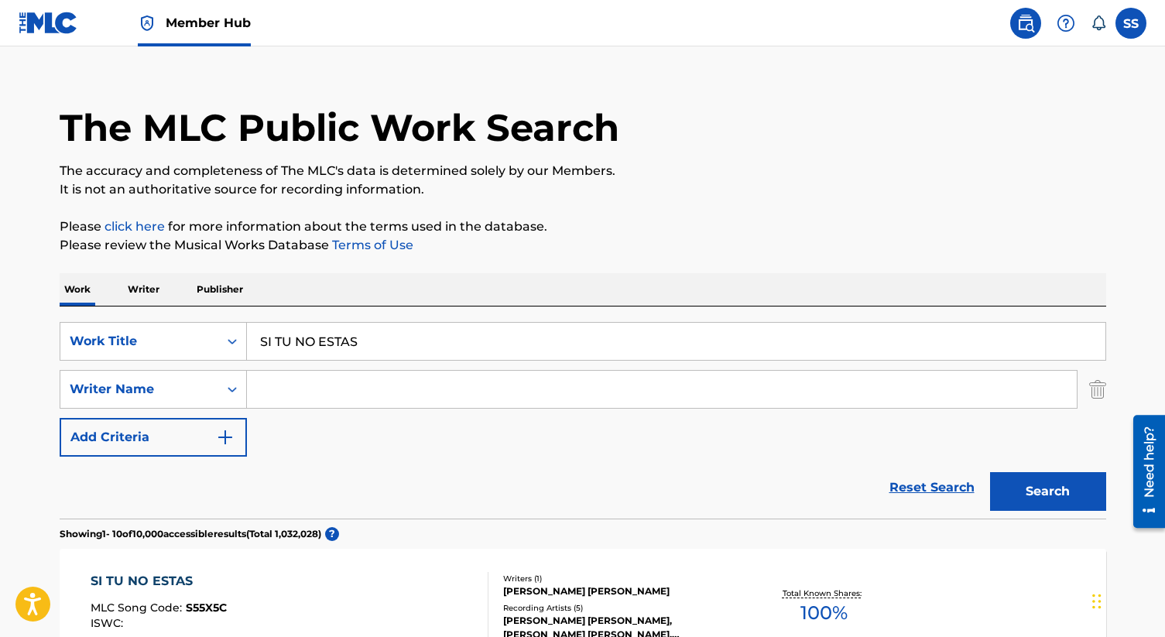
click at [334, 395] on input "Search Form" at bounding box center [662, 389] width 830 height 37
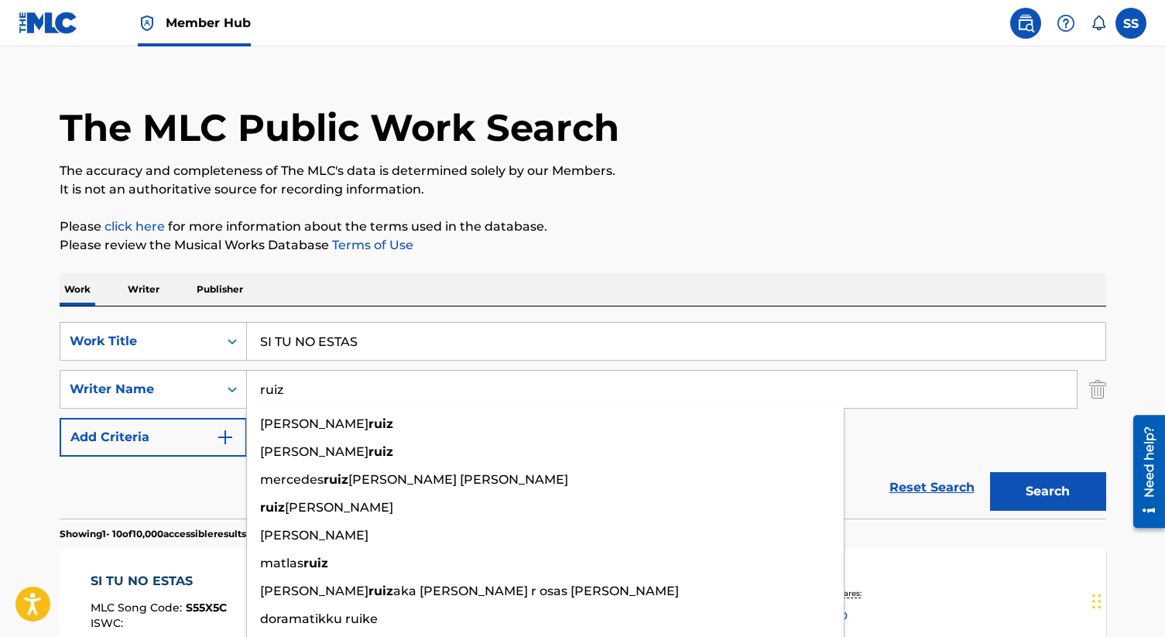
type input "ruiz"
click at [990, 472] on button "Search" at bounding box center [1048, 491] width 116 height 39
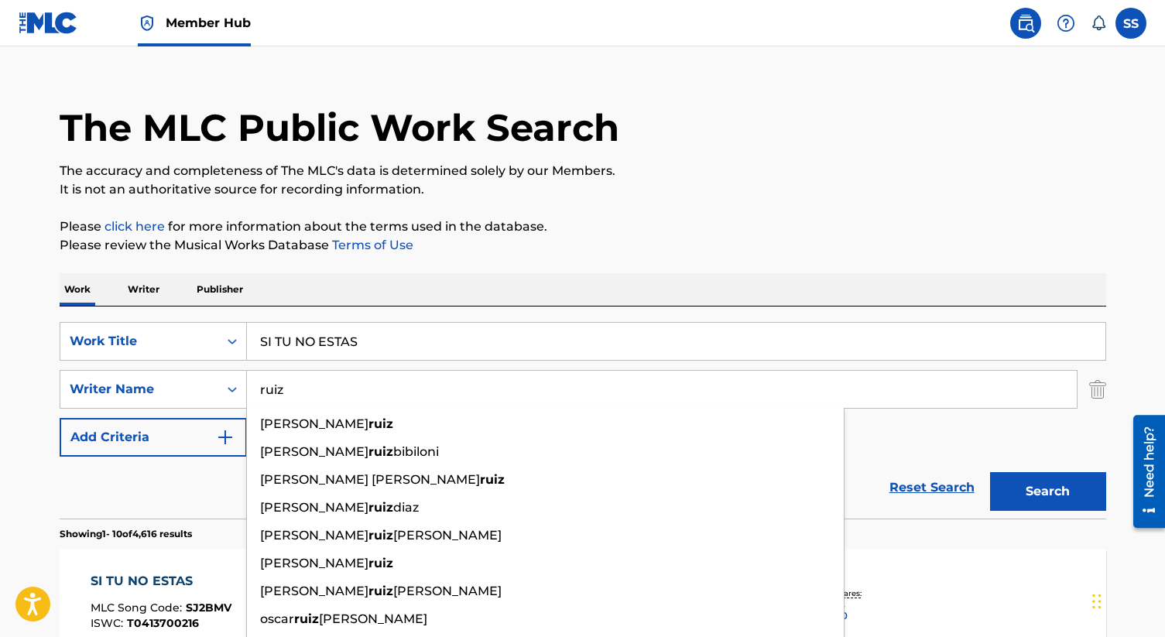
click at [990, 472] on button "Search" at bounding box center [1048, 491] width 116 height 39
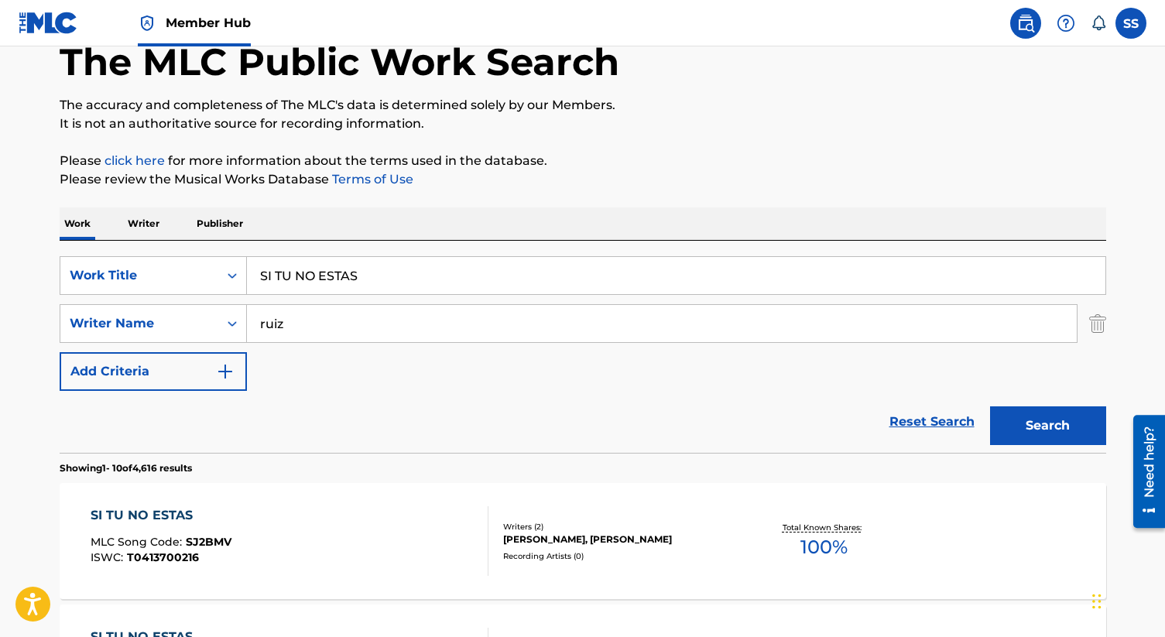
scroll to position [123, 0]
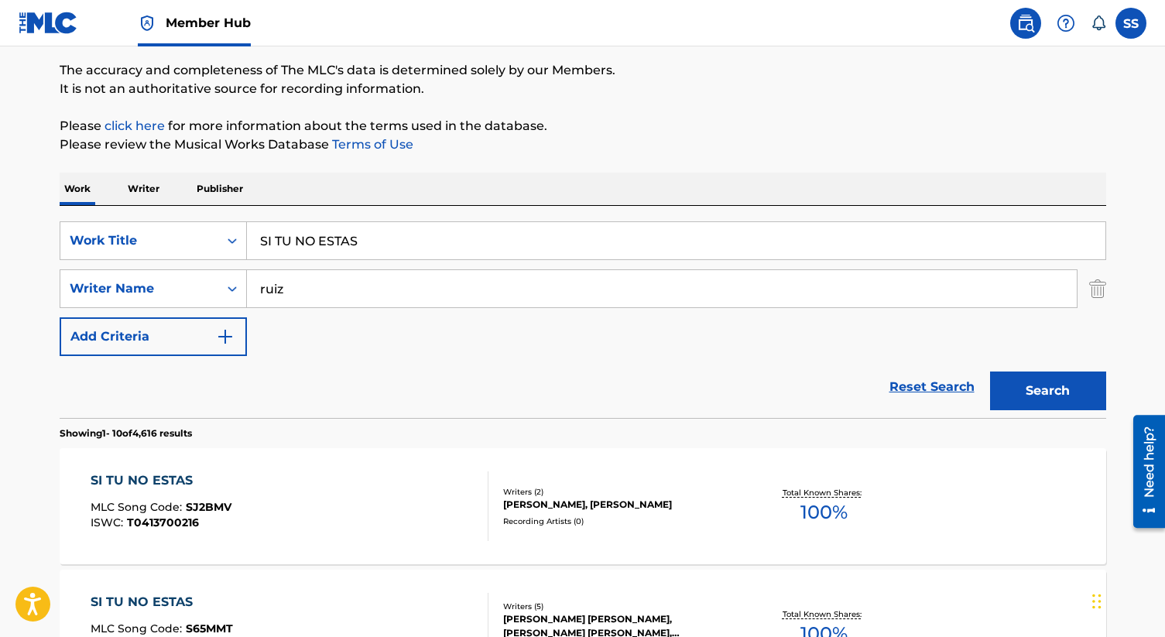
click at [546, 486] on div "Writers ( 2 )" at bounding box center [620, 492] width 234 height 12
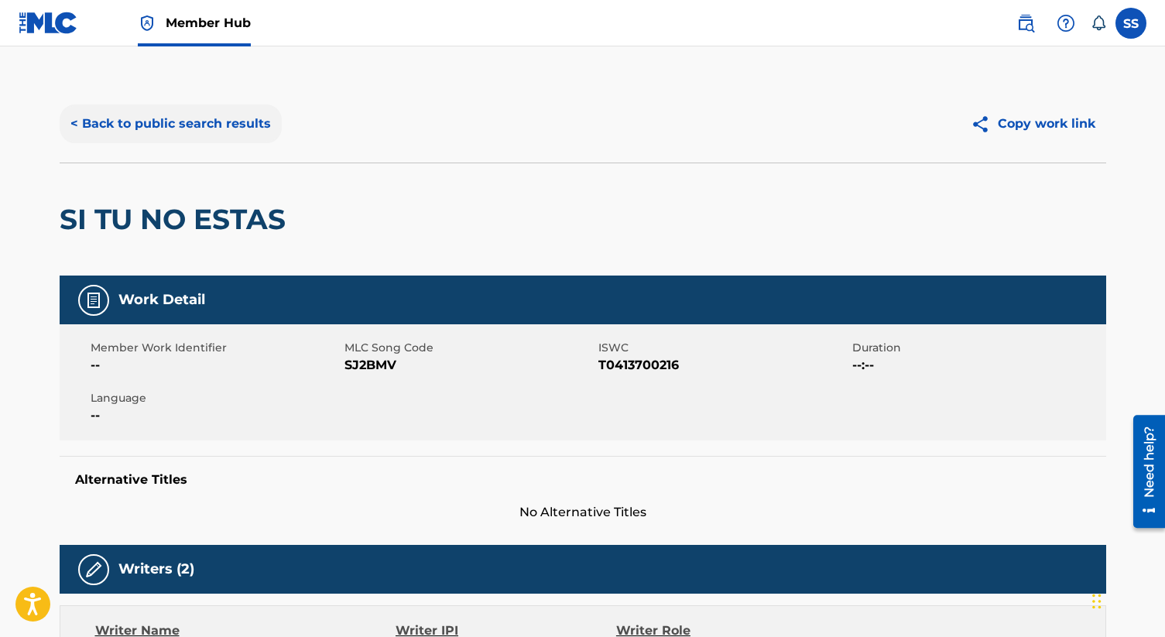
click at [175, 121] on button "< Back to public search results" at bounding box center [171, 123] width 222 height 39
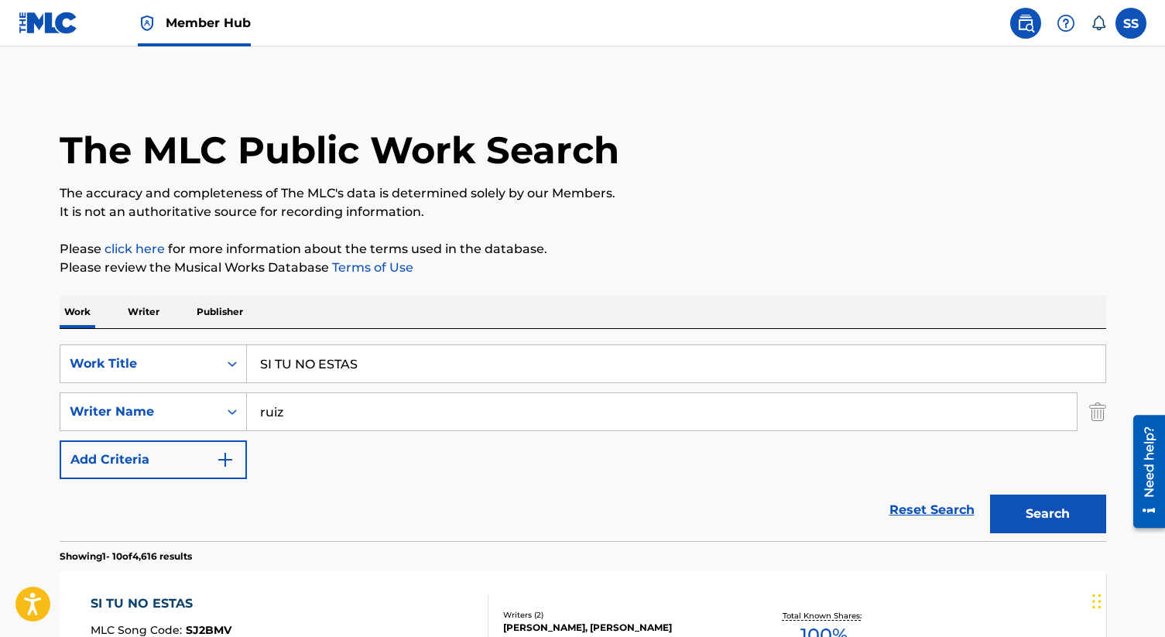
scroll to position [123, 0]
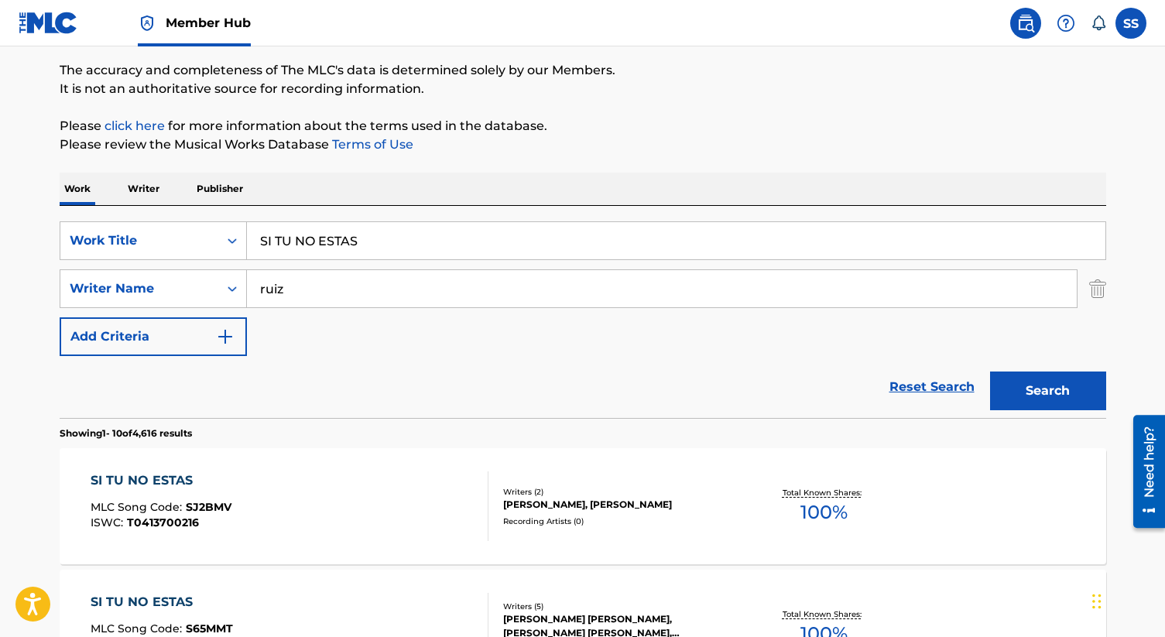
click at [368, 305] on input "ruiz" at bounding box center [662, 288] width 830 height 37
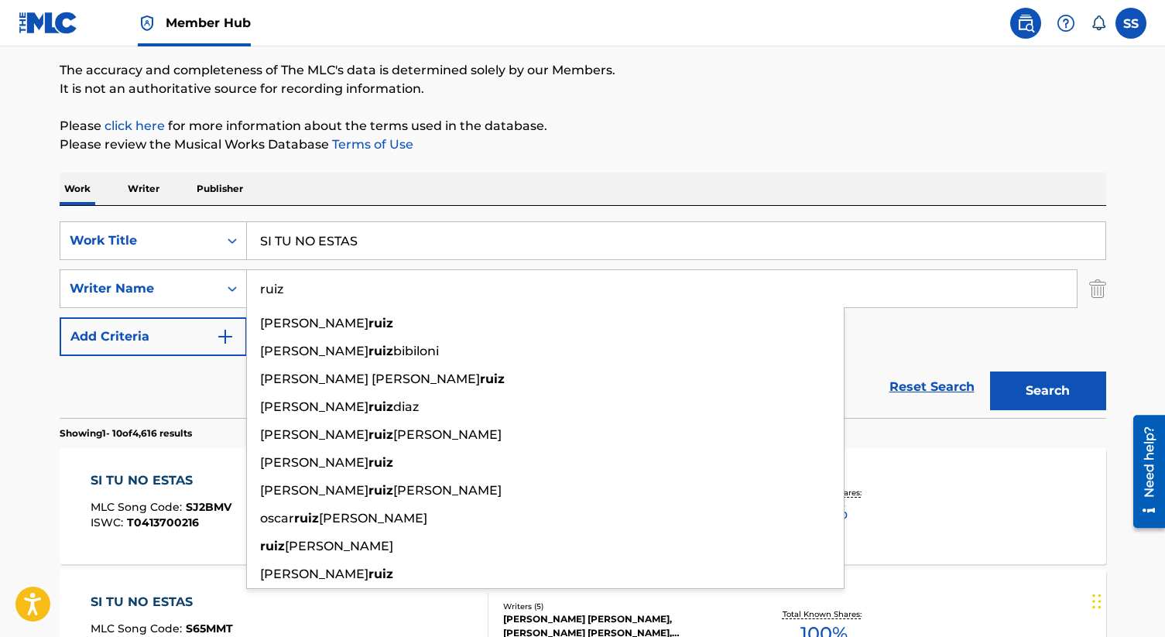
paste input "[PERSON_NAME], [PERSON_NAME]"
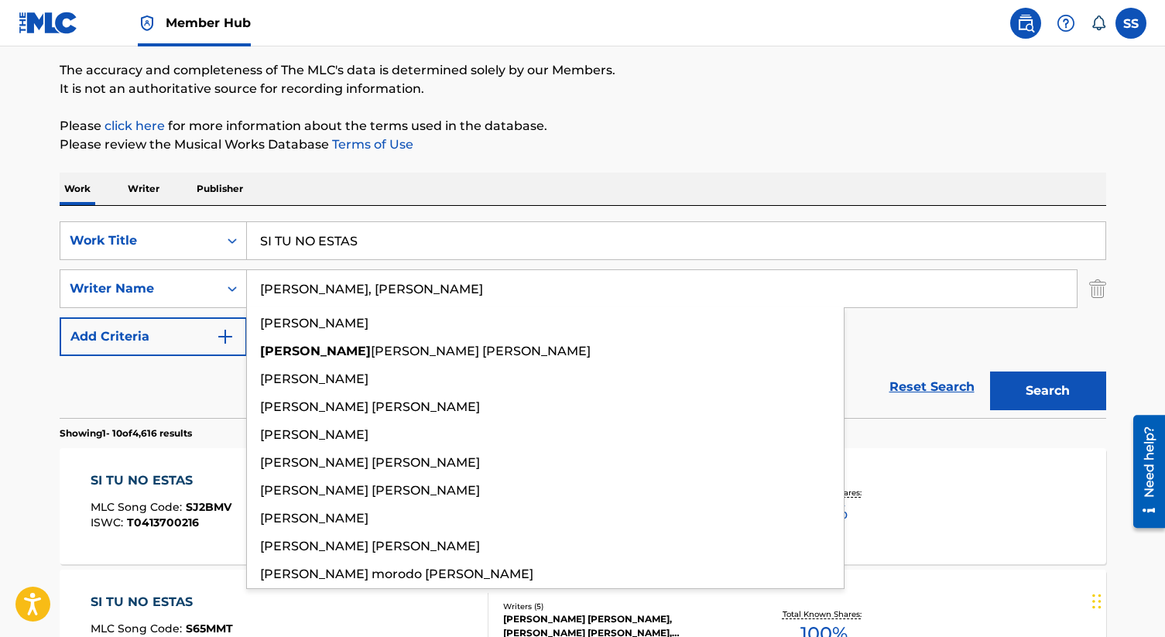
type input "[PERSON_NAME], [PERSON_NAME]"
click at [990, 371] on button "Search" at bounding box center [1048, 390] width 116 height 39
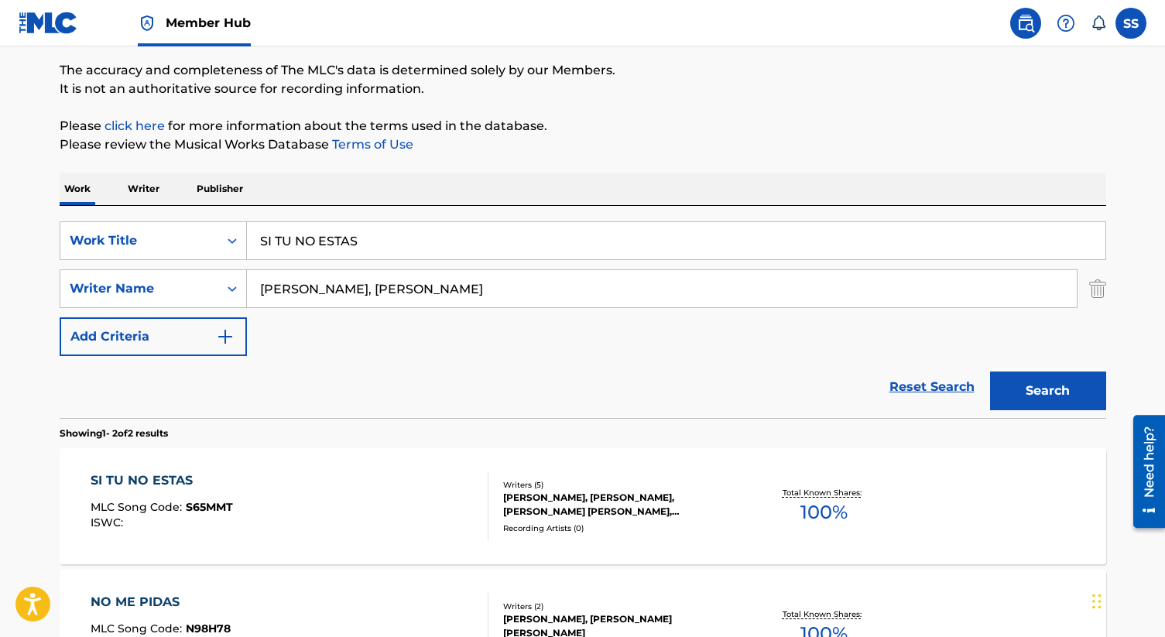
click at [638, 515] on div "[PERSON_NAME], [PERSON_NAME], [PERSON_NAME] [PERSON_NAME], [PERSON_NAME] [PERSO…" at bounding box center [620, 505] width 234 height 28
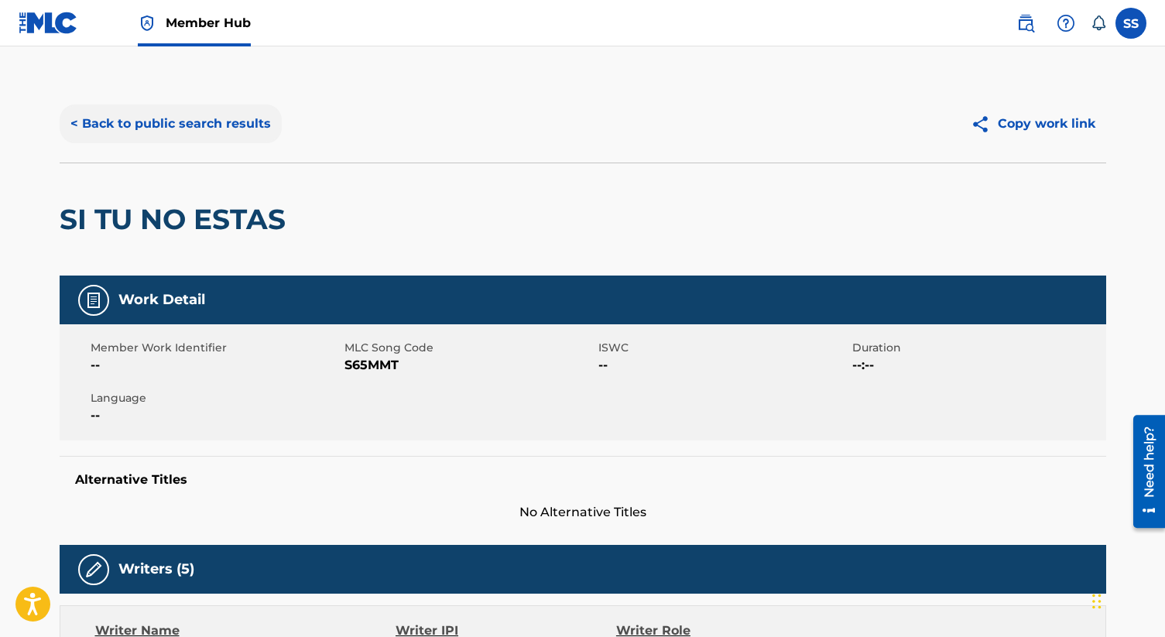
click at [232, 120] on button "< Back to public search results" at bounding box center [171, 123] width 222 height 39
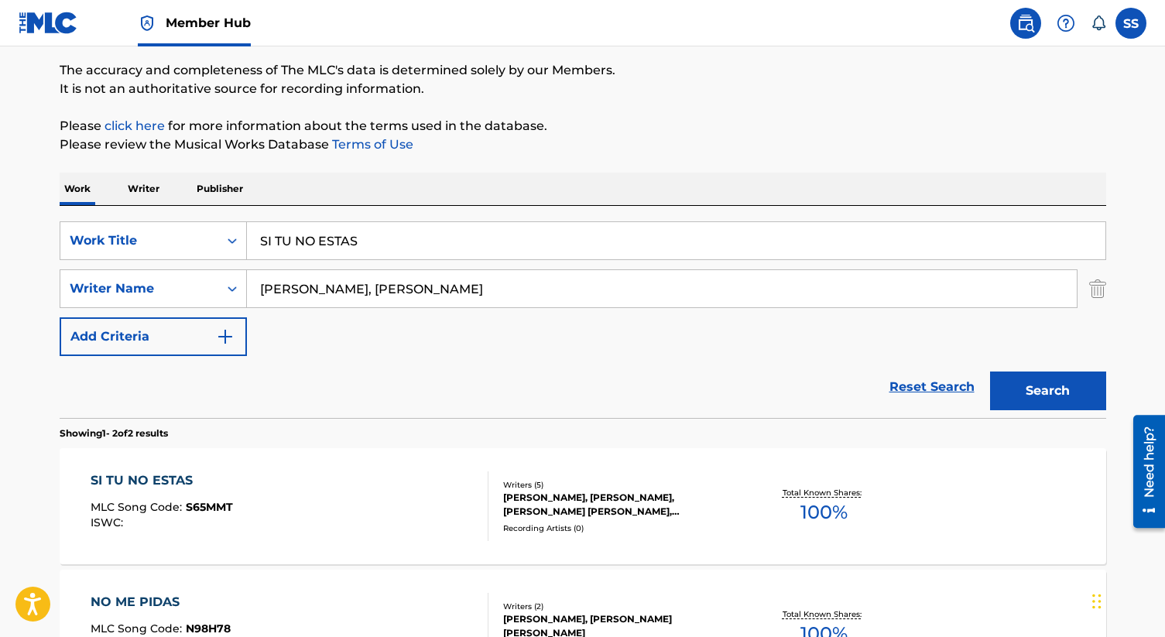
click at [368, 245] on input "SI TU NO ESTAS" at bounding box center [676, 240] width 858 height 37
paste input "UFRO POR TI BALADA"
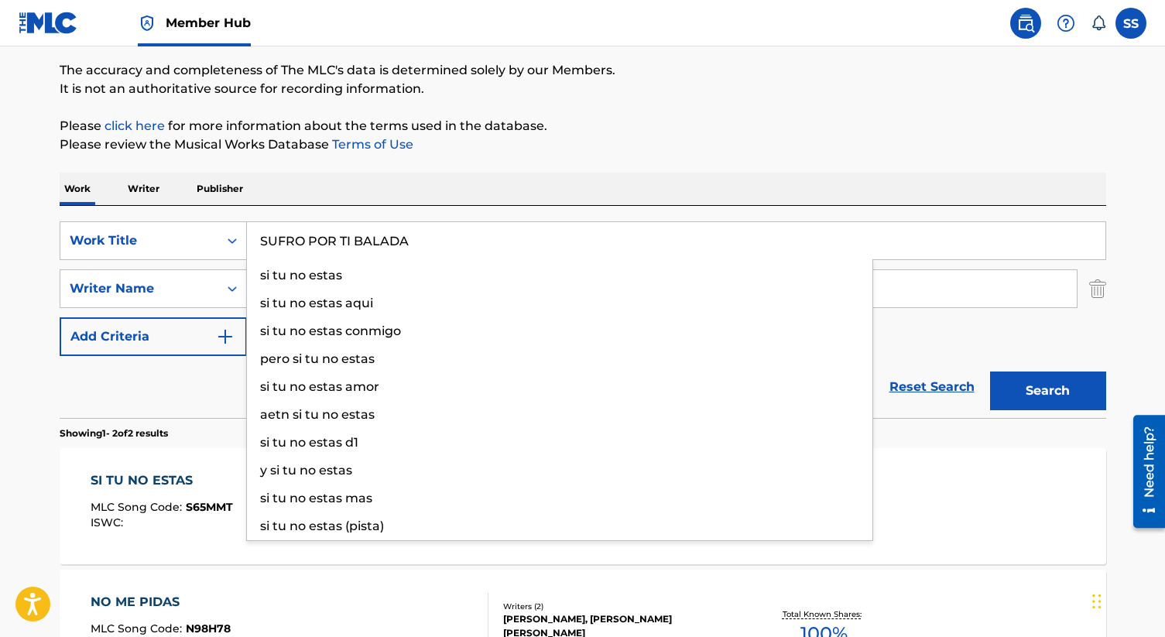
type input "SUFRO POR TI BALADA"
click at [990, 371] on button "Search" at bounding box center [1048, 390] width 116 height 39
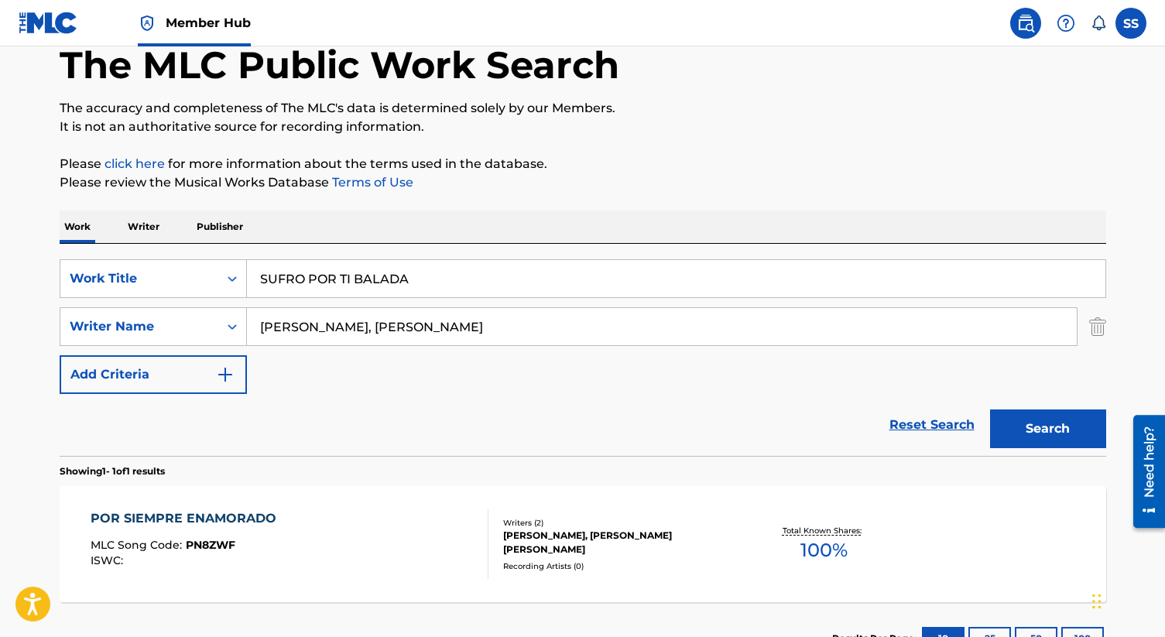
click at [422, 340] on input "[PERSON_NAME], [PERSON_NAME]" at bounding box center [662, 326] width 830 height 37
click at [990, 409] on button "Search" at bounding box center [1048, 428] width 116 height 39
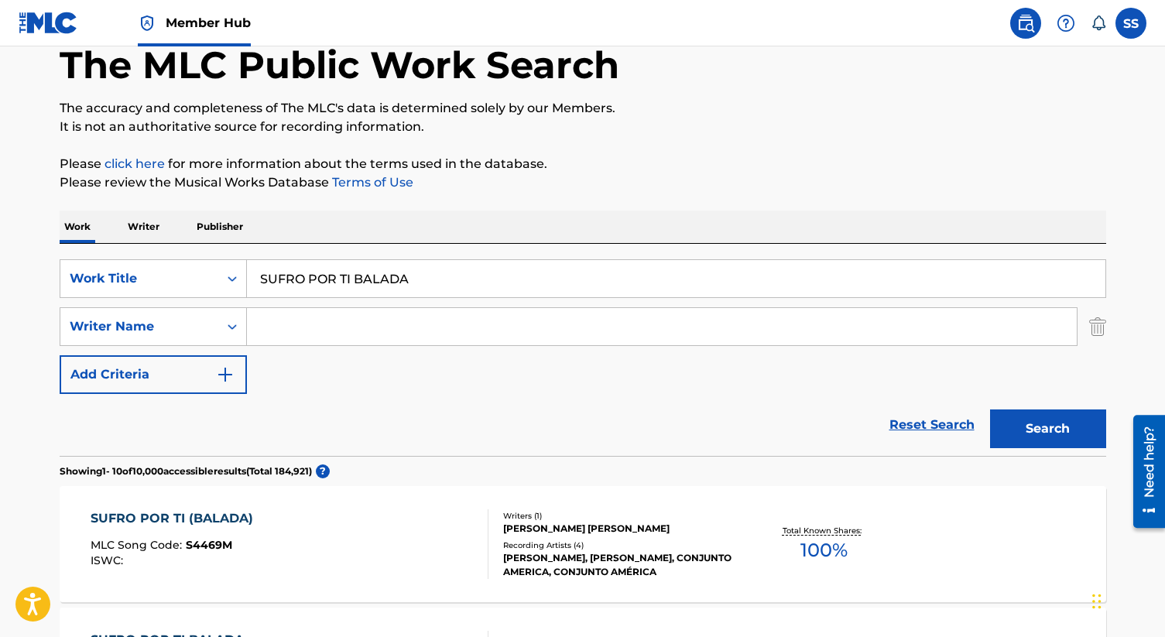
click at [562, 529] on div "[PERSON_NAME] [PERSON_NAME]" at bounding box center [620, 529] width 234 height 14
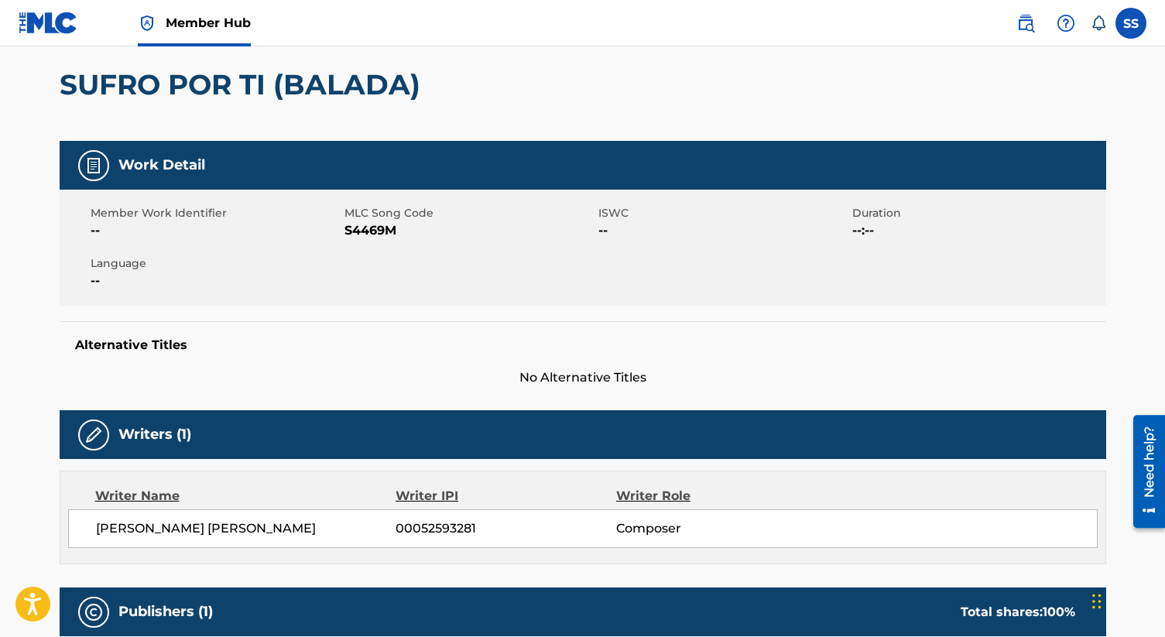
scroll to position [133, 0]
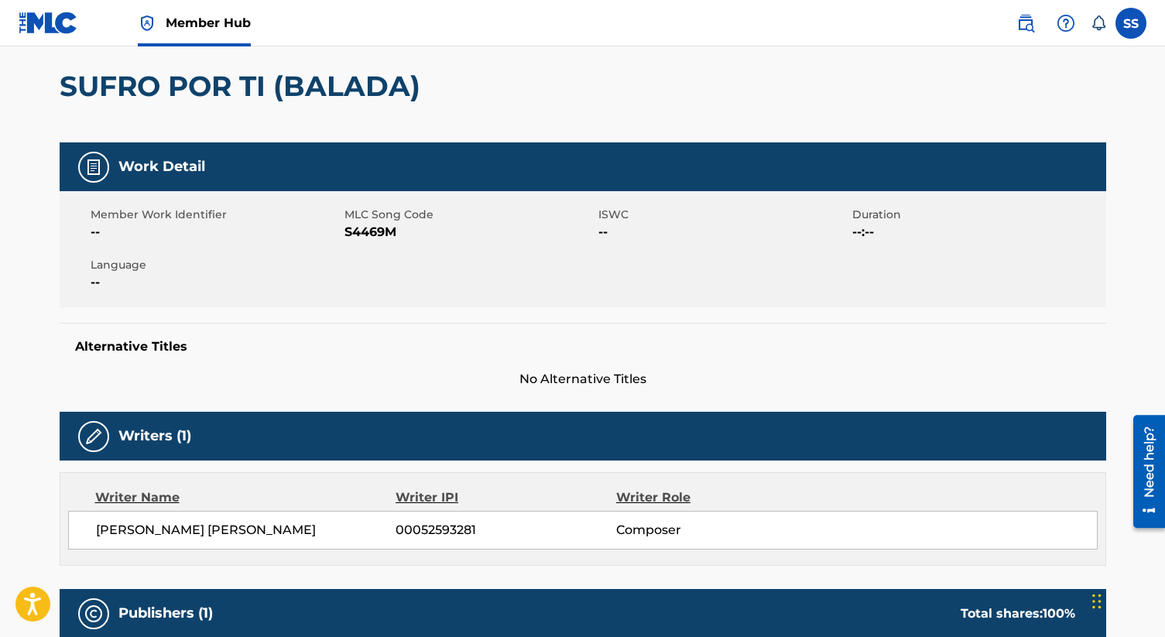
click at [589, 53] on div "SUFRO POR TI (BALADA)" at bounding box center [583, 85] width 1046 height 113
